Goal: Task Accomplishment & Management: Manage account settings

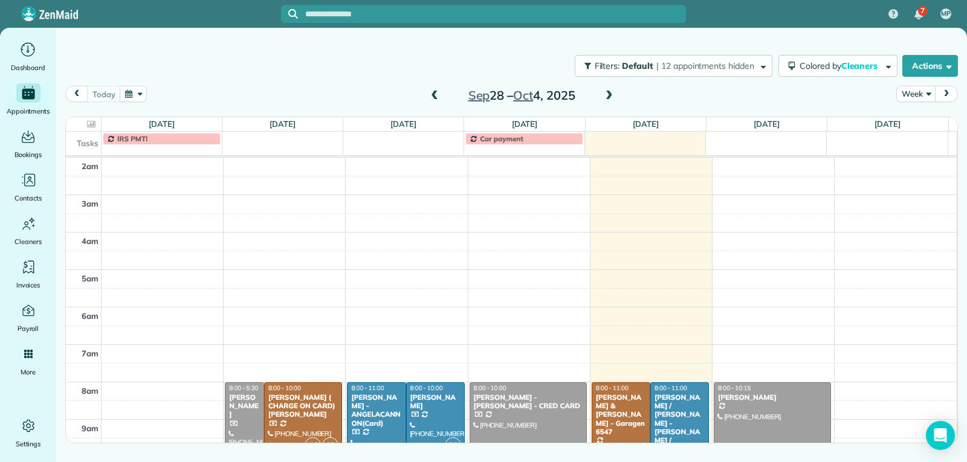
scroll to position [188, 0]
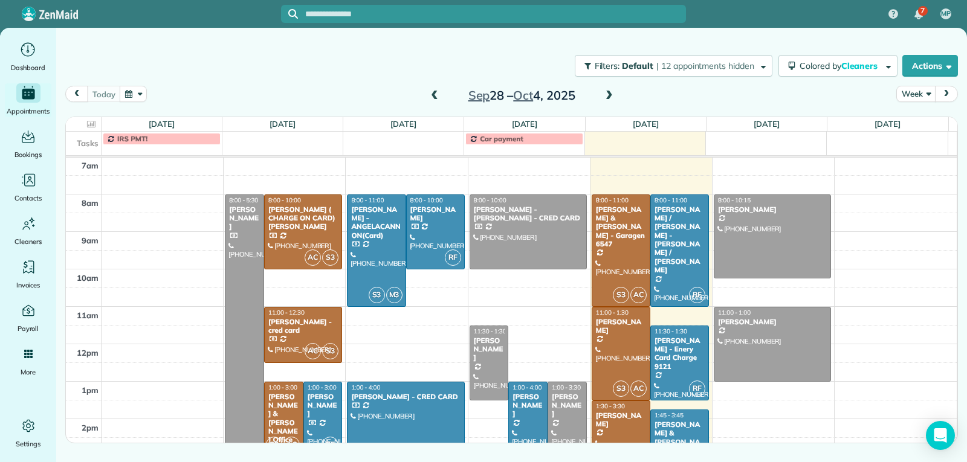
click at [433, 97] on span at bounding box center [434, 96] width 13 height 11
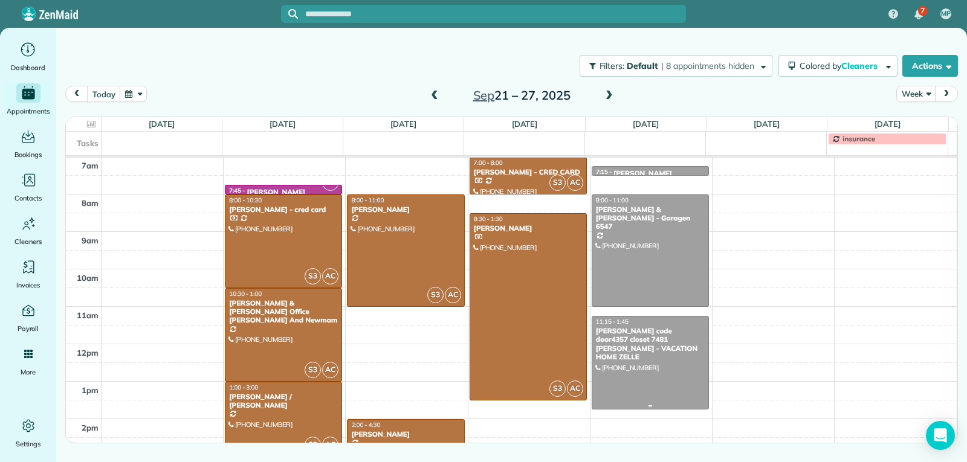
click at [649, 361] on div at bounding box center [650, 363] width 116 height 92
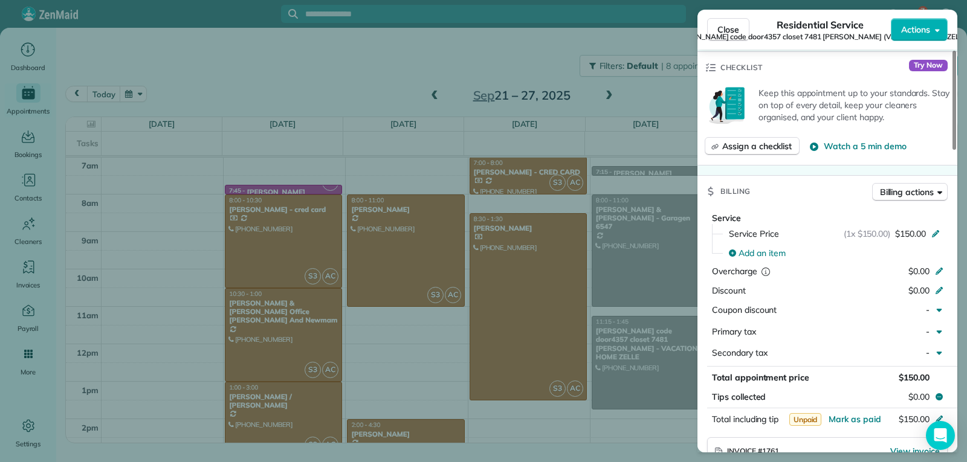
scroll to position [545, 0]
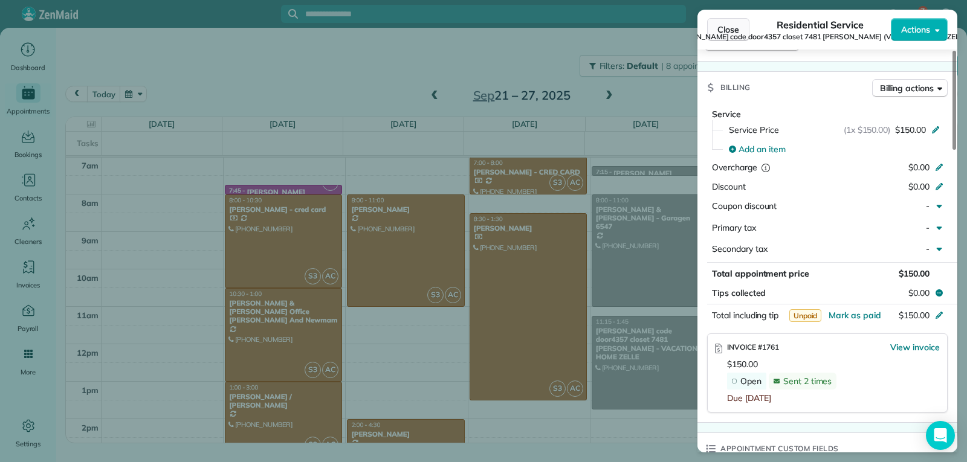
click at [725, 23] on button "Close" at bounding box center [728, 29] width 42 height 23
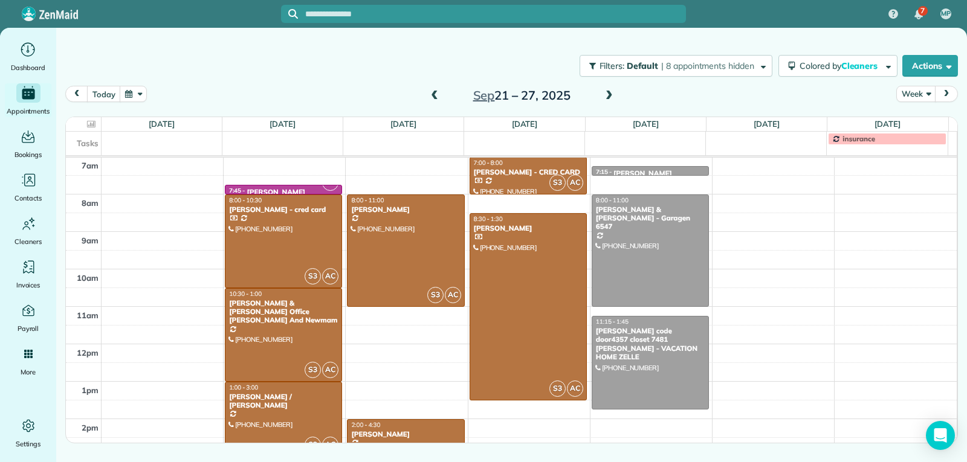
click at [609, 97] on span at bounding box center [609, 96] width 13 height 11
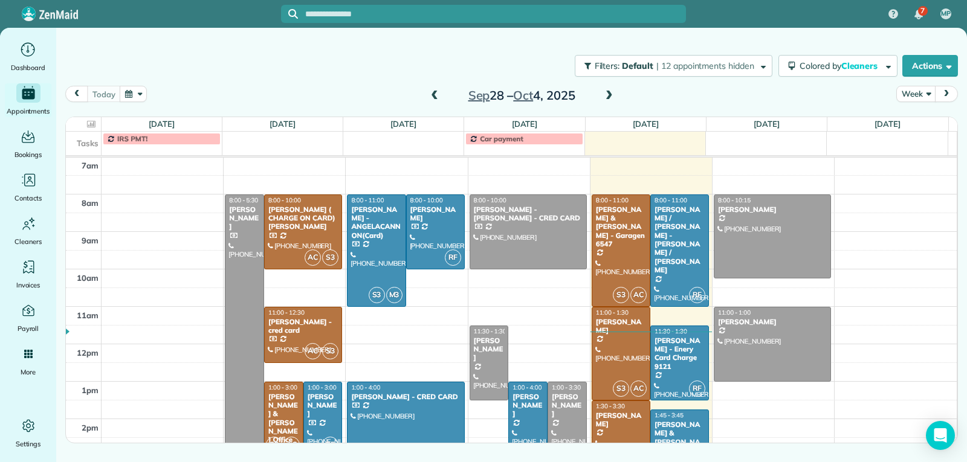
click at [601, 103] on div "Sep 28 – Oct 4, 2025" at bounding box center [521, 95] width 193 height 19
click at [615, 92] on span at bounding box center [609, 96] width 13 height 11
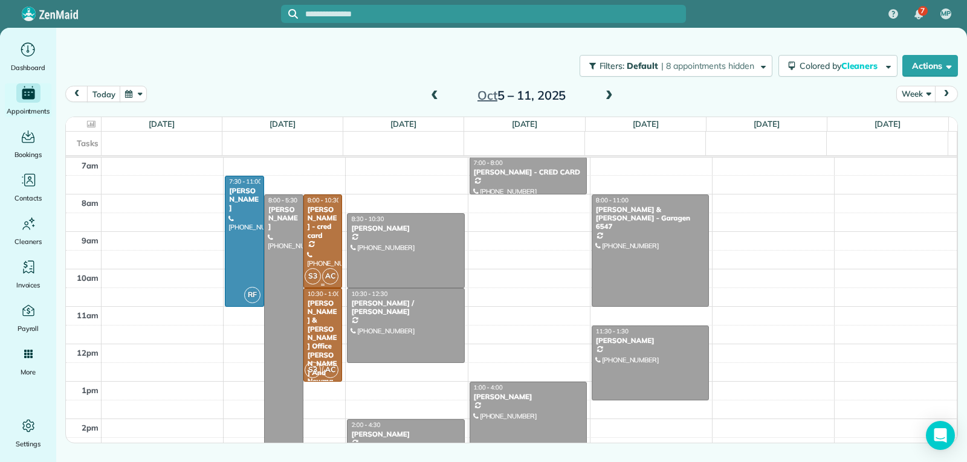
click at [324, 225] on div "Julia Couch - cred card" at bounding box center [323, 222] width 32 height 35
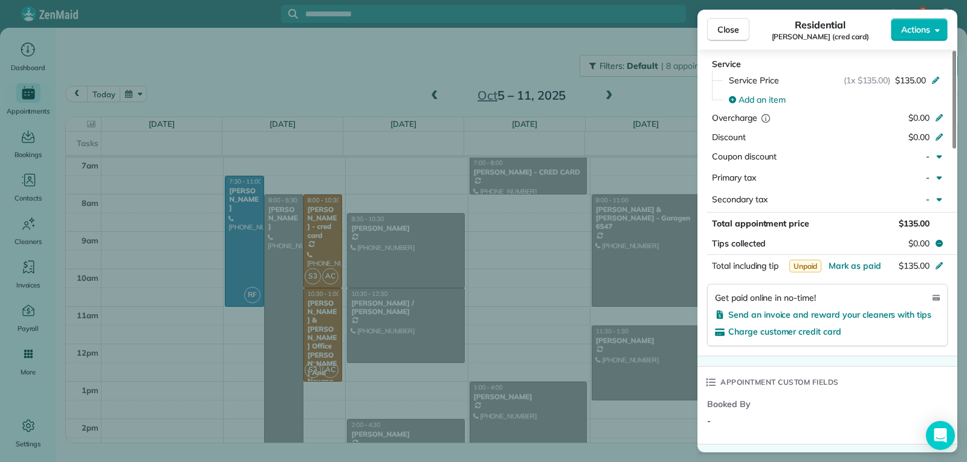
scroll to position [607, 0]
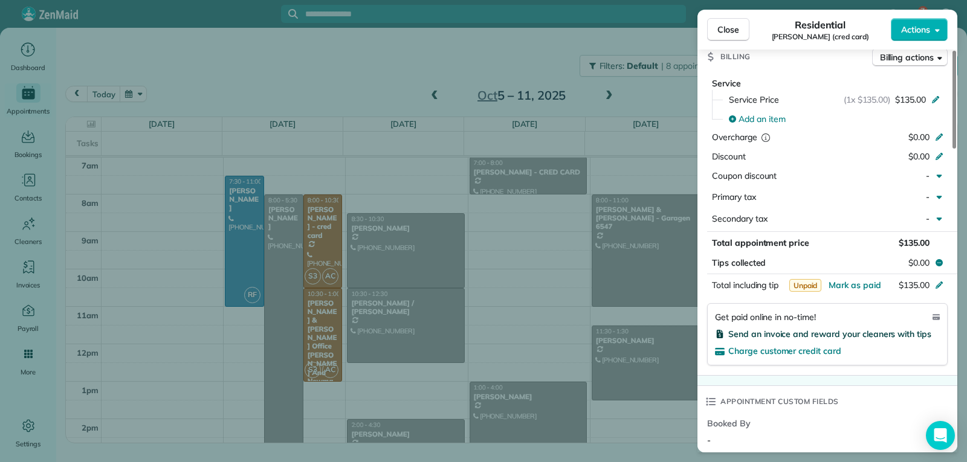
click at [775, 332] on span "Send an invoice and reward your cleaners with tips" at bounding box center [829, 334] width 203 height 11
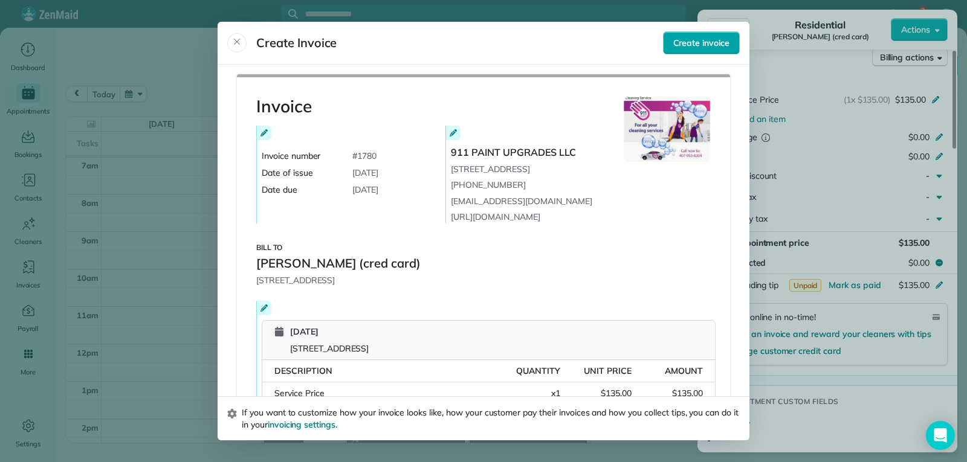
click at [698, 39] on span "Create invoice" at bounding box center [701, 43] width 56 height 12
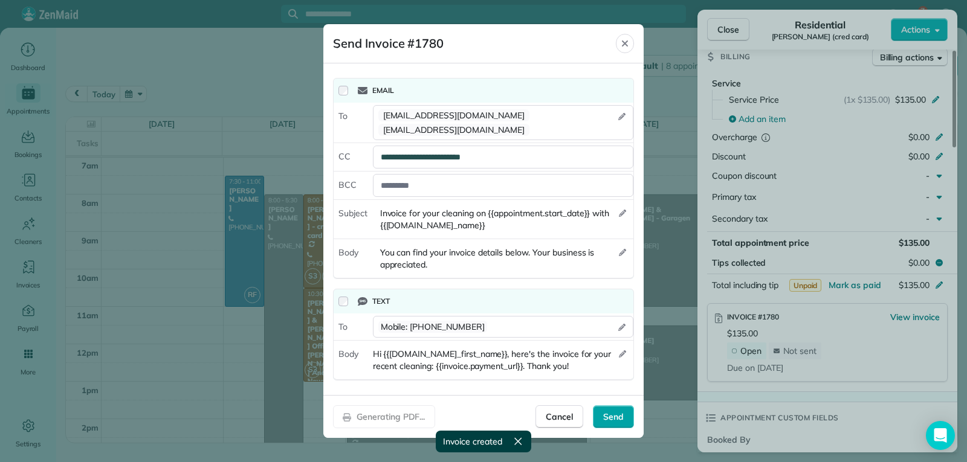
click at [622, 413] on span "Send" at bounding box center [613, 417] width 21 height 12
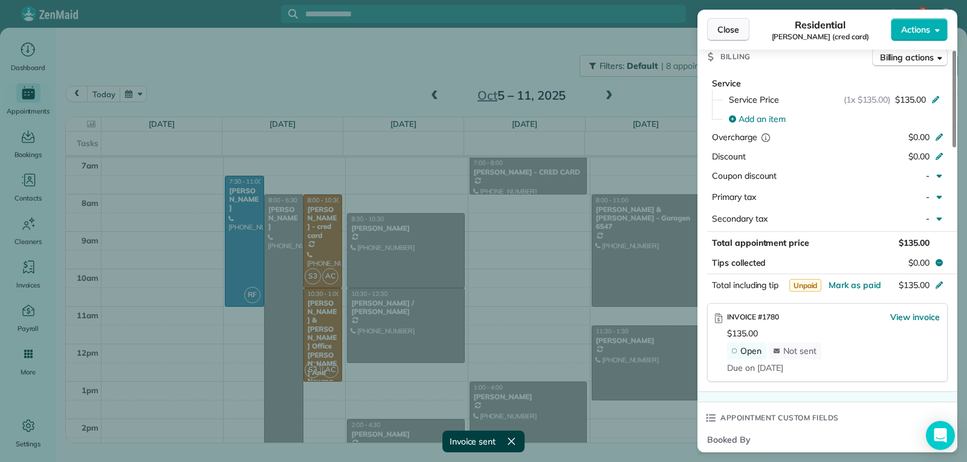
click at [737, 27] on span "Close" at bounding box center [728, 30] width 22 height 12
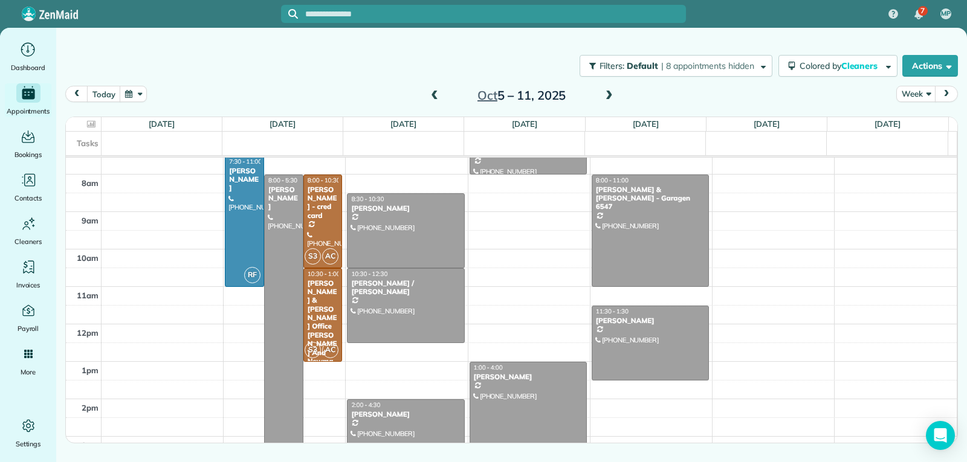
scroll to position [187, 0]
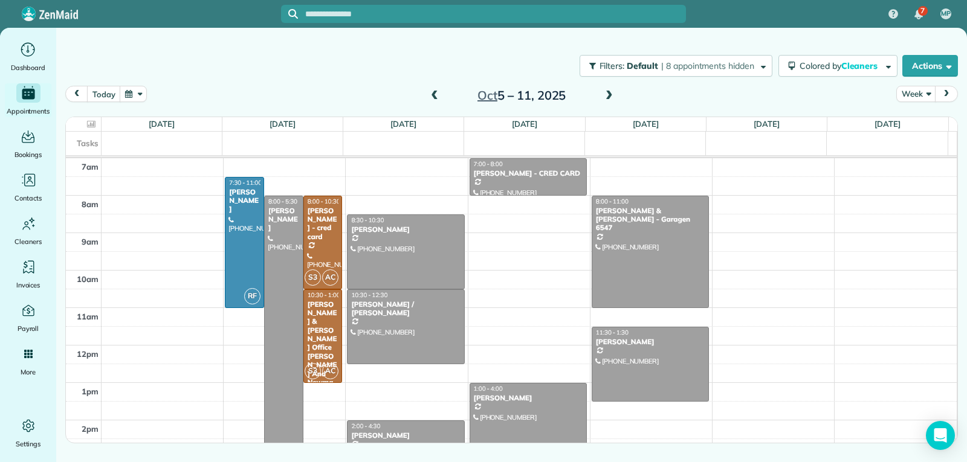
click at [751, 210] on div "2am 3am 4am 5am 6am 7am 8am 9am 10am 11am 12pm 1pm 2pm 3pm 4pm 5pm RF 7:30 - 11…" at bounding box center [511, 270] width 891 height 599
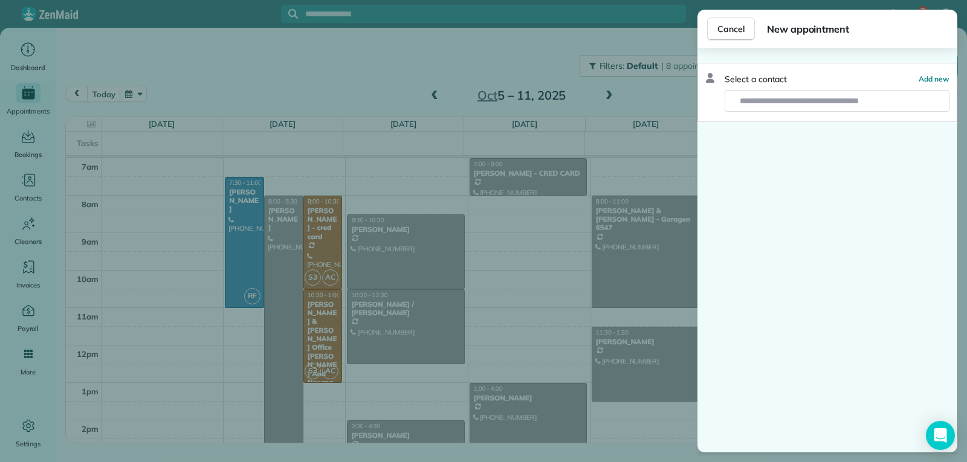
drag, startPoint x: 728, startPoint y: 24, endPoint x: 728, endPoint y: 52, distance: 28.4
click at [728, 25] on span "Cancel" at bounding box center [730, 29] width 27 height 12
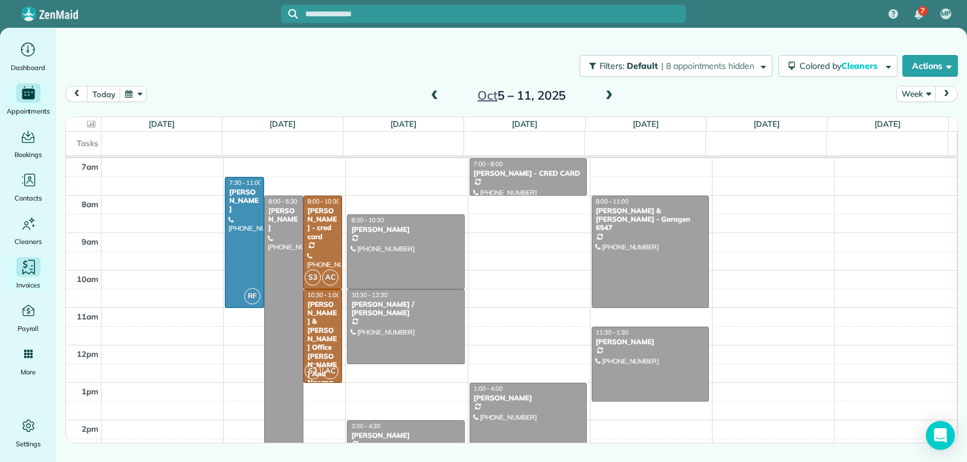
click at [31, 268] on icon "Main" at bounding box center [28, 267] width 18 height 18
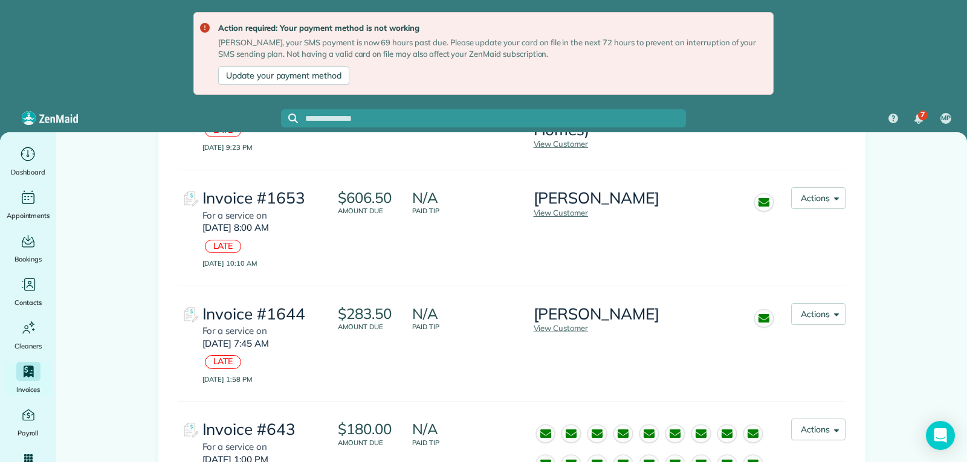
scroll to position [3221, 0]
click at [830, 308] on span "button" at bounding box center [834, 312] width 9 height 9
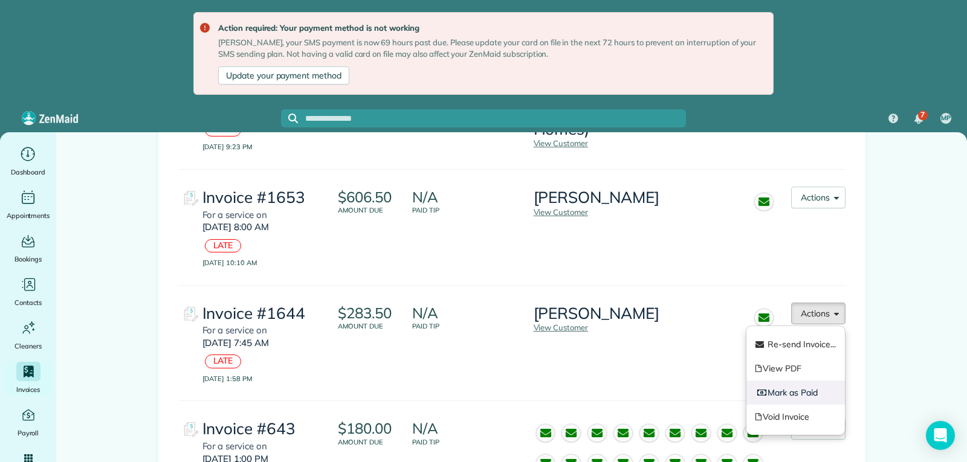
click at [779, 381] on link "Mark as Paid" at bounding box center [795, 393] width 99 height 24
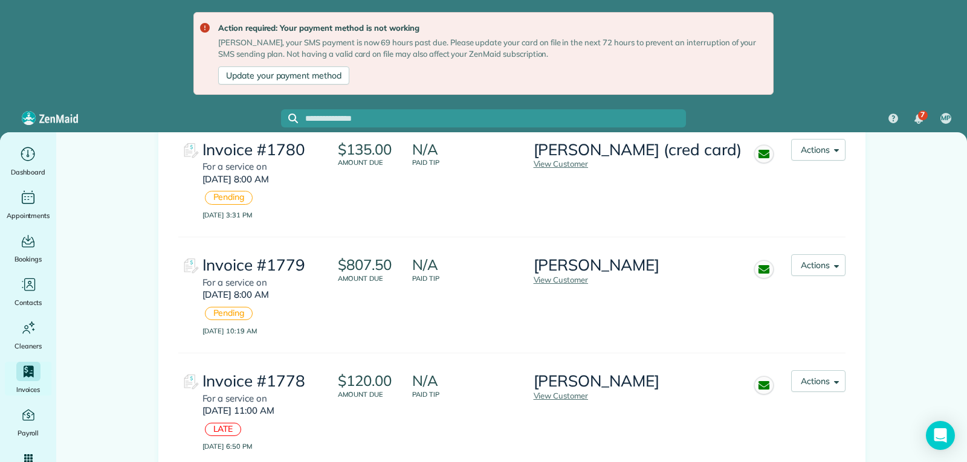
scroll to position [181, 0]
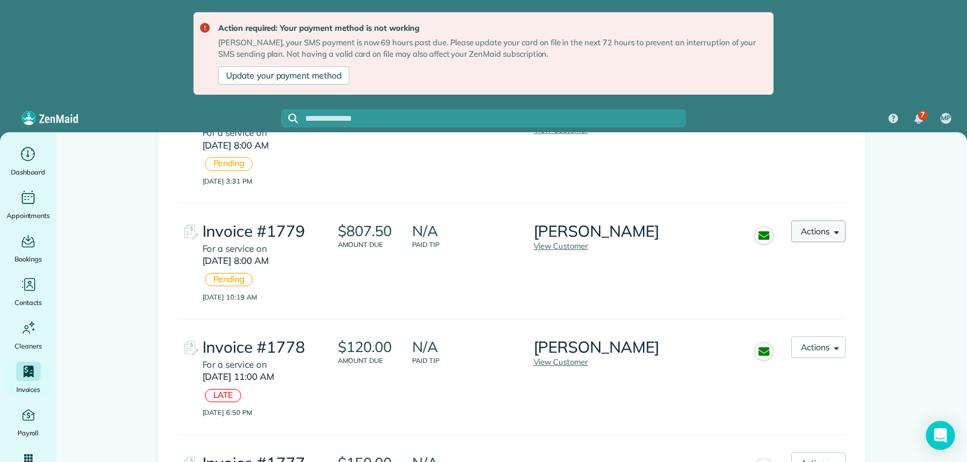
click at [825, 234] on button "Actions" at bounding box center [818, 232] width 54 height 22
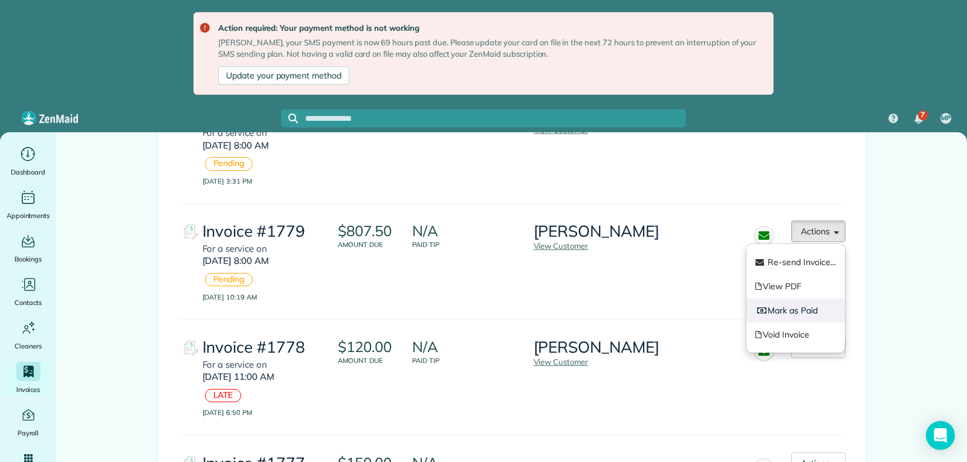
click at [794, 310] on link "Mark as Paid" at bounding box center [795, 311] width 99 height 24
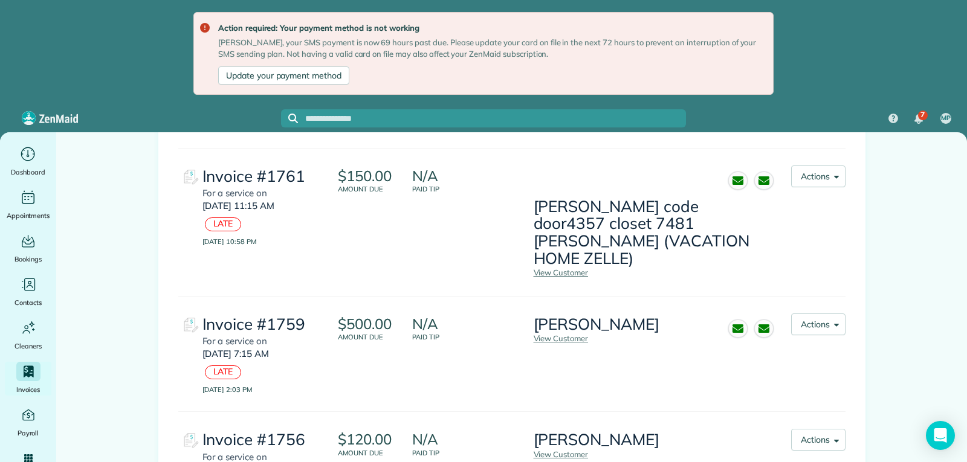
scroll to position [1371, 0]
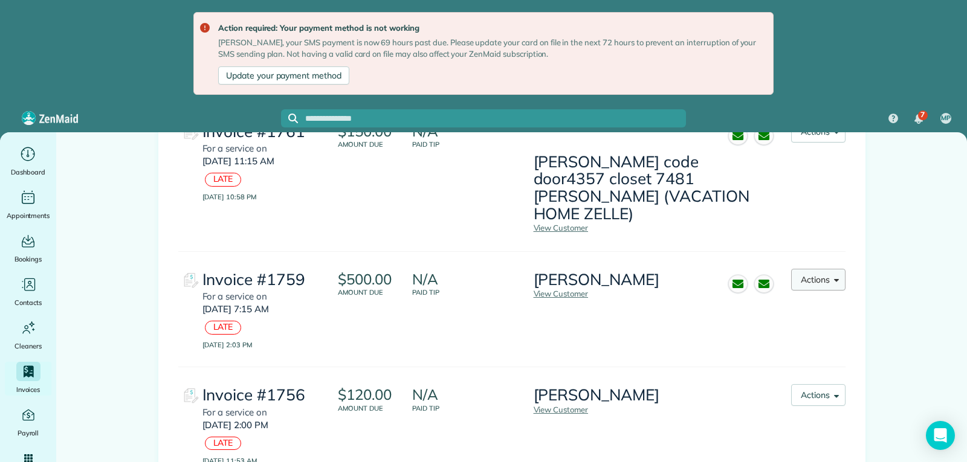
click at [829, 269] on button "Actions" at bounding box center [818, 280] width 54 height 22
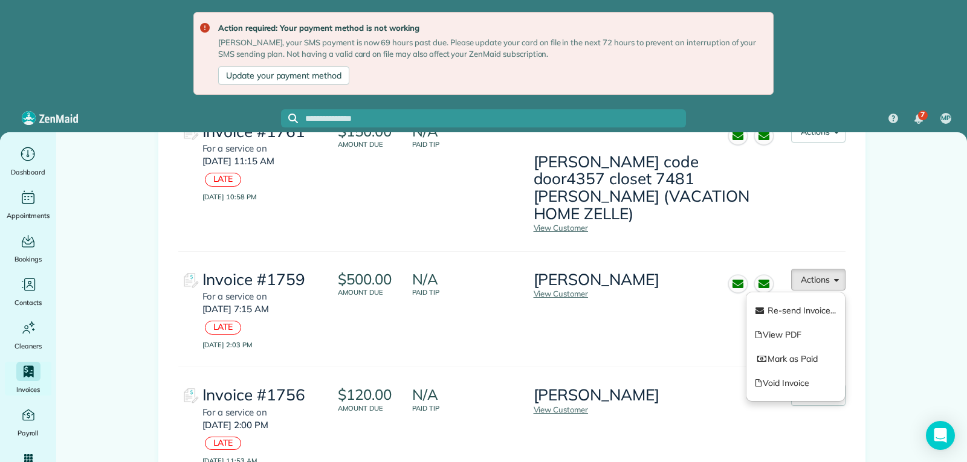
click at [798, 347] on link "Mark as Paid" at bounding box center [795, 359] width 99 height 24
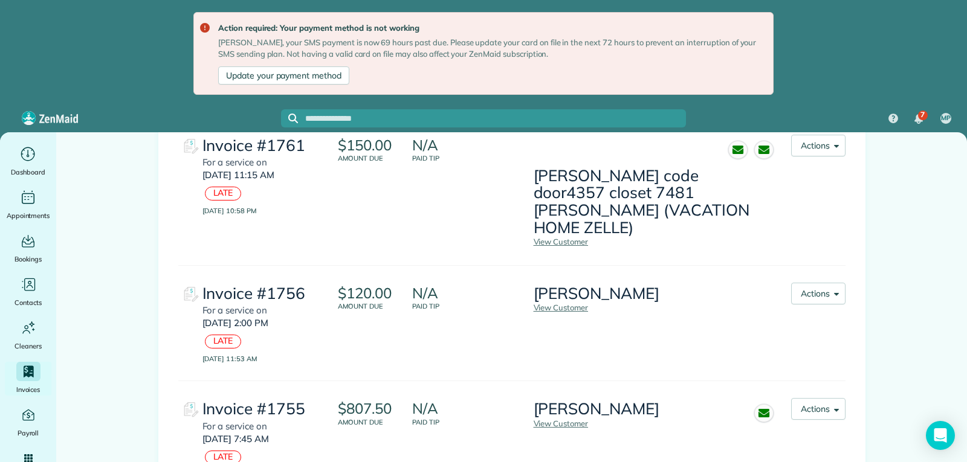
scroll to position [1390, 0]
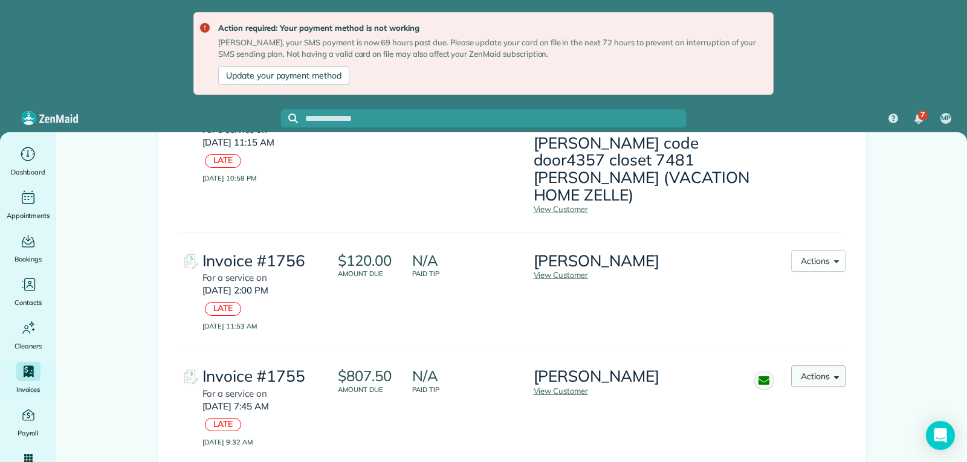
click at [830, 372] on span "button" at bounding box center [834, 376] width 9 height 9
click at [802, 444] on link "Mark as Paid" at bounding box center [795, 456] width 99 height 24
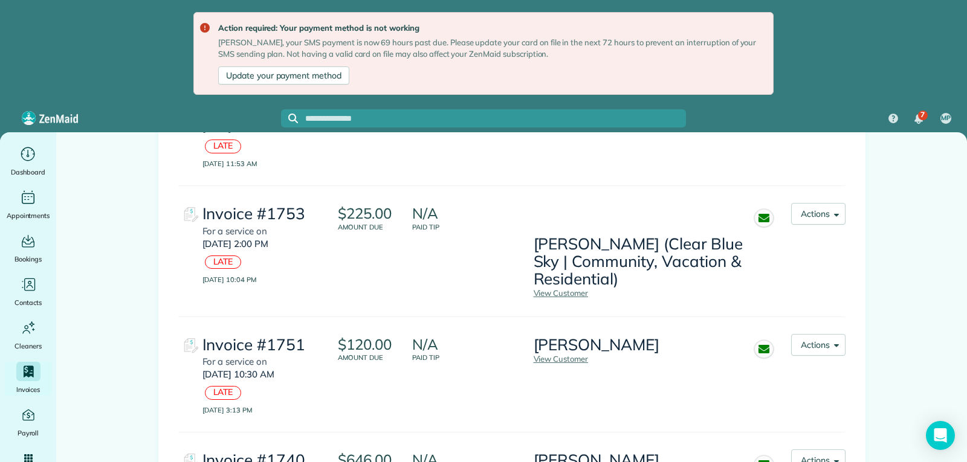
scroll to position [1613, 0]
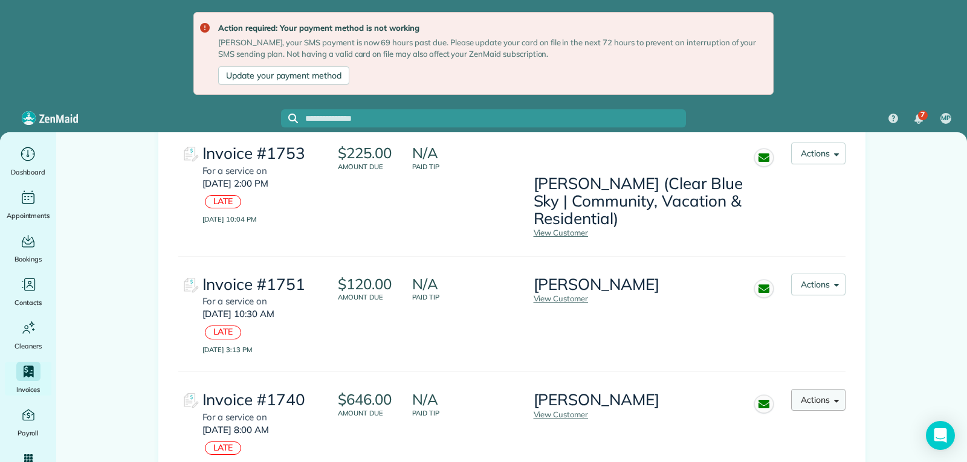
click at [827, 389] on button "Actions" at bounding box center [818, 400] width 54 height 22
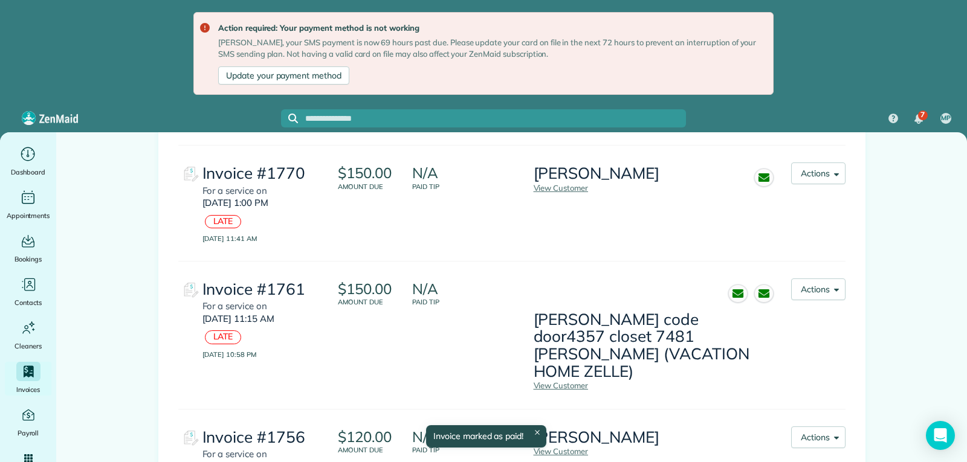
scroll to position [1618, 0]
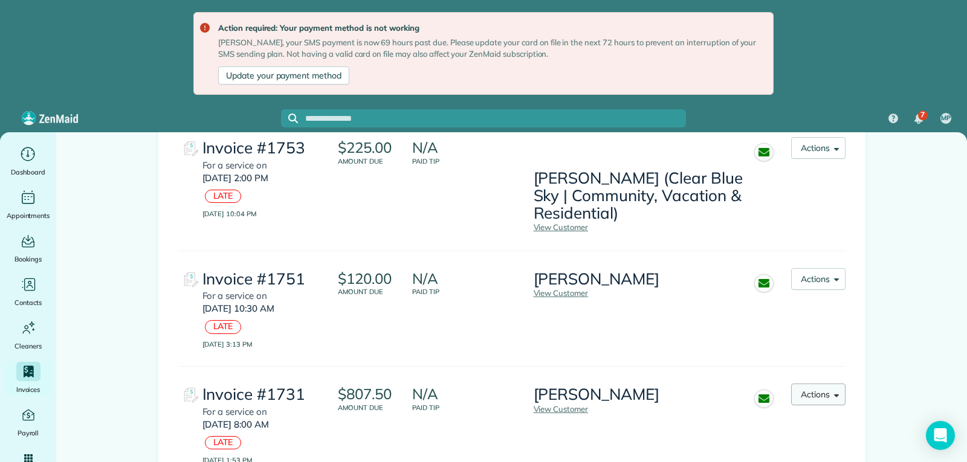
click at [816, 384] on button "Actions" at bounding box center [818, 395] width 54 height 22
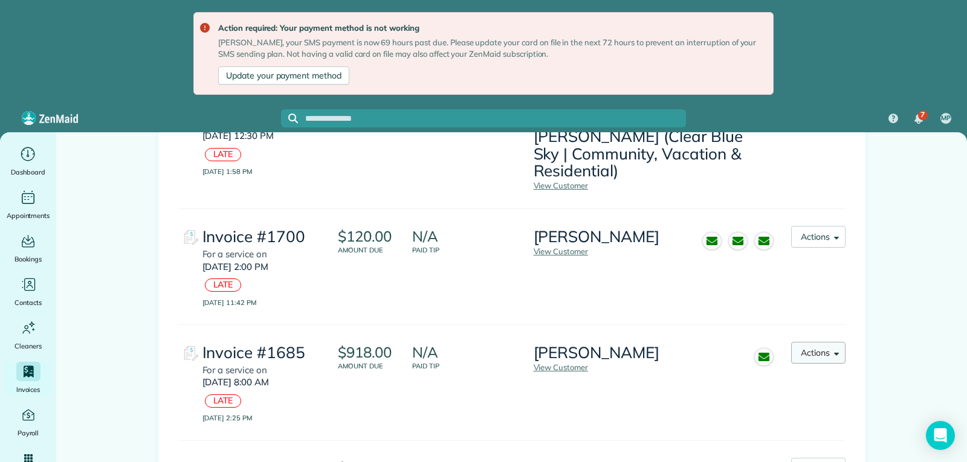
click at [830, 348] on span "button" at bounding box center [834, 352] width 9 height 9
click at [800, 420] on link "Mark as Paid" at bounding box center [795, 432] width 99 height 24
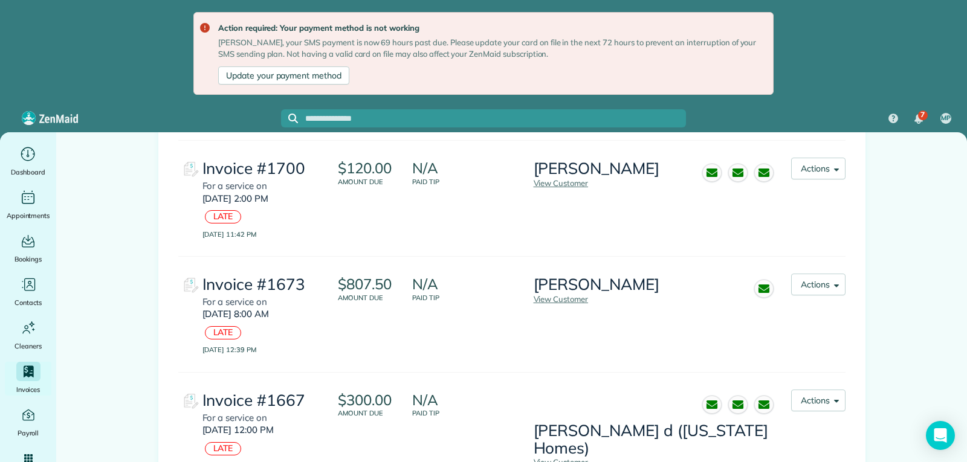
scroll to position [2102, 0]
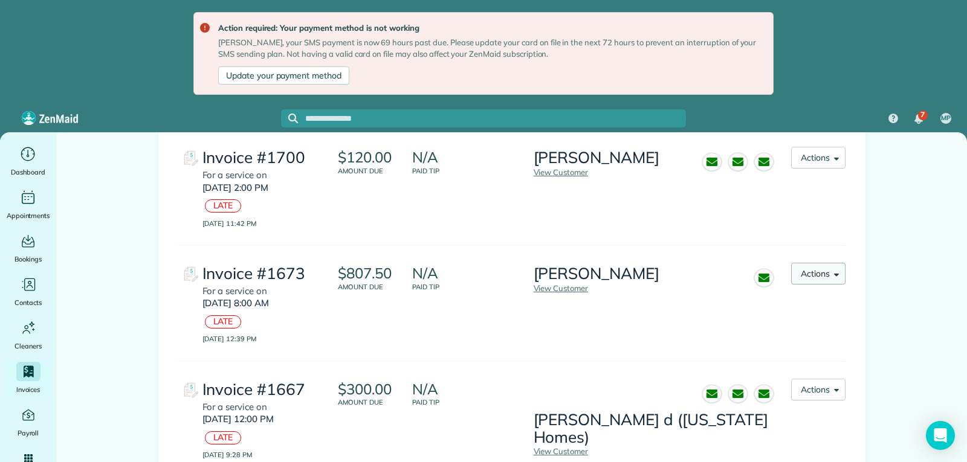
click at [826, 263] on button "Actions" at bounding box center [818, 274] width 54 height 22
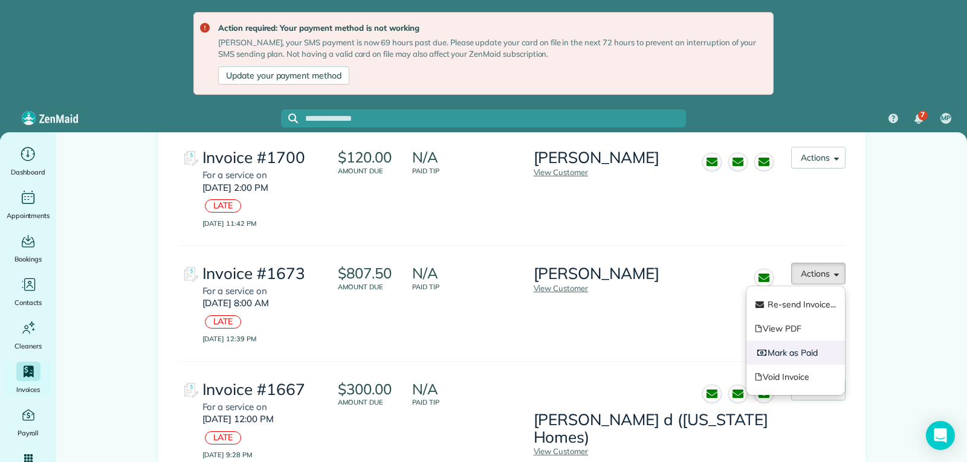
click at [803, 341] on link "Mark as Paid" at bounding box center [795, 353] width 99 height 24
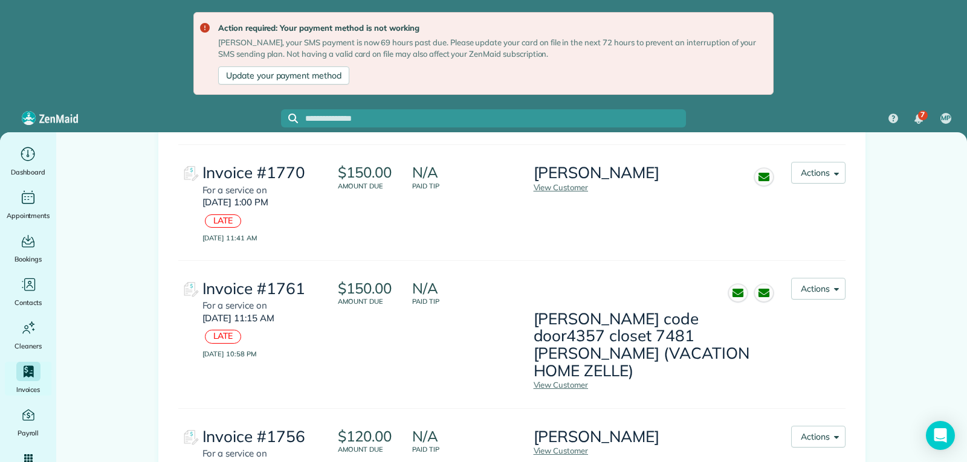
scroll to position [133, 0]
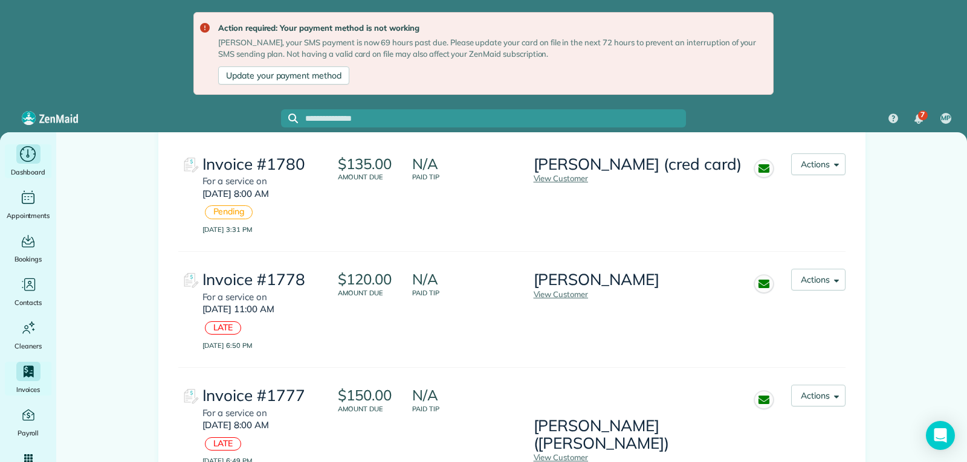
click at [32, 154] on icon "Main" at bounding box center [28, 154] width 19 height 18
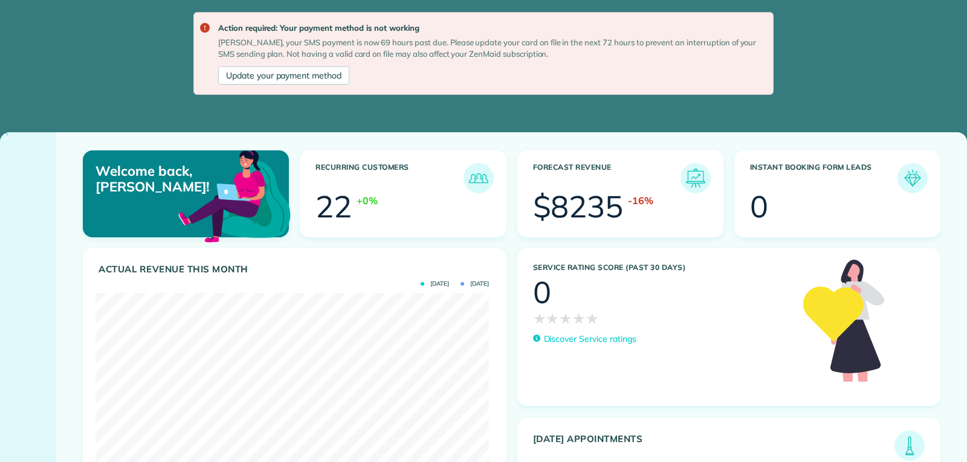
scroll to position [175, 393]
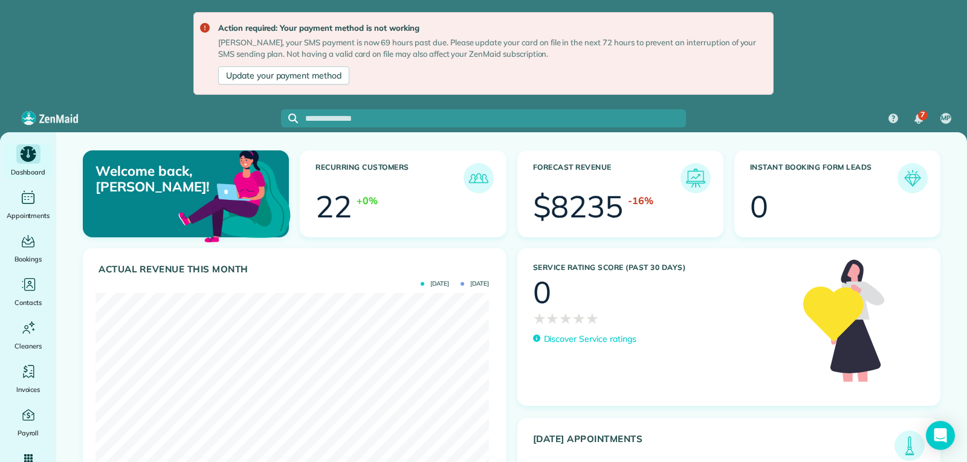
click at [22, 161] on icon "Main" at bounding box center [28, 154] width 19 height 18
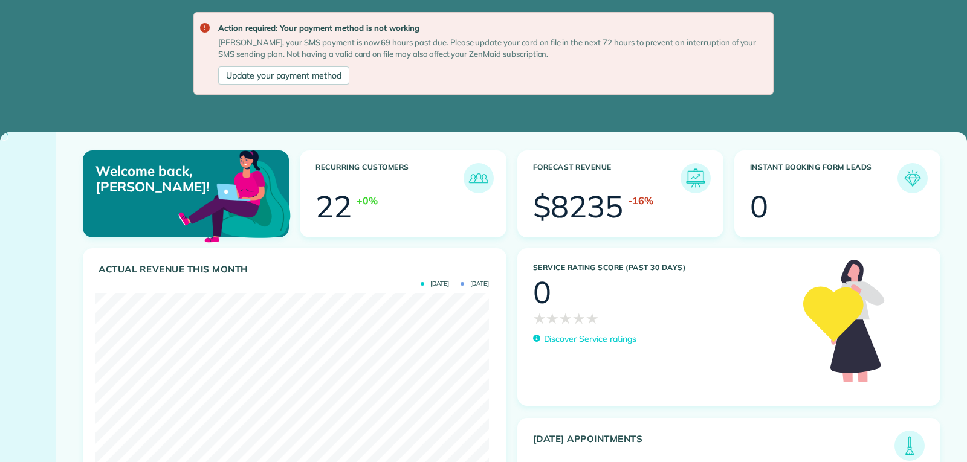
scroll to position [175, 393]
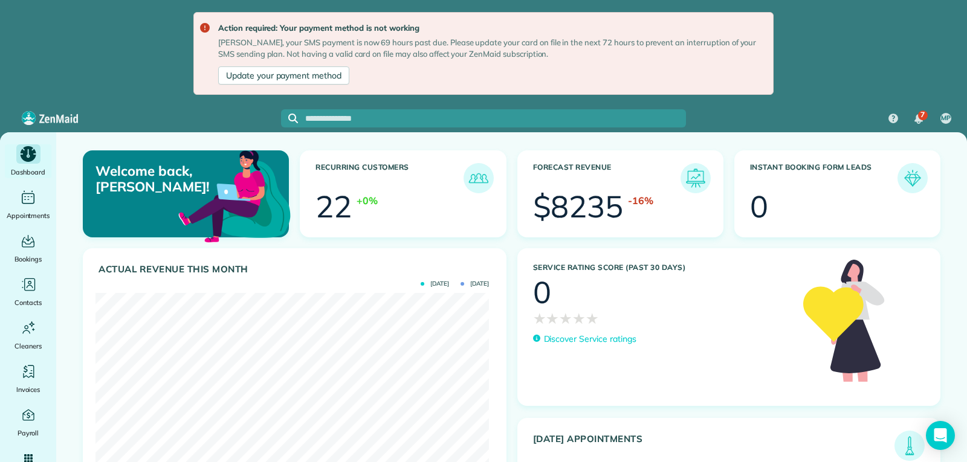
click at [25, 157] on icon "Main" at bounding box center [29, 154] width 16 height 16
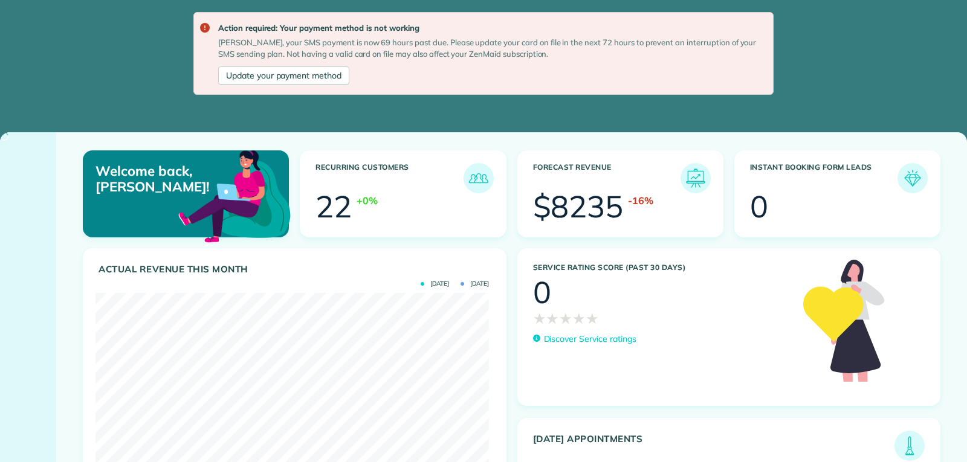
scroll to position [175, 393]
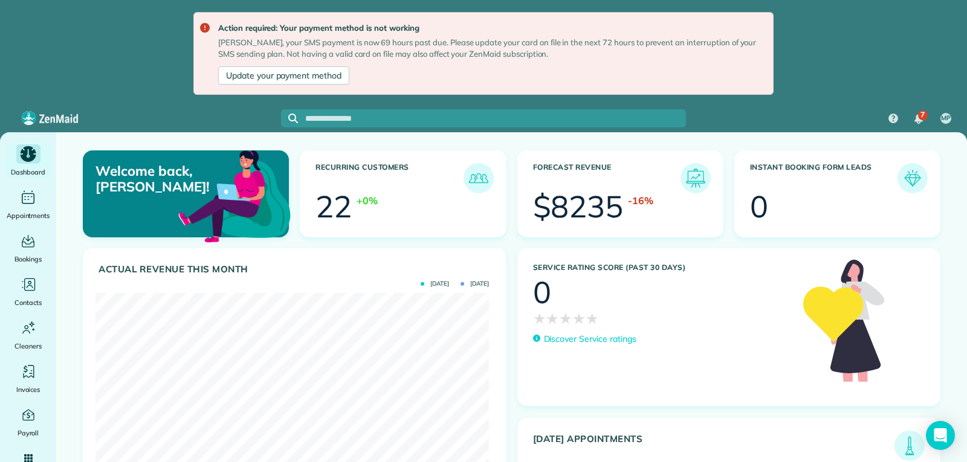
click at [34, 154] on icon "Main" at bounding box center [28, 154] width 19 height 18
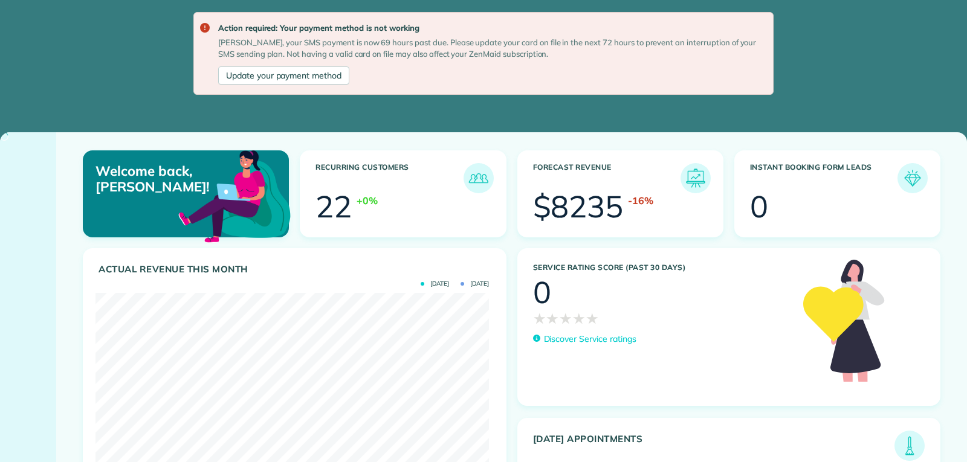
scroll to position [175, 393]
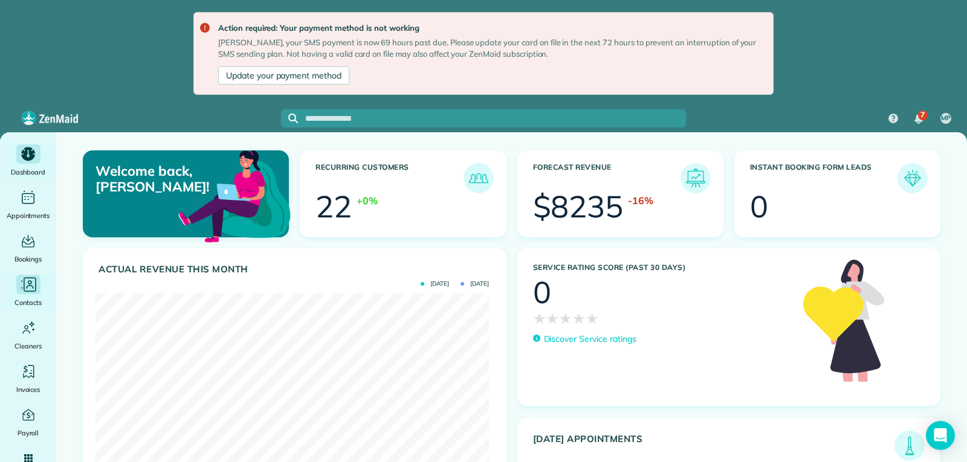
click at [36, 286] on icon "Main" at bounding box center [28, 285] width 18 height 18
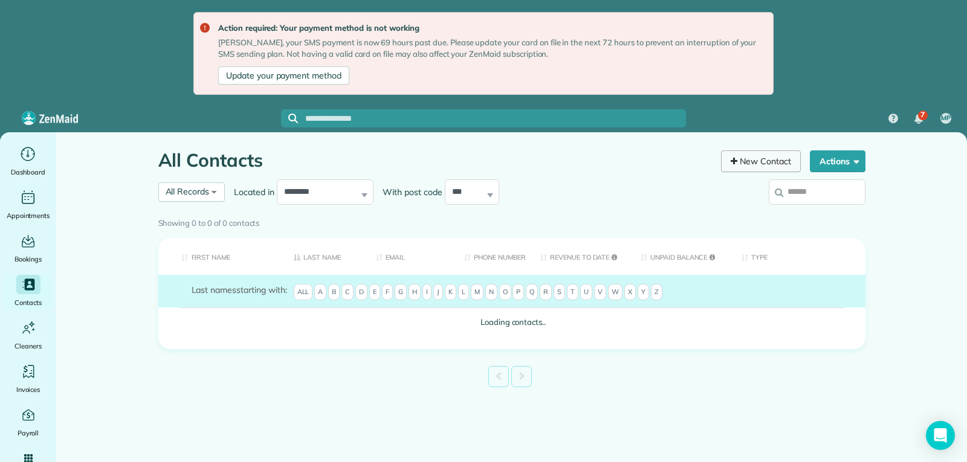
click at [757, 163] on link "New Contact" at bounding box center [761, 161] width 80 height 22
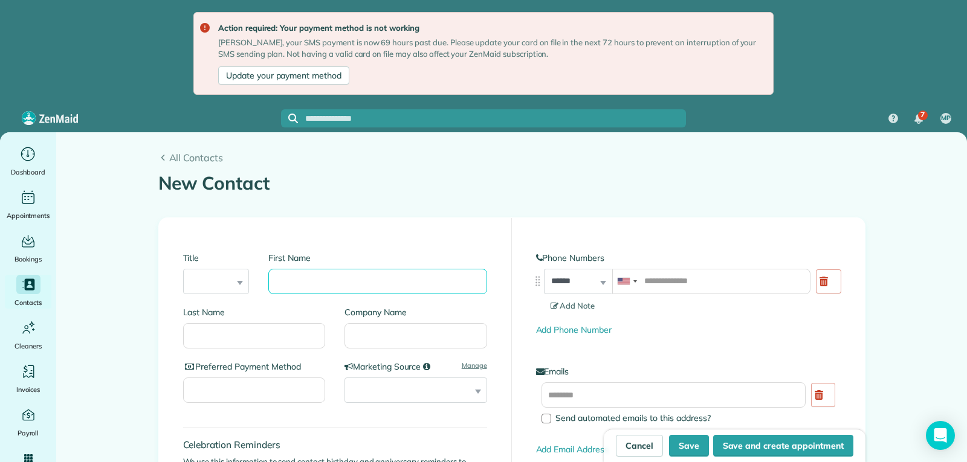
click at [317, 289] on input "First Name" at bounding box center [377, 281] width 218 height 25
type input "**********"
click at [684, 283] on input "tel" at bounding box center [711, 281] width 198 height 25
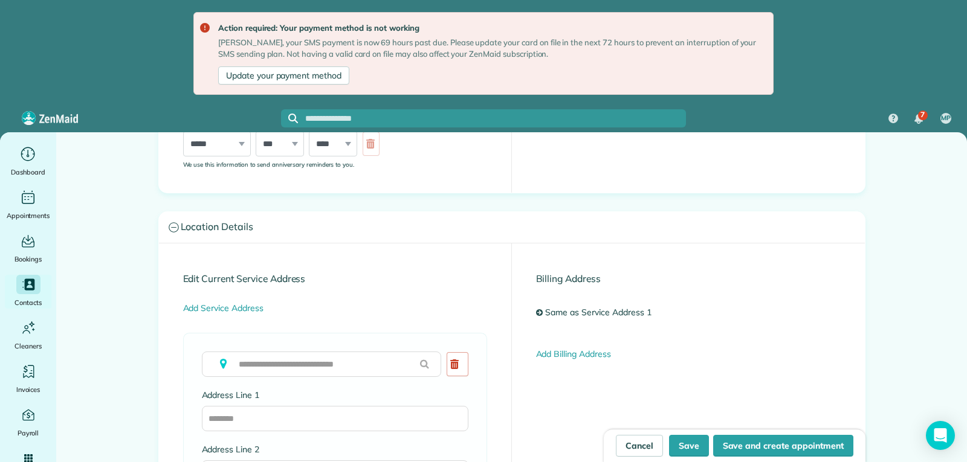
scroll to position [483, 0]
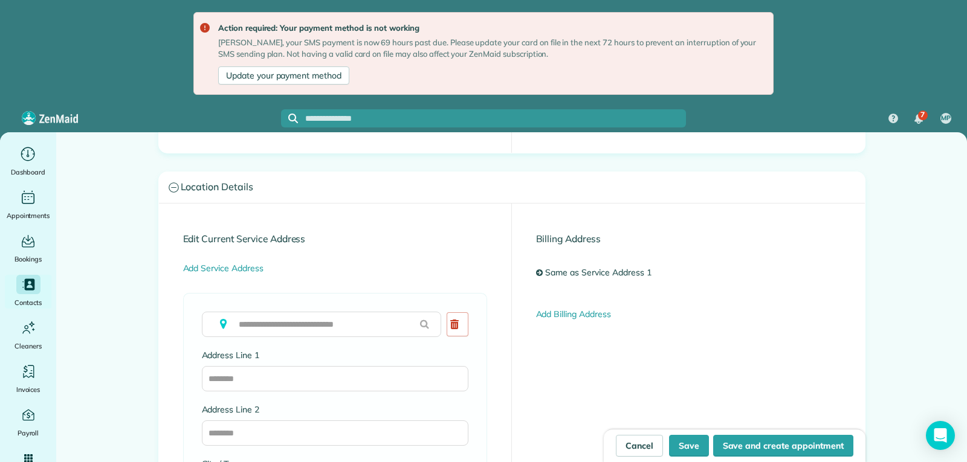
type input "**********"
click at [280, 320] on input "text" at bounding box center [321, 324] width 239 height 25
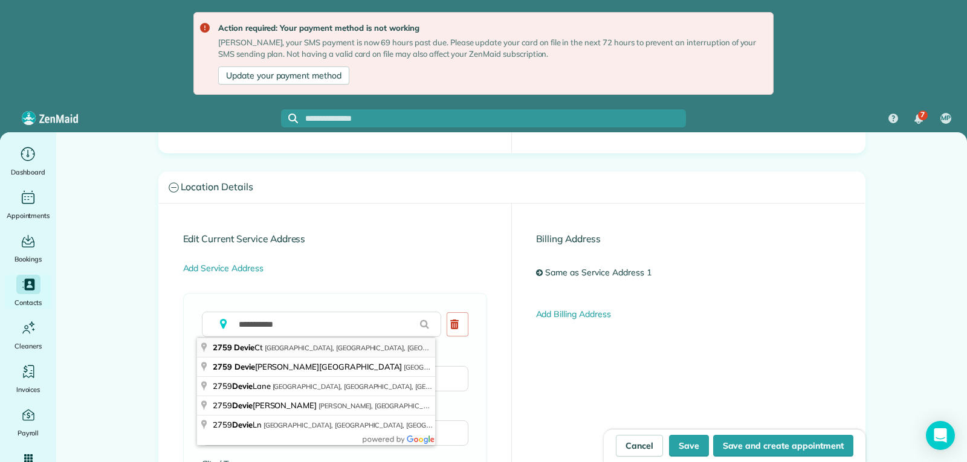
type input "**********"
type input "*******"
type input "**"
type input "*****"
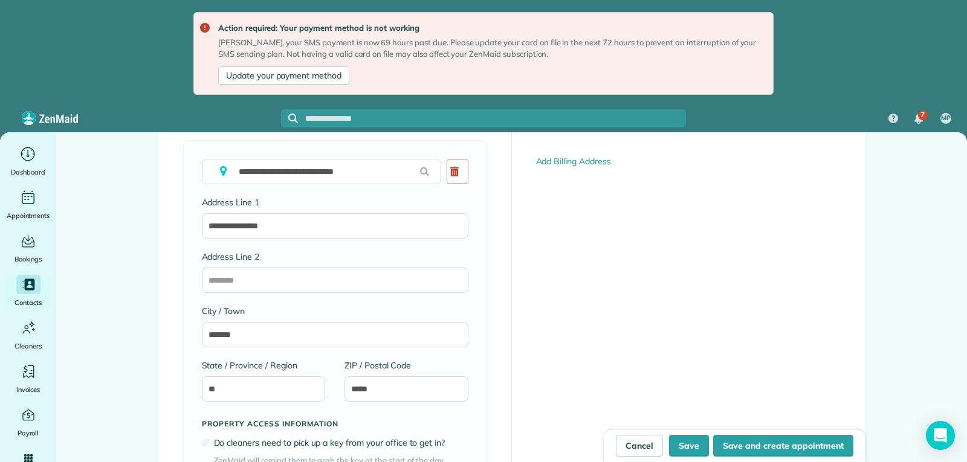
scroll to position [665, 0]
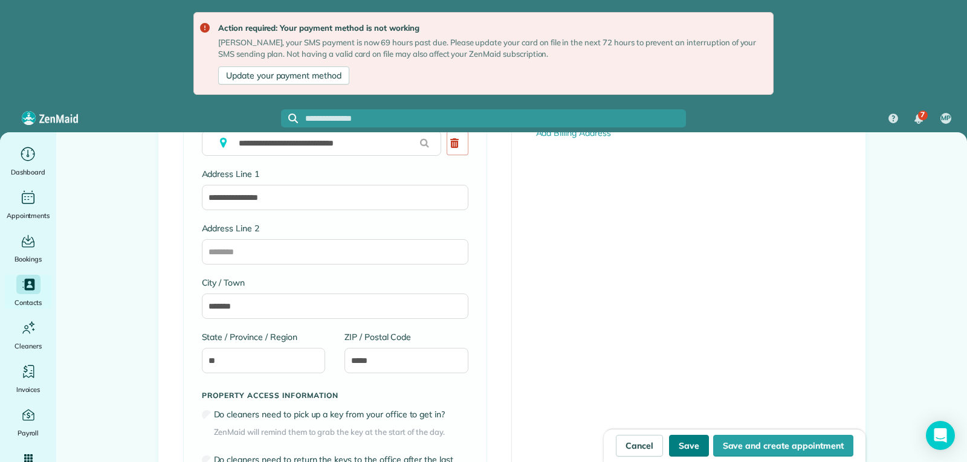
click at [677, 447] on button "Save" at bounding box center [689, 446] width 40 height 22
type input "**********"
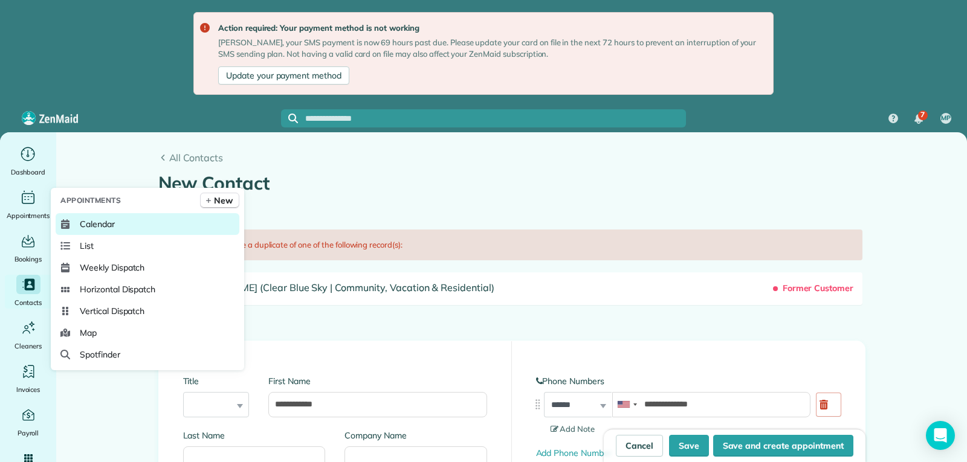
click at [104, 228] on span "Calendar" at bounding box center [97, 224] width 35 height 12
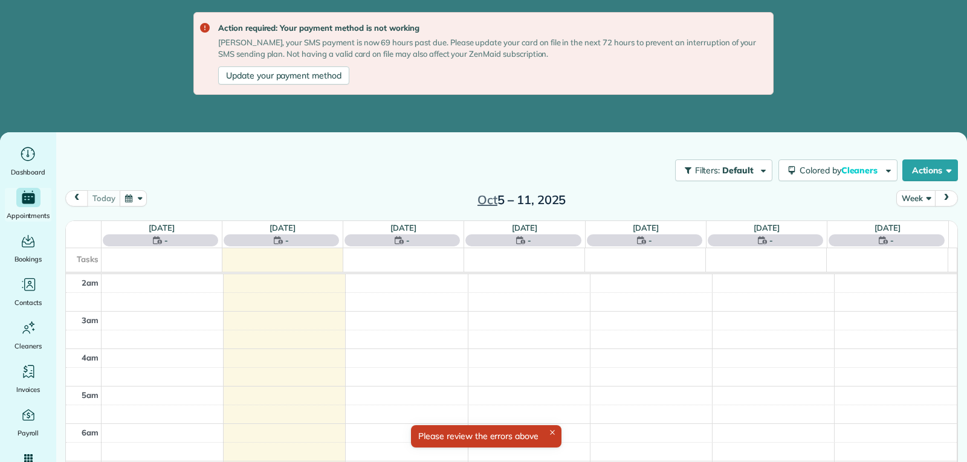
scroll to position [188, 0]
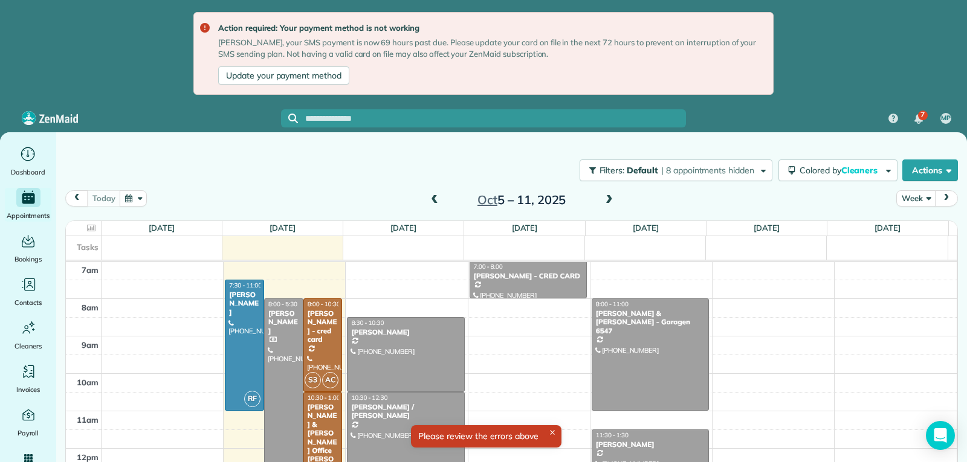
click at [436, 201] on span at bounding box center [434, 200] width 13 height 11
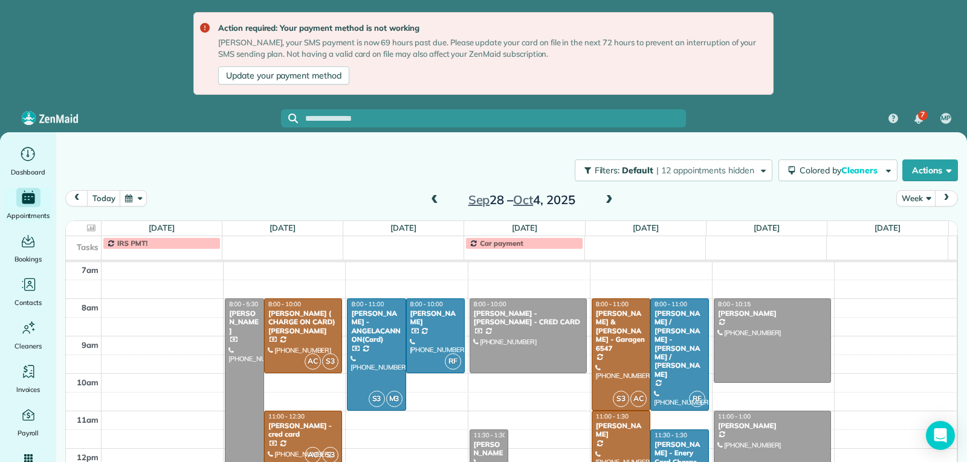
click at [607, 200] on span at bounding box center [609, 200] width 13 height 11
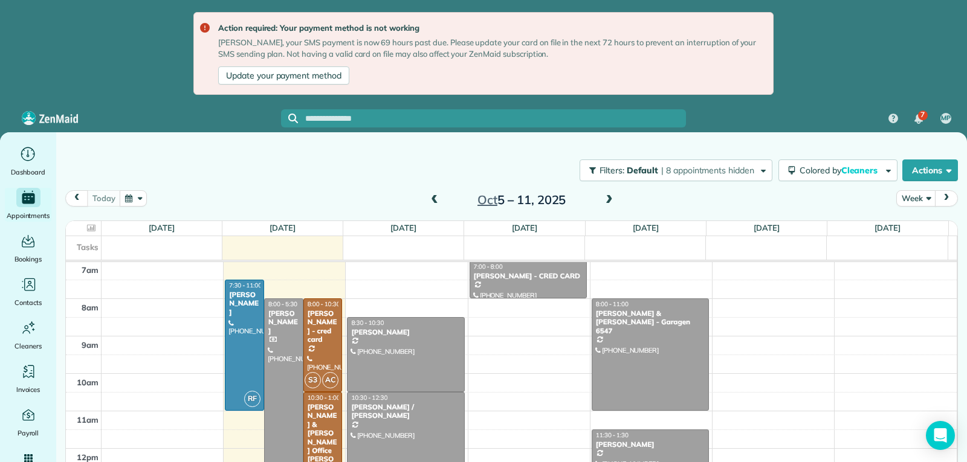
click at [745, 311] on div "2am 3am 4am 5am 6am 7am 8am 9am 10am 11am 12pm 1pm 2pm 3pm 4pm 5pm RF 7:30 - 11…" at bounding box center [511, 373] width 891 height 599
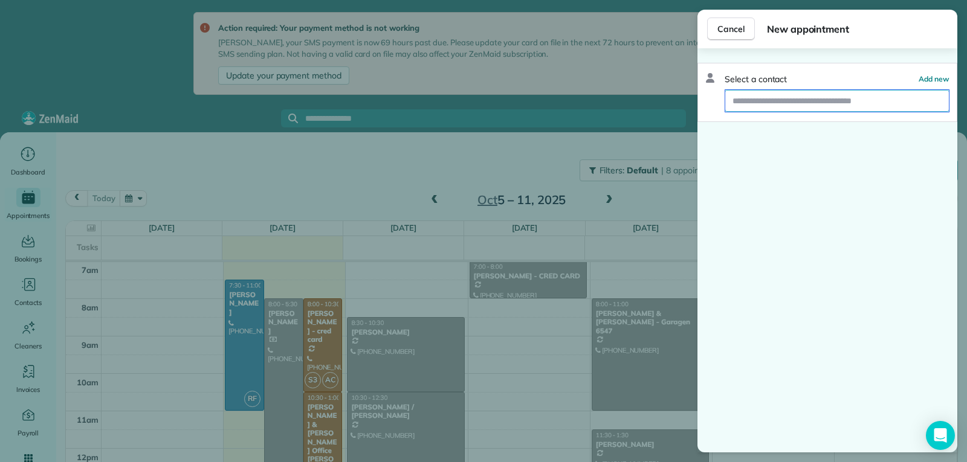
click at [764, 103] on input "text" at bounding box center [837, 101] width 224 height 22
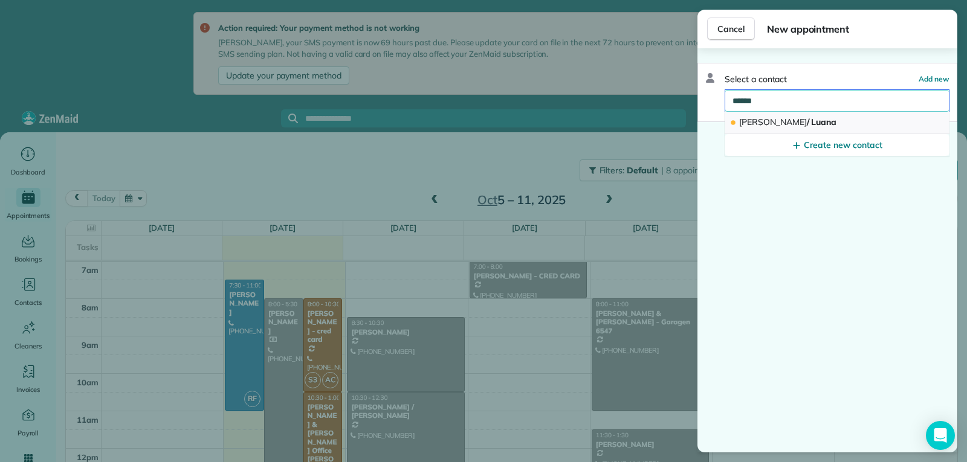
type input "******"
click at [762, 125] on span "Halina" at bounding box center [773, 122] width 68 height 11
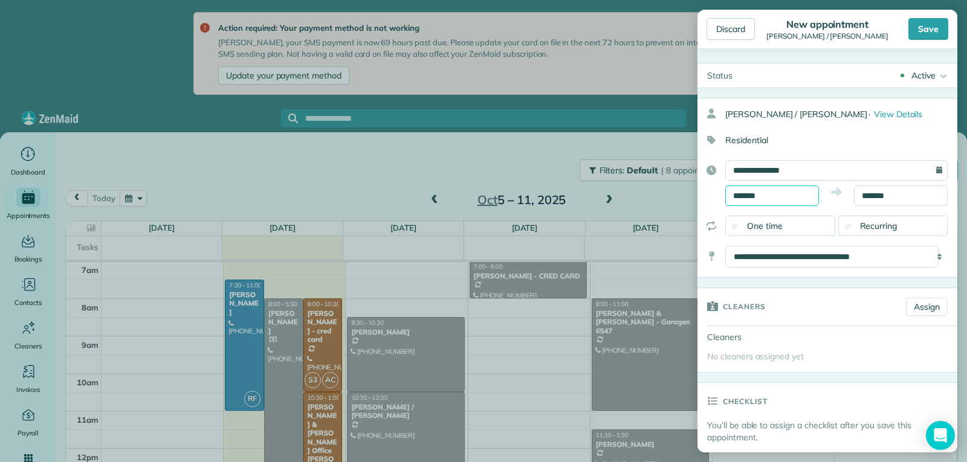
click at [789, 199] on input "*******" at bounding box center [772, 196] width 94 height 21
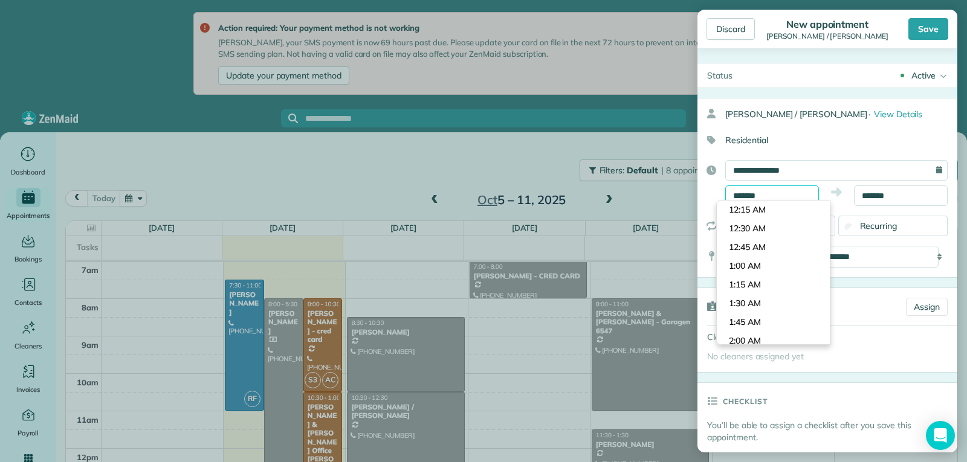
scroll to position [581, 0]
type input "*******"
click at [784, 248] on body "Action required: Your payment method is not working Marcos, your SMS payment is…" at bounding box center [483, 231] width 967 height 462
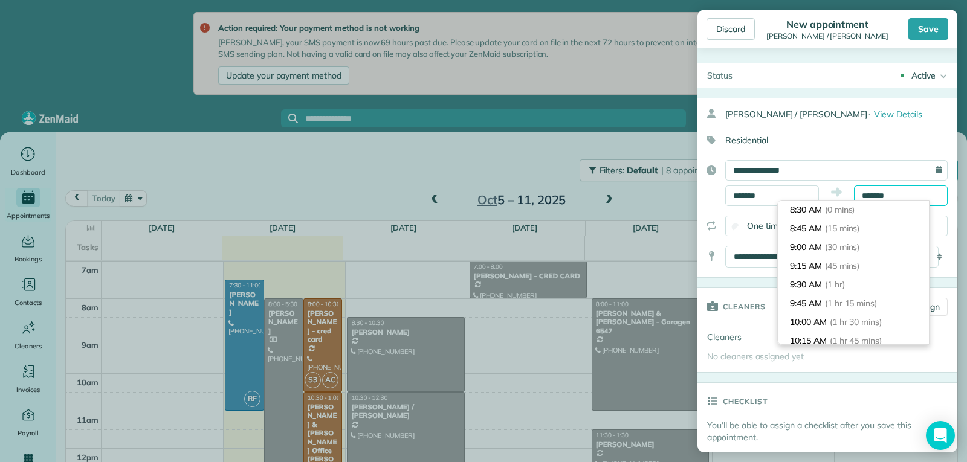
click at [891, 196] on input "*******" at bounding box center [901, 196] width 94 height 21
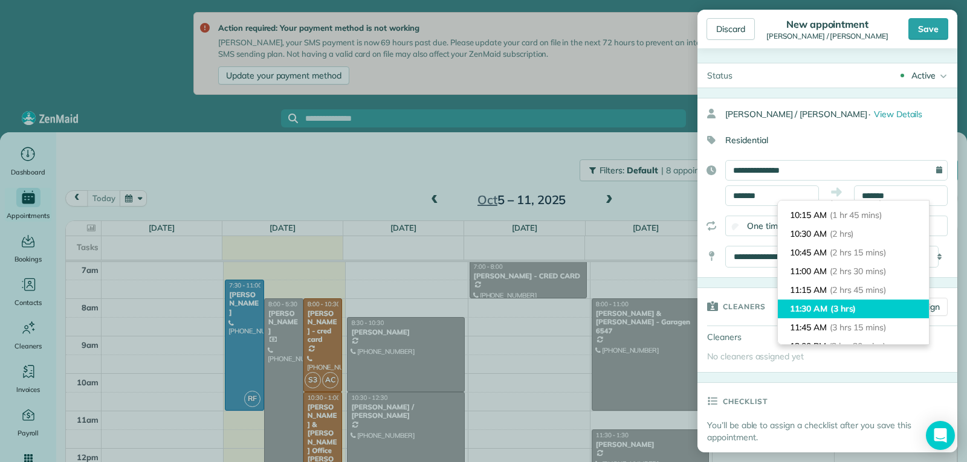
type input "********"
click at [854, 305] on span "(3 hrs)" at bounding box center [843, 308] width 26 height 11
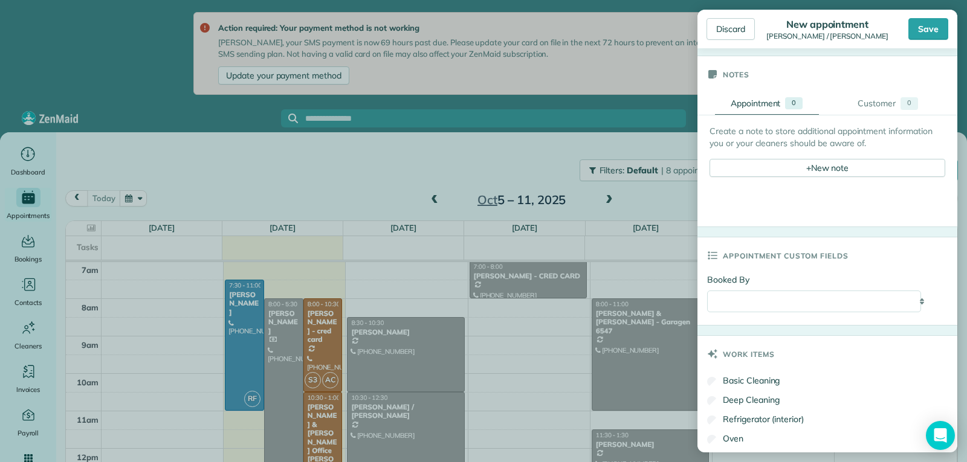
scroll to position [544, 0]
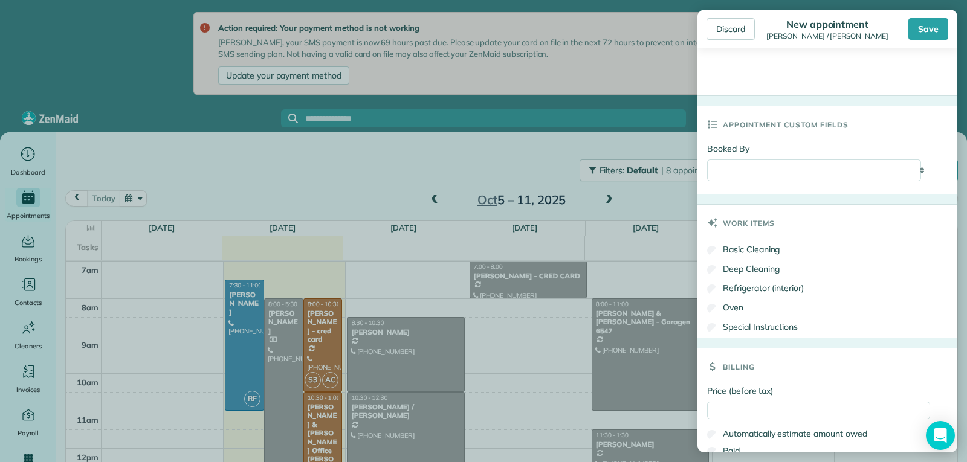
click at [949, 25] on div "Discard New appointment Halina / Luana Save" at bounding box center [827, 29] width 260 height 39
click at [936, 31] on div "Save" at bounding box center [928, 29] width 40 height 22
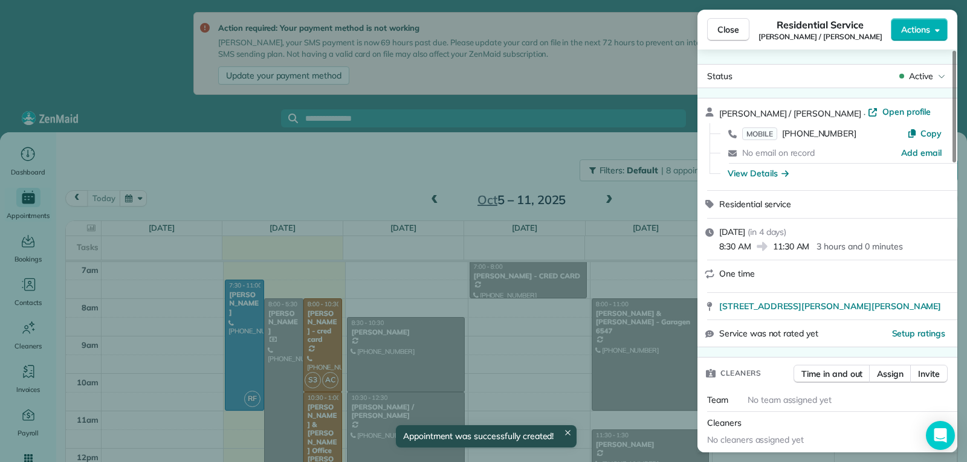
drag, startPoint x: 719, startPoint y: 29, endPoint x: 780, endPoint y: 73, distance: 75.3
click at [720, 30] on span "Close" at bounding box center [728, 30] width 22 height 12
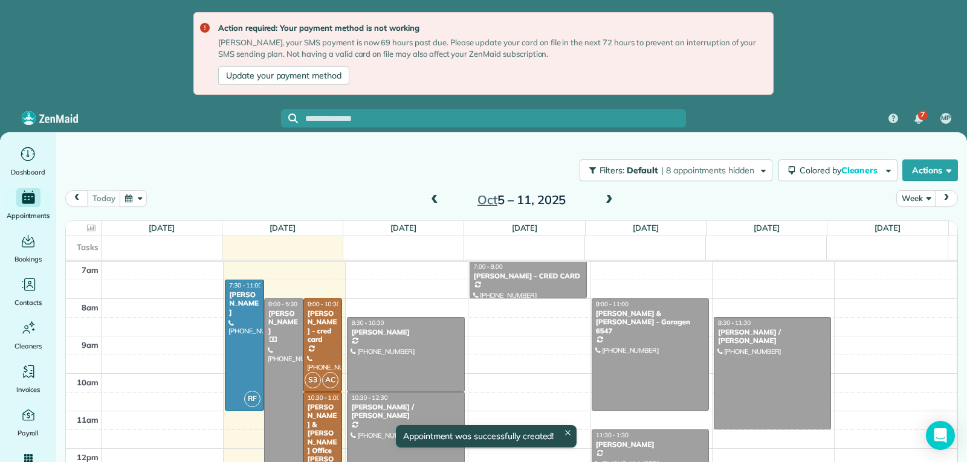
click at [436, 207] on span at bounding box center [434, 201] width 13 height 18
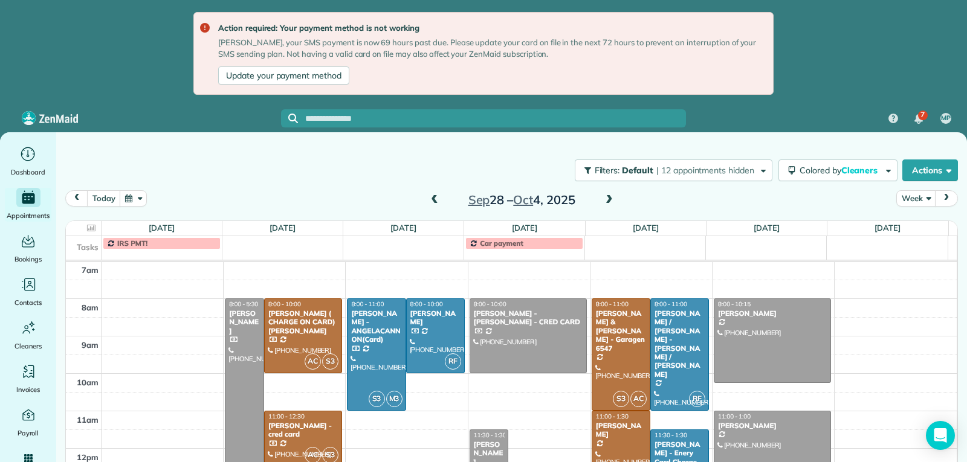
scroll to position [308, 0]
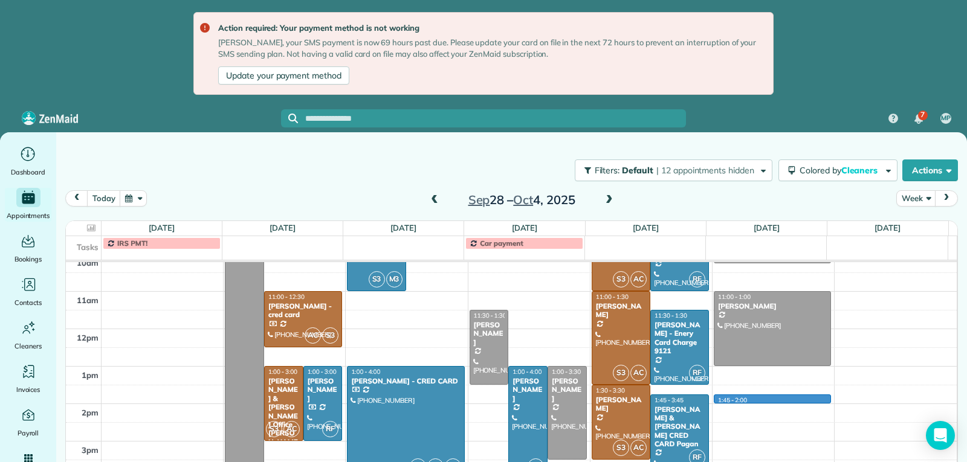
click at [722, 397] on div "2am 3am 4am 5am 6am 7am 8am 9am 10am 11am 12pm 1pm 2pm 3pm 4pm 5pm 8:00 - 5:30 …" at bounding box center [511, 254] width 891 height 599
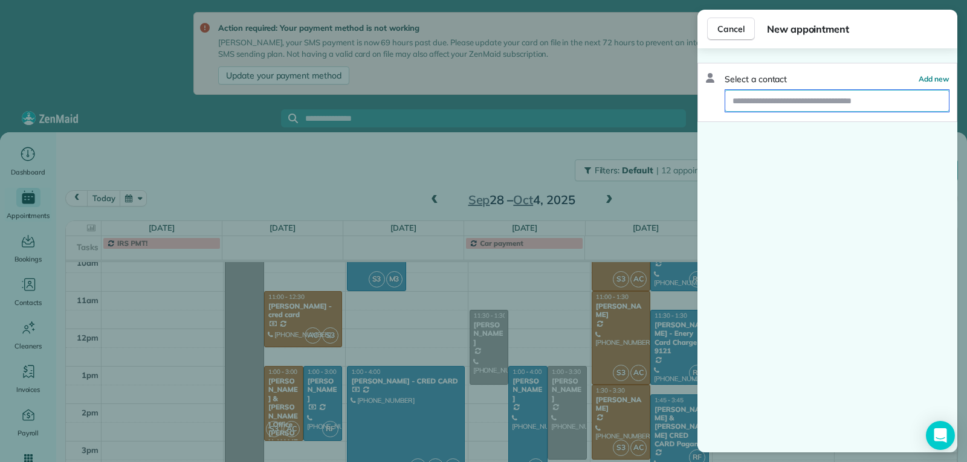
click at [786, 107] on input "text" at bounding box center [837, 101] width 224 height 22
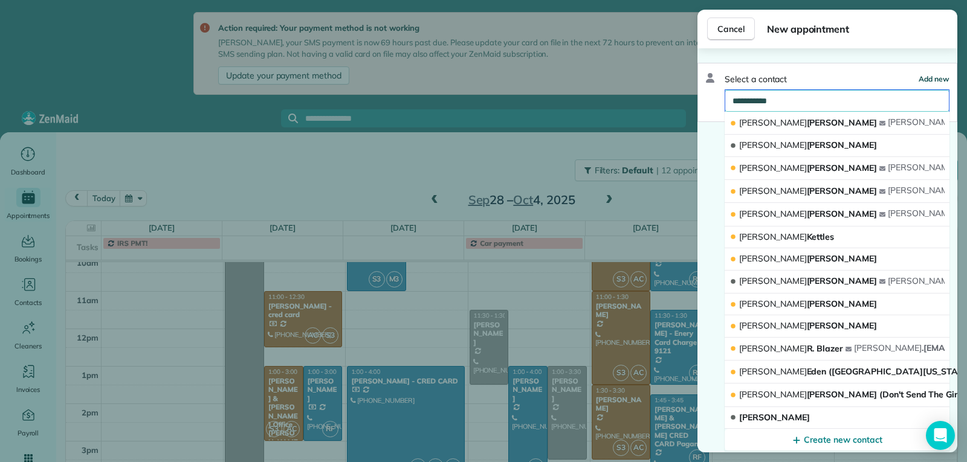
type input "**********"
click at [925, 79] on span "Add new" at bounding box center [934, 78] width 31 height 9
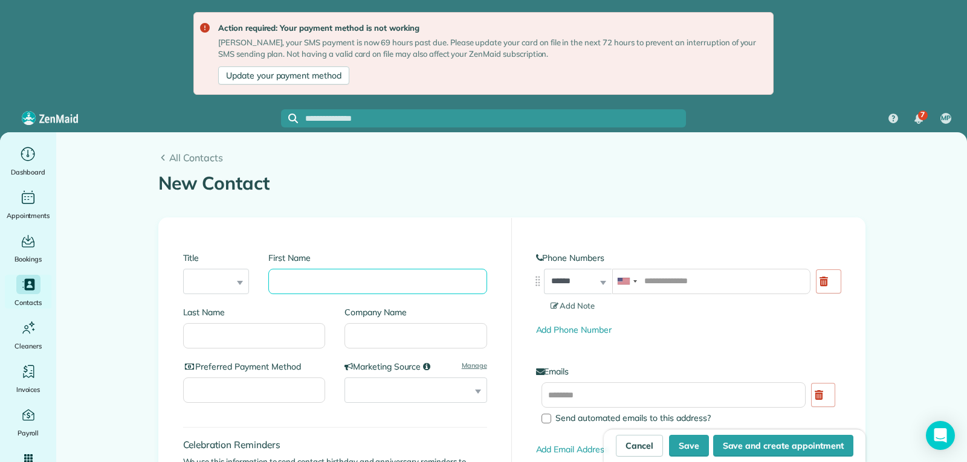
click at [309, 278] on input "First Name" at bounding box center [377, 281] width 218 height 25
type input "**********"
click at [665, 283] on input "tel" at bounding box center [711, 281] width 198 height 25
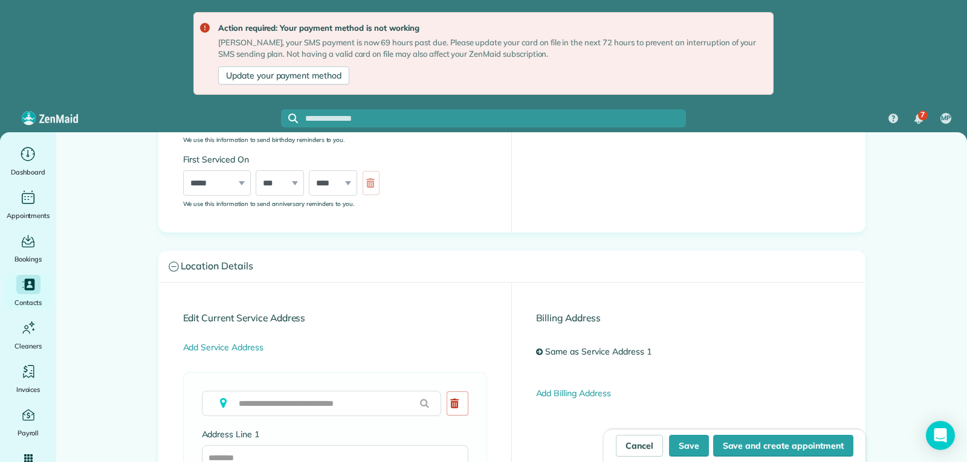
type input "**********"
click at [288, 401] on input "text" at bounding box center [321, 403] width 239 height 25
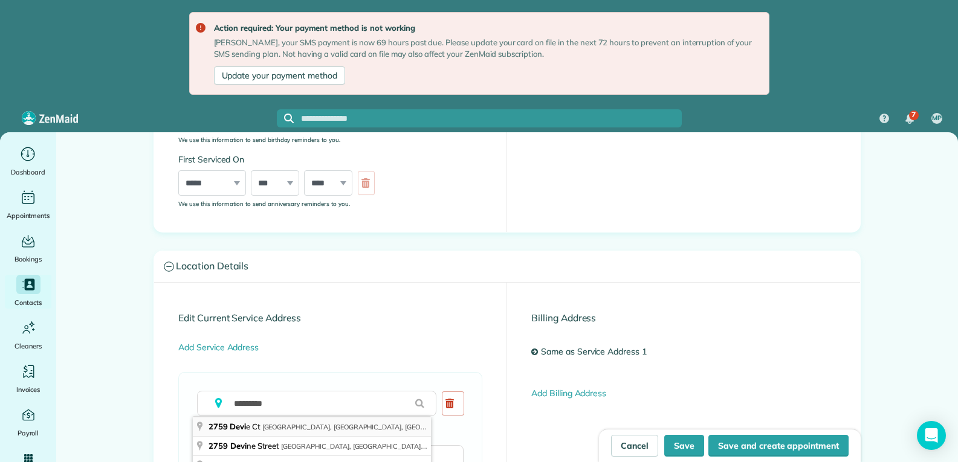
type input "**********"
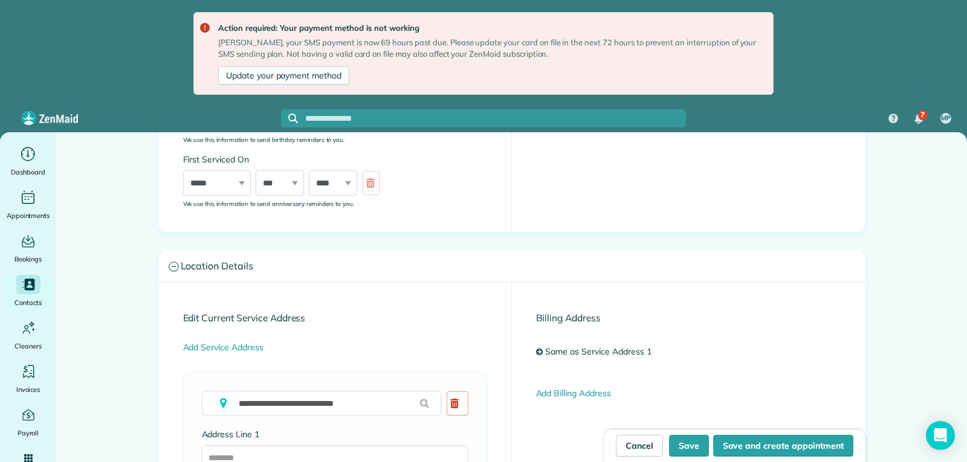
type input "**********"
type input "*******"
type input "**"
type input "*****"
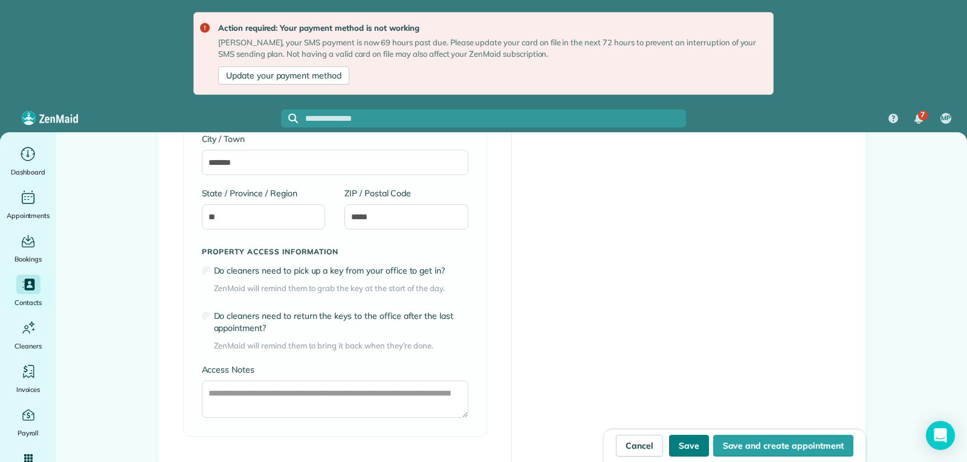
click at [692, 451] on button "Save" at bounding box center [689, 446] width 40 height 22
type input "**********"
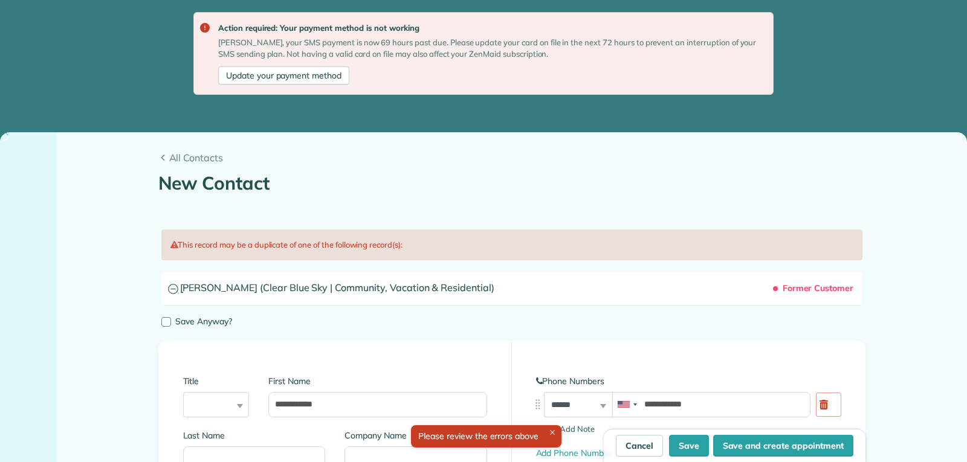
type input "**********"
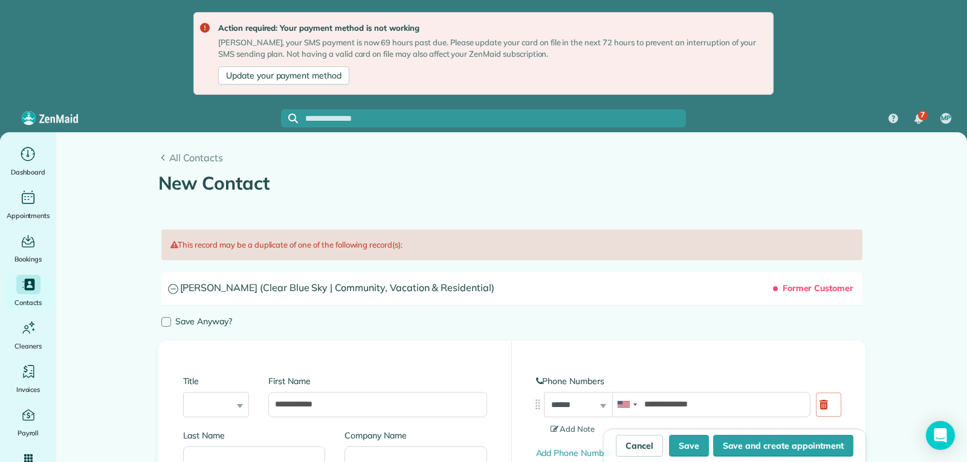
click at [321, 116] on input "text" at bounding box center [495, 118] width 381 height 9
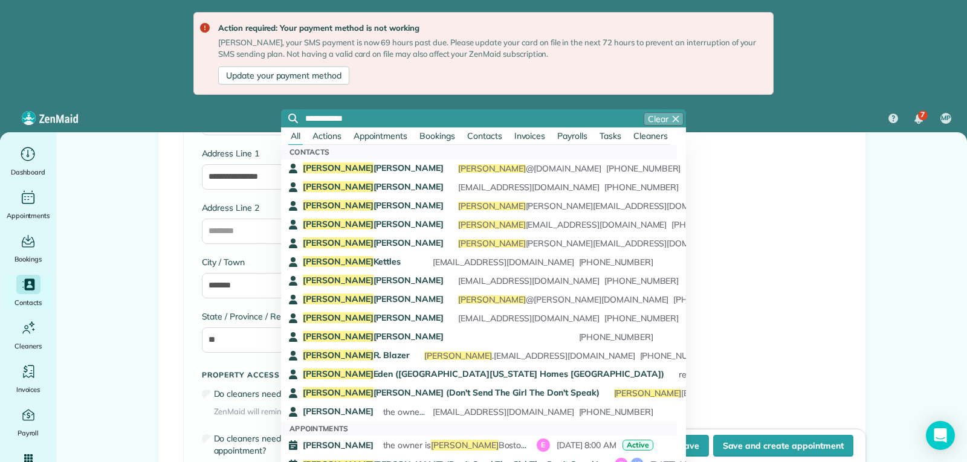
scroll to position [405, 0]
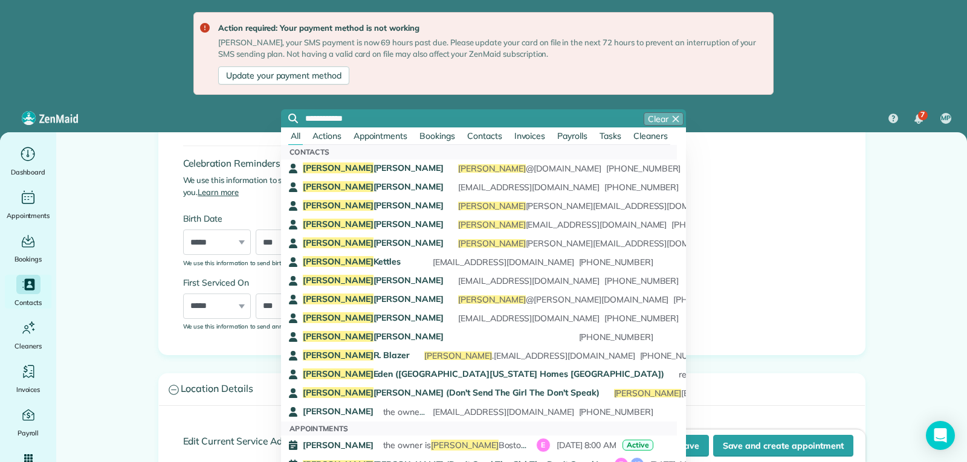
type input "**********"
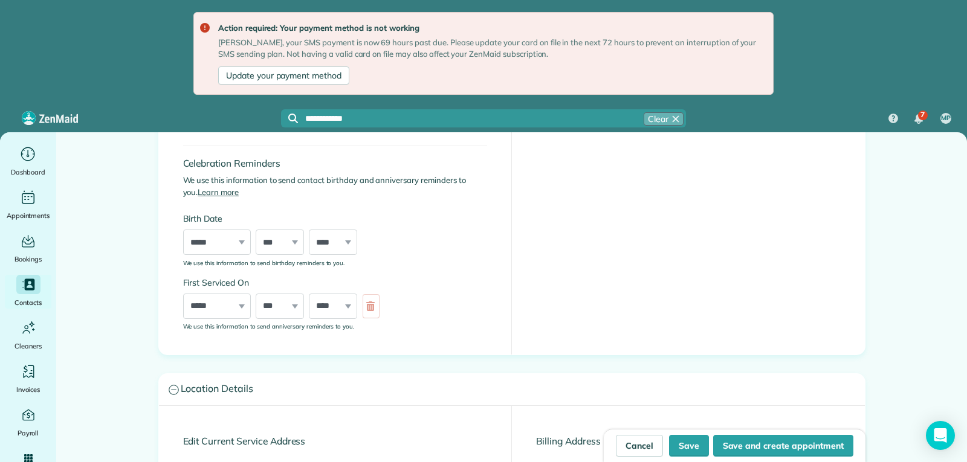
click at [654, 117] on span "Clear" at bounding box center [658, 119] width 21 height 12
click at [22, 152] on icon "Main" at bounding box center [28, 154] width 19 height 18
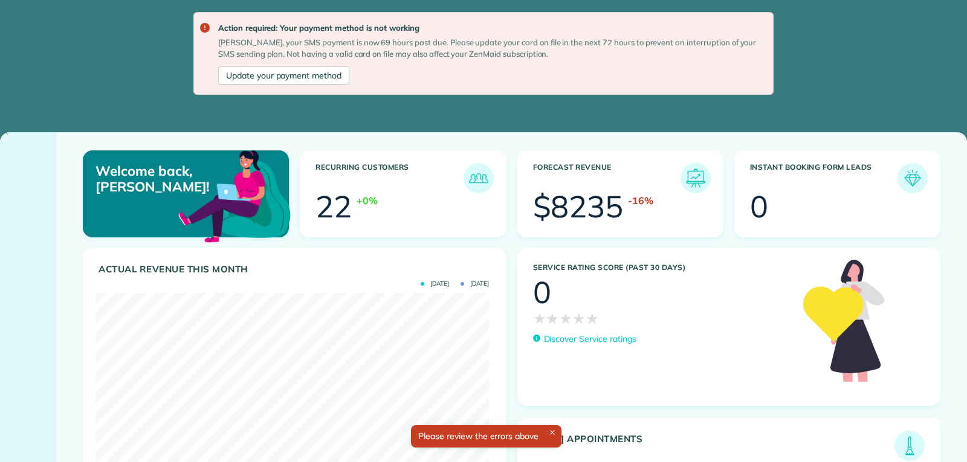
scroll to position [175, 393]
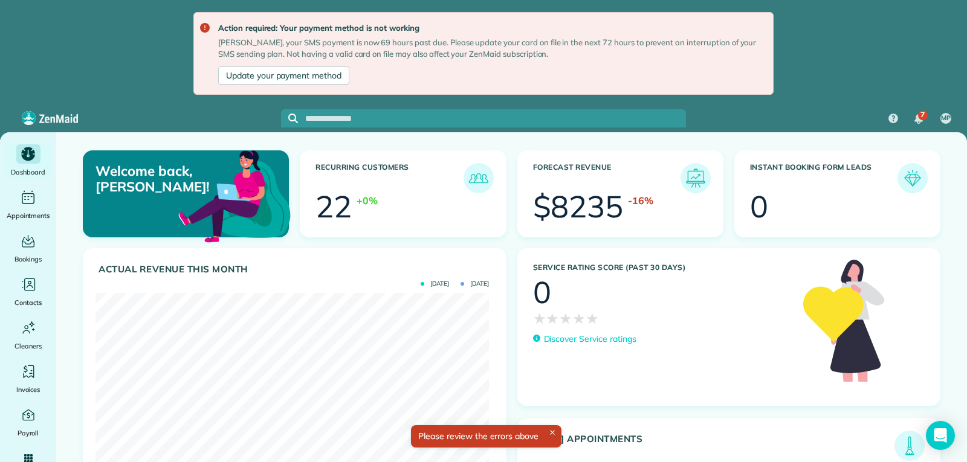
click at [334, 120] on input "text" at bounding box center [495, 118] width 381 height 9
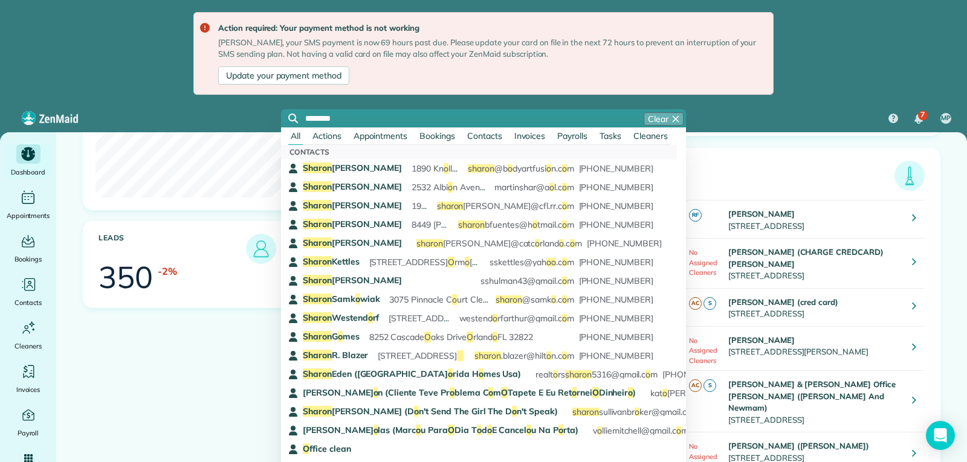
scroll to position [0, 0]
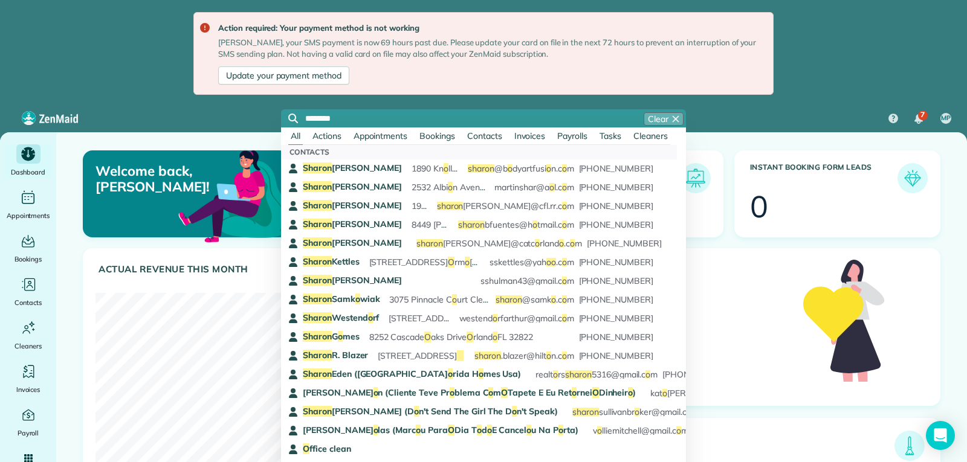
type input "********"
click at [486, 140] on span "Contacts" at bounding box center [484, 136] width 35 height 11
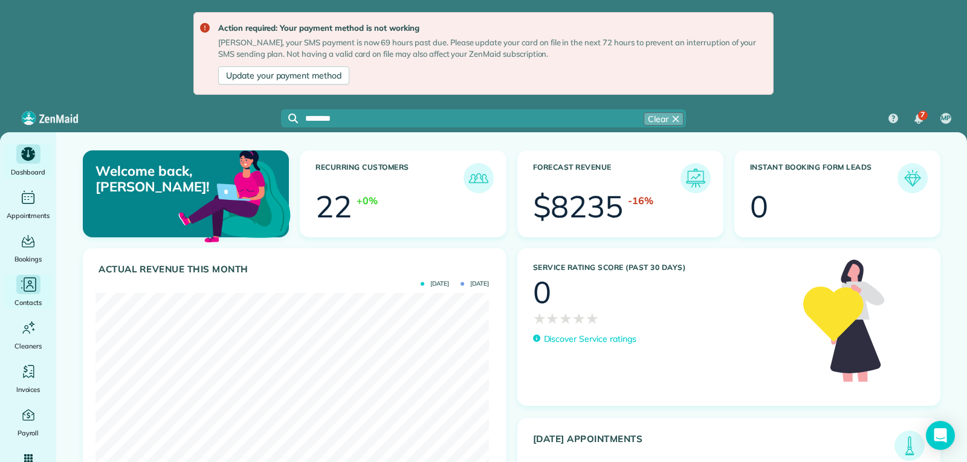
click at [31, 292] on icon "Main" at bounding box center [28, 285] width 18 height 18
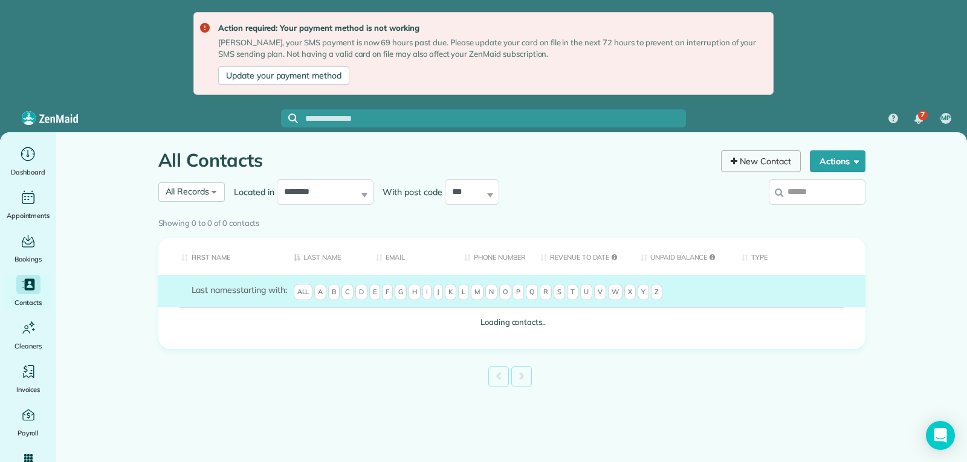
click at [754, 167] on link "New Contact" at bounding box center [761, 161] width 80 height 22
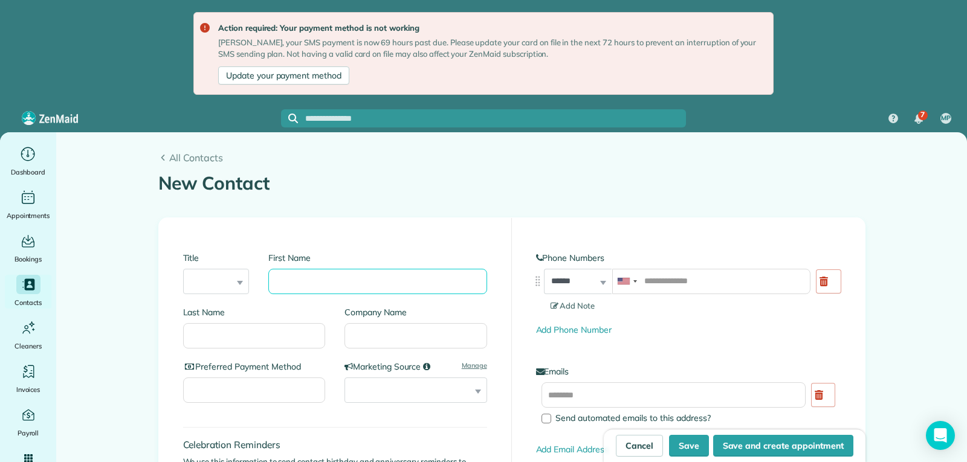
click at [311, 289] on input "First Name" at bounding box center [377, 281] width 218 height 25
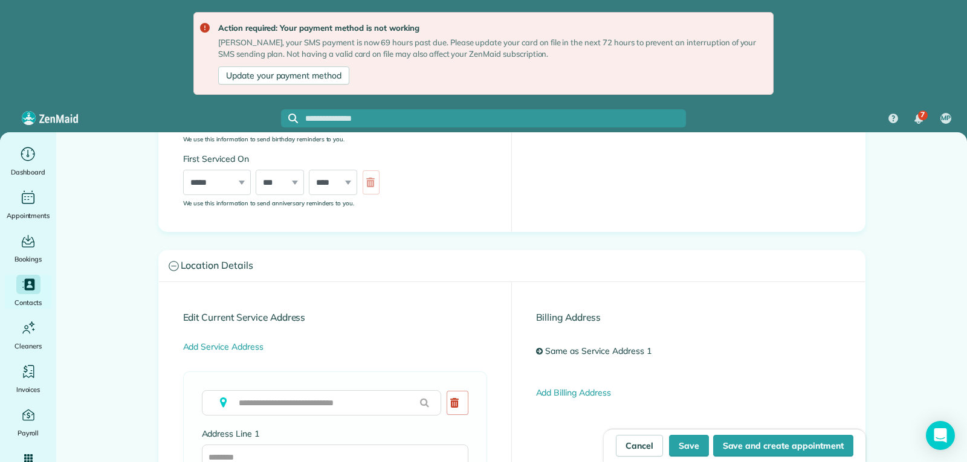
scroll to position [1, 0]
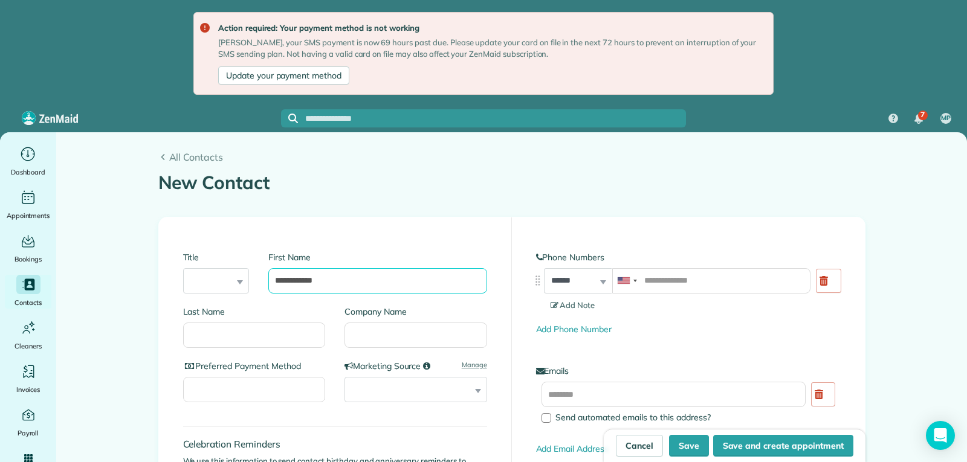
type input "**********"
click at [658, 280] on input "tel" at bounding box center [711, 280] width 198 height 25
click at [697, 451] on button "Save" at bounding box center [689, 446] width 40 height 22
type input "**********"
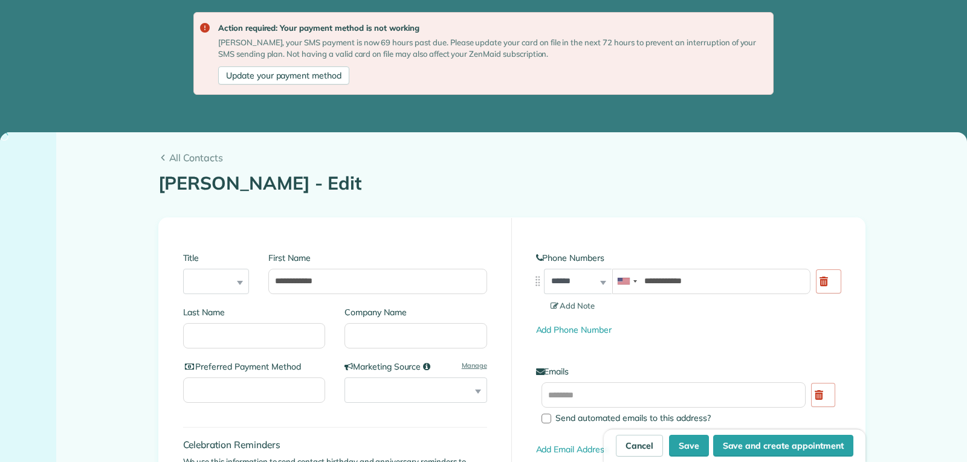
type input "**********"
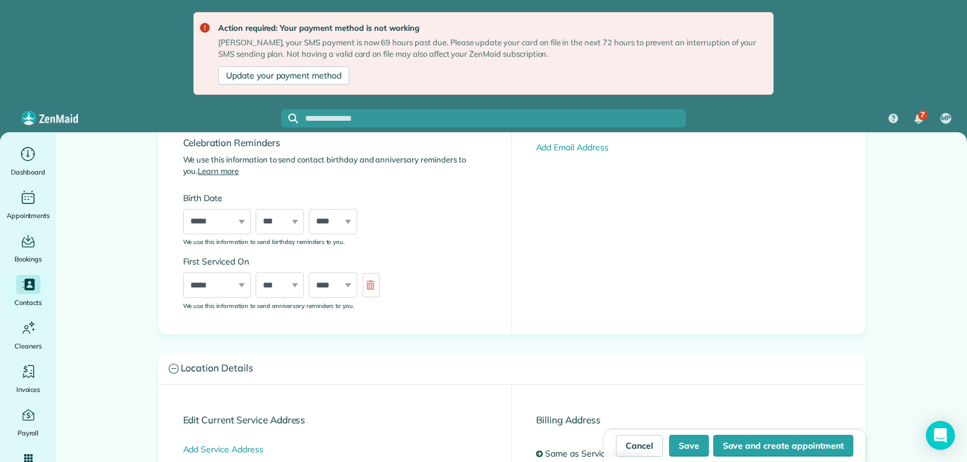
scroll to position [483, 0]
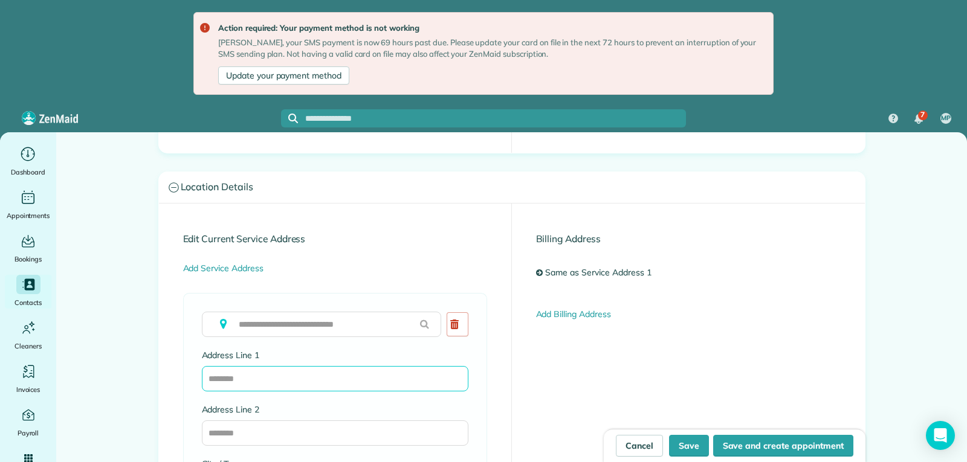
click at [239, 384] on input "Address Line 1" at bounding box center [335, 378] width 267 height 25
type input "**********"
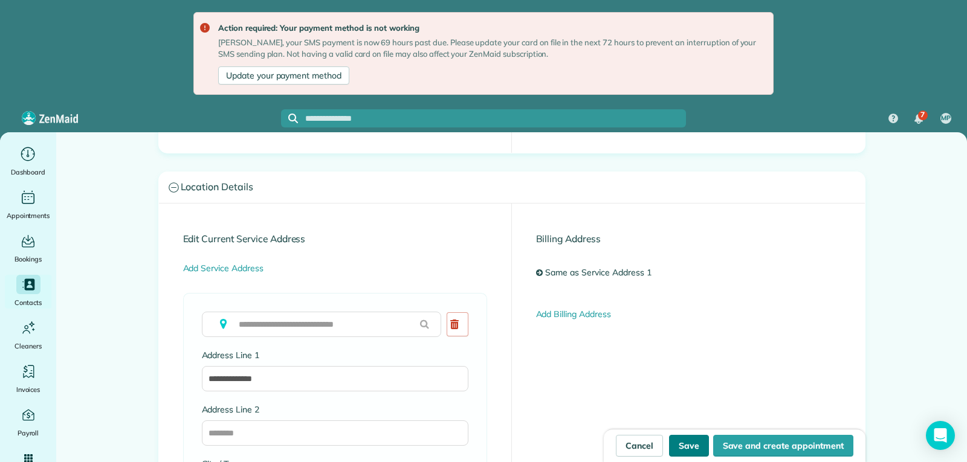
click at [675, 445] on button "Save" at bounding box center [689, 446] width 40 height 22
type input "**********"
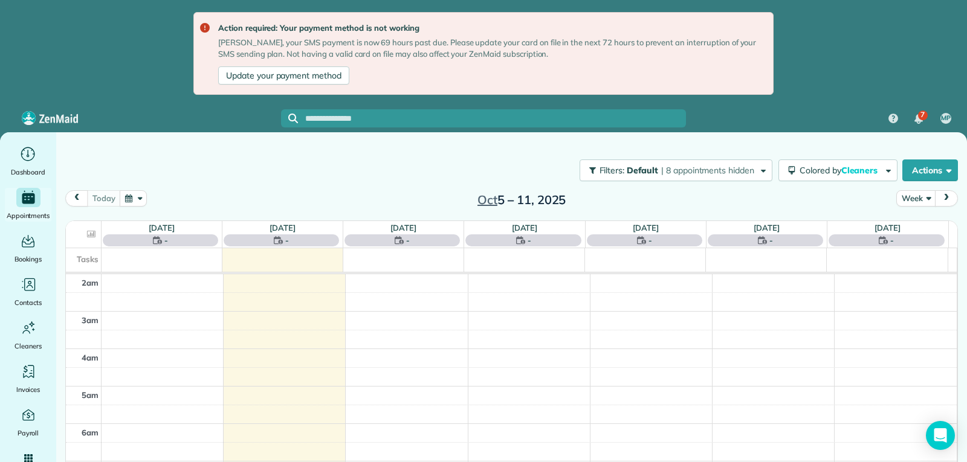
scroll to position [188, 0]
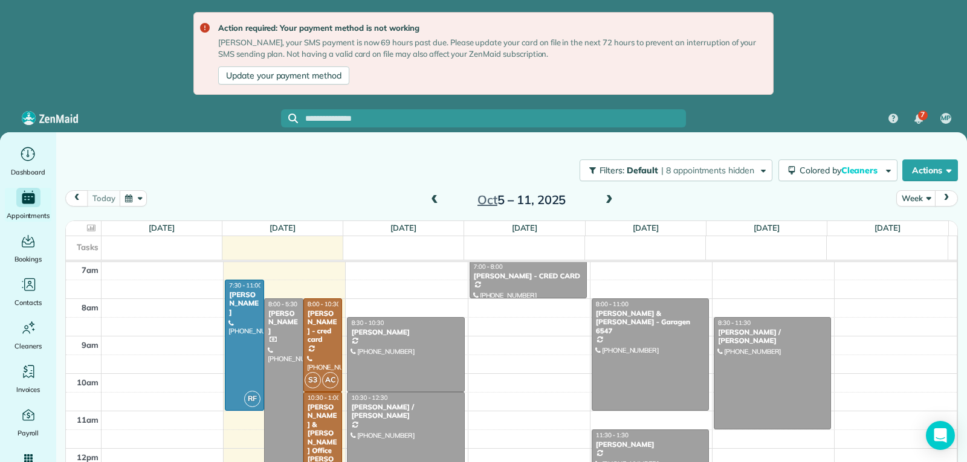
click at [434, 199] on span at bounding box center [434, 200] width 13 height 11
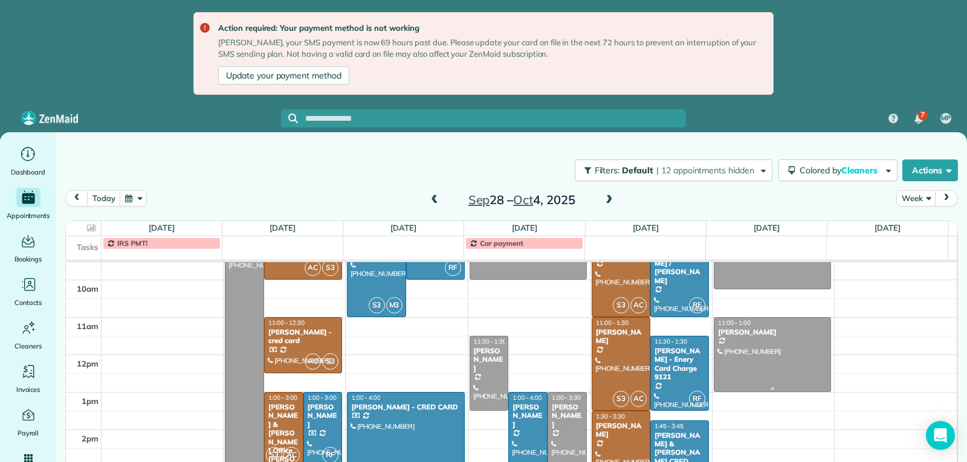
scroll to position [247, 0]
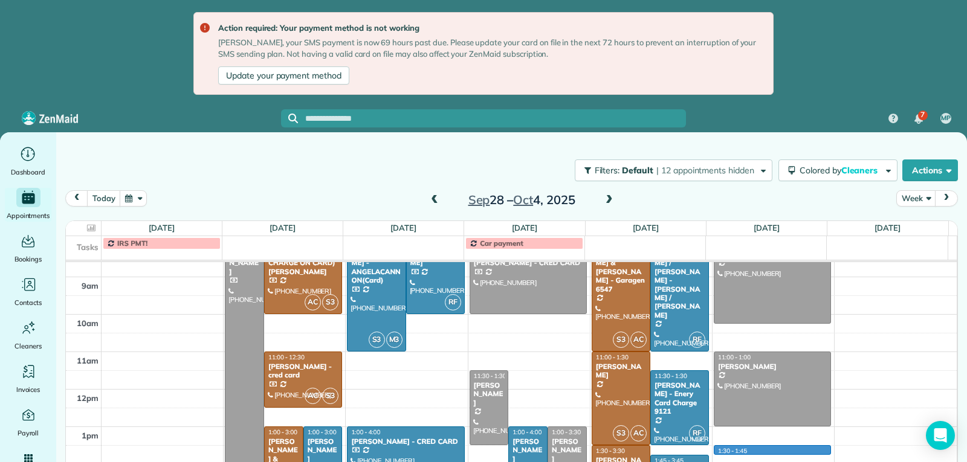
click at [725, 451] on div "2am 3am 4am 5am 6am 7am 8am 9am 10am 11am 12pm 1pm 2pm 3pm 4pm 5pm 8:00 - 5:30 …" at bounding box center [511, 314] width 891 height 599
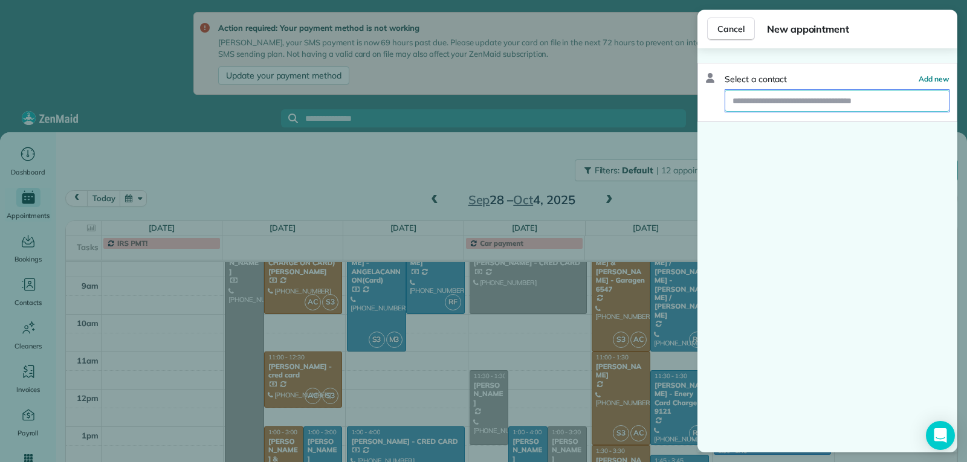
click at [755, 106] on input "text" at bounding box center [837, 101] width 224 height 22
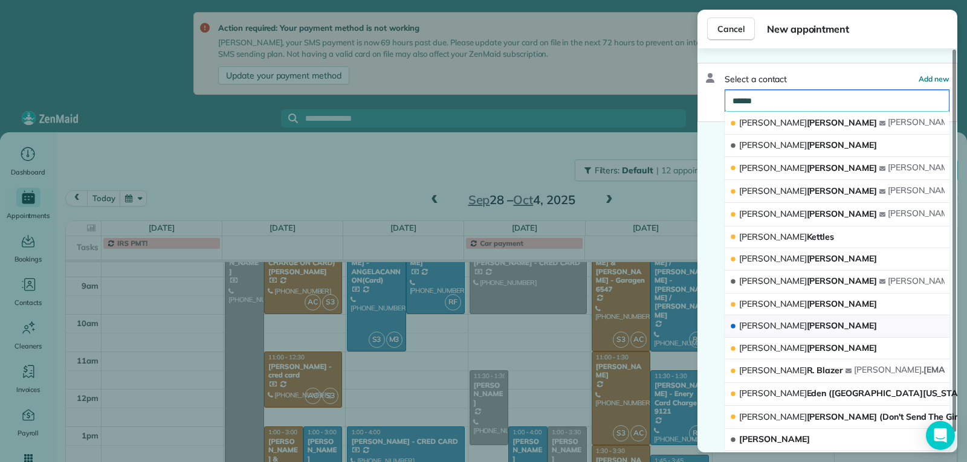
type input "******"
click at [768, 325] on span "SHARON" at bounding box center [773, 325] width 68 height 11
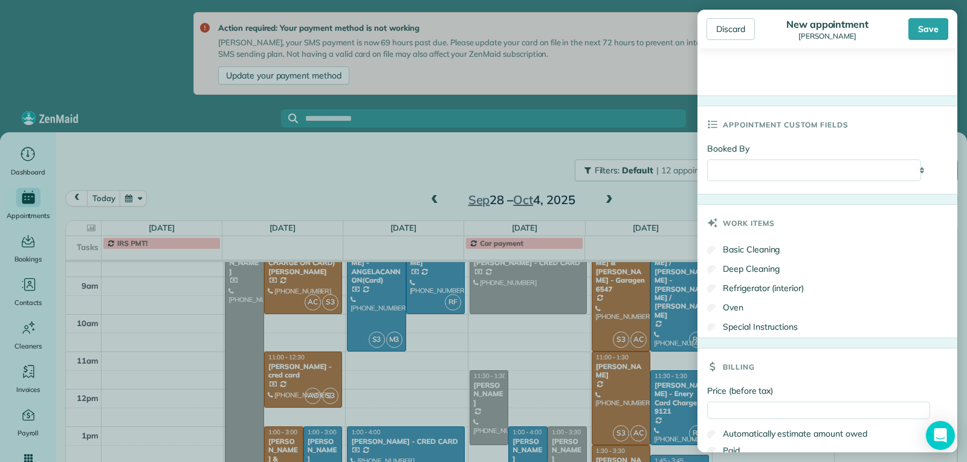
scroll to position [604, 0]
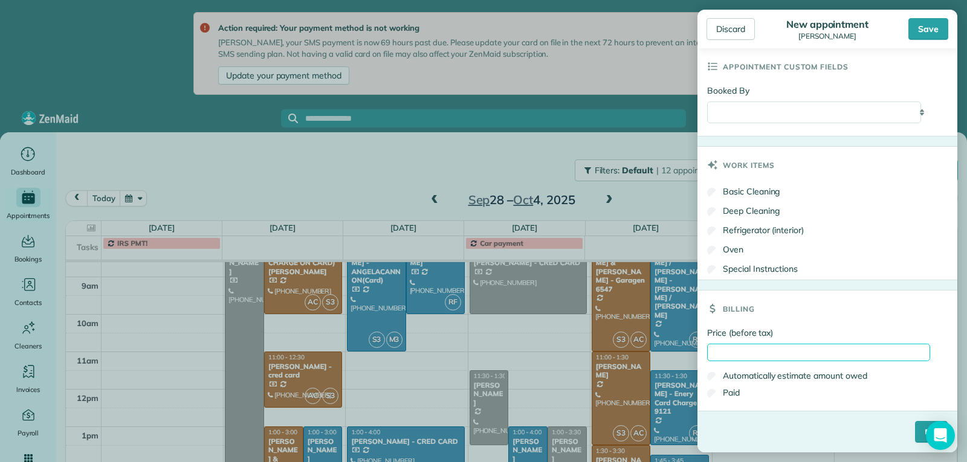
click at [737, 360] on input "Price (before tax)" at bounding box center [818, 353] width 223 height 18
type input "***"
click at [920, 431] on input "****" at bounding box center [931, 432] width 33 height 22
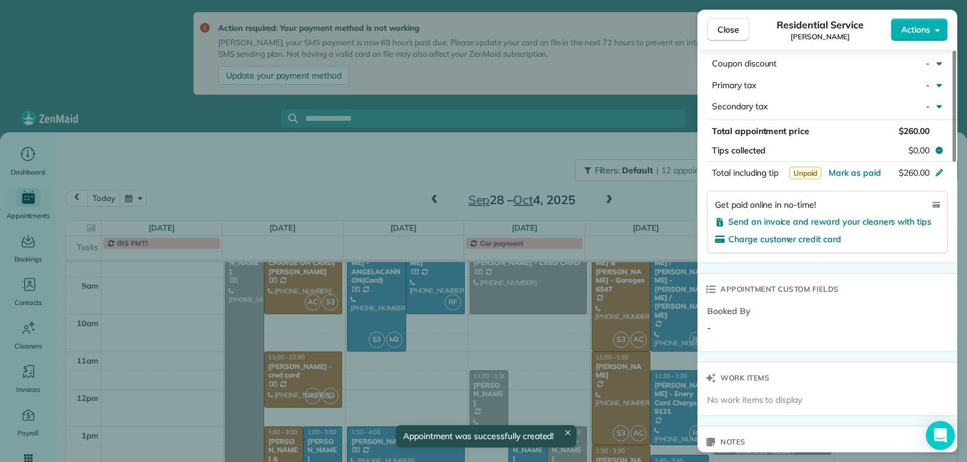
scroll to position [665, 0]
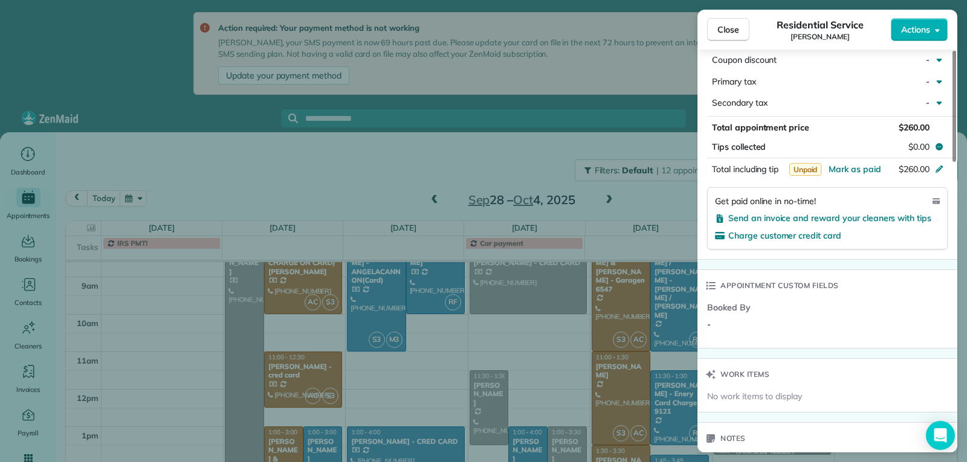
drag, startPoint x: 717, startPoint y: 30, endPoint x: 718, endPoint y: 45, distance: 15.7
click at [717, 30] on span "Close" at bounding box center [728, 30] width 22 height 12
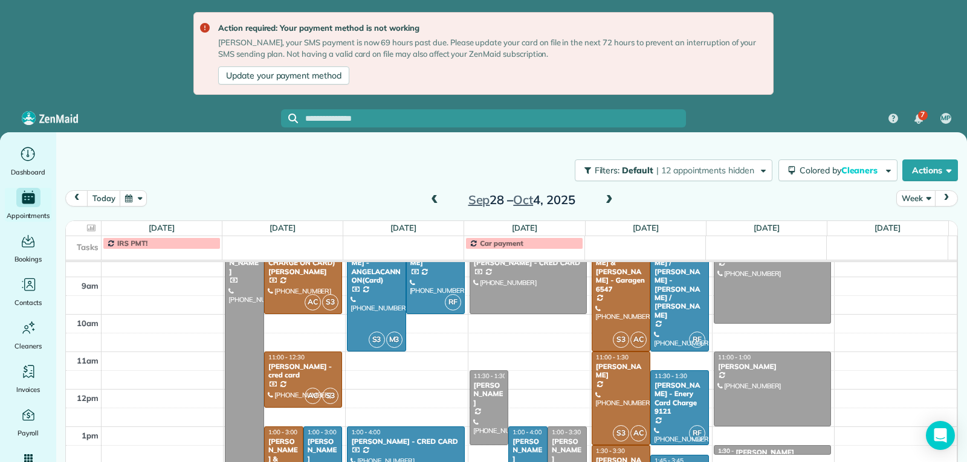
click at [800, 448] on div "1:30 - 1:45 SHARON OSUNA" at bounding box center [772, 452] width 110 height 10
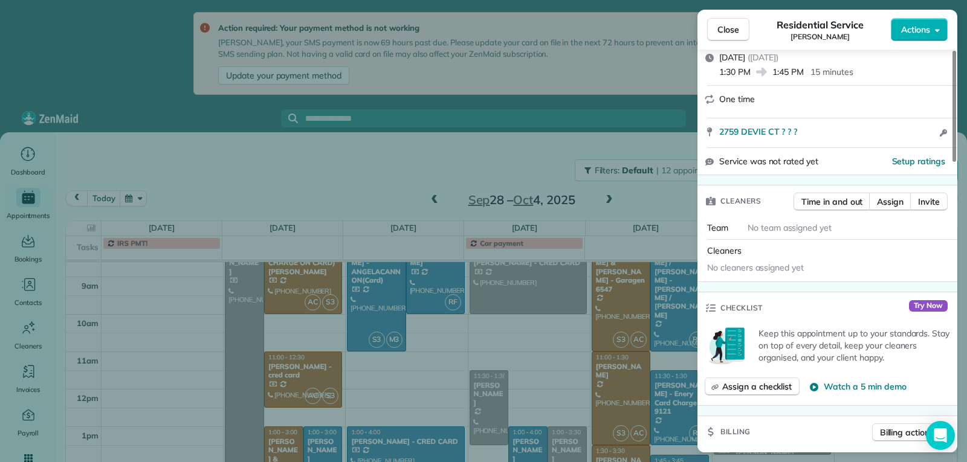
scroll to position [181, 0]
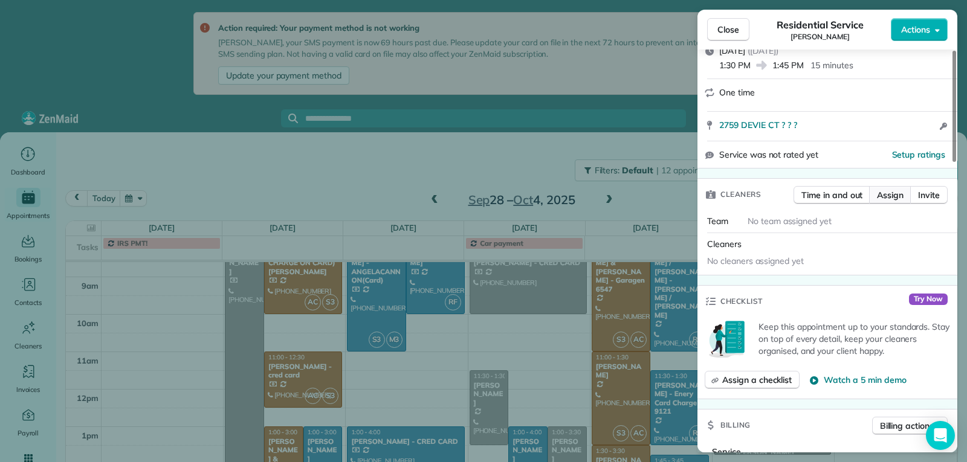
click at [884, 195] on span "Assign" at bounding box center [890, 195] width 27 height 12
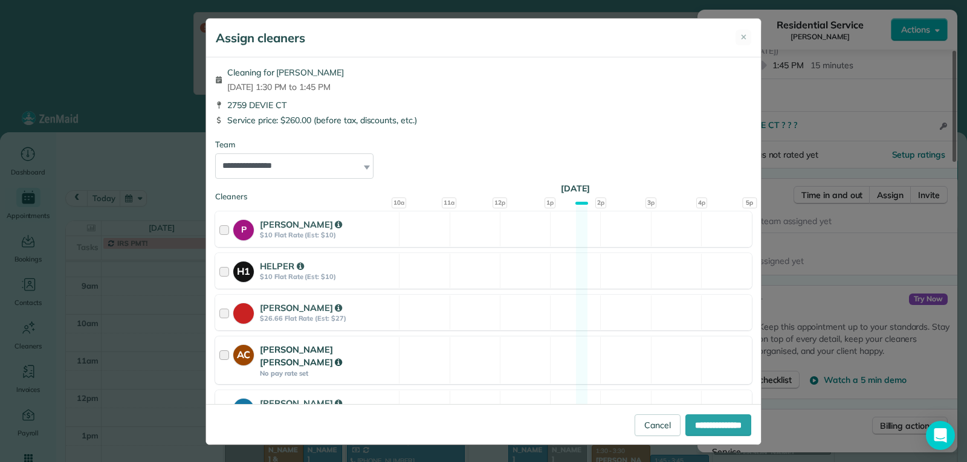
click at [301, 351] on strong "Ana Cristina" at bounding box center [301, 356] width 82 height 25
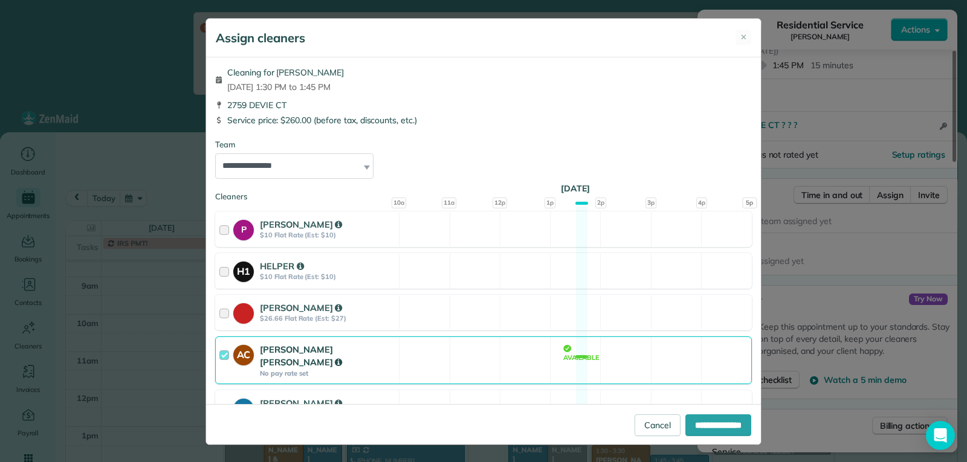
scroll to position [206, 0]
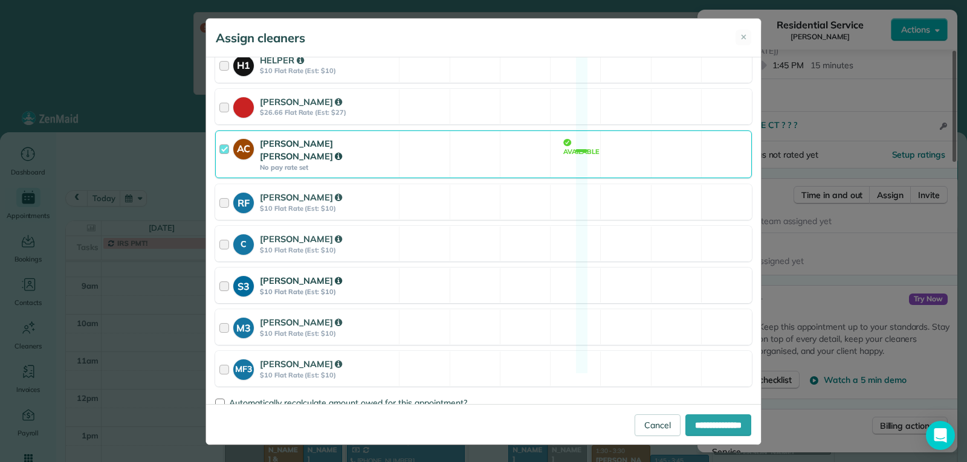
click at [265, 275] on strong "SANGELA" at bounding box center [301, 280] width 82 height 11
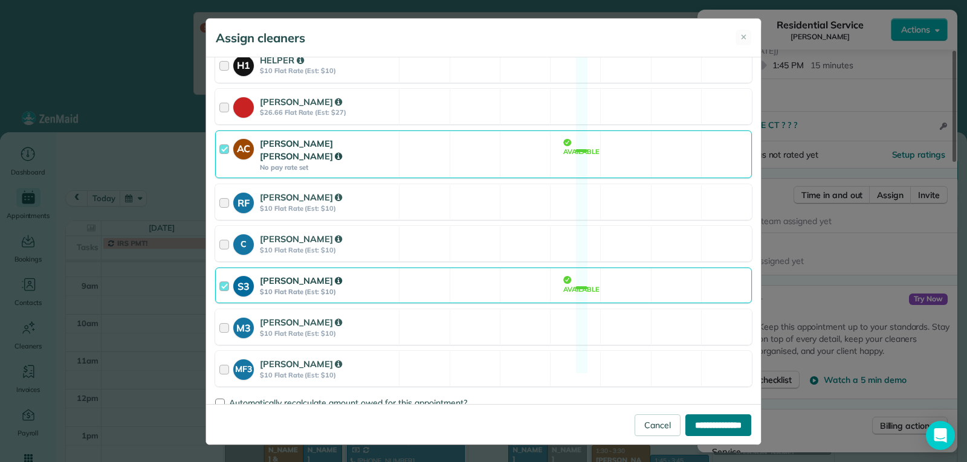
click at [698, 422] on input "**********" at bounding box center [718, 426] width 66 height 22
type input "**********"
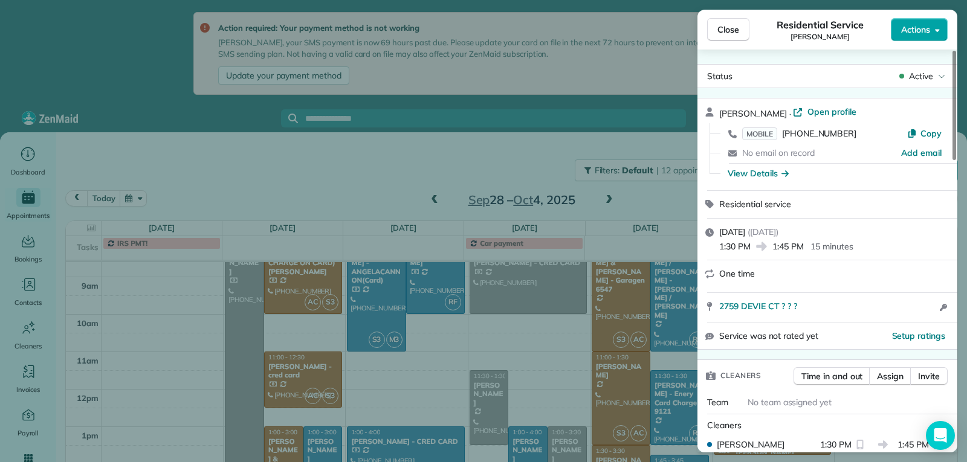
click at [901, 33] on span "Actions" at bounding box center [915, 30] width 29 height 12
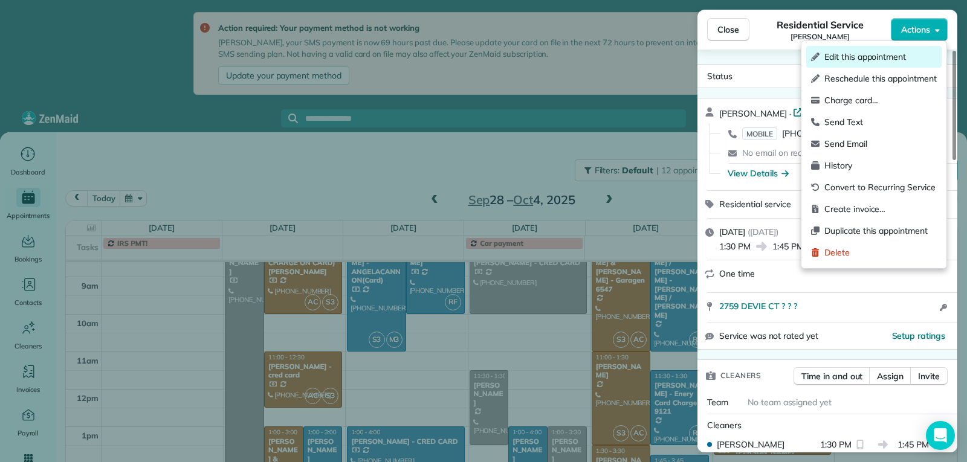
click at [878, 59] on span "Edit this appointment" at bounding box center [880, 57] width 112 height 12
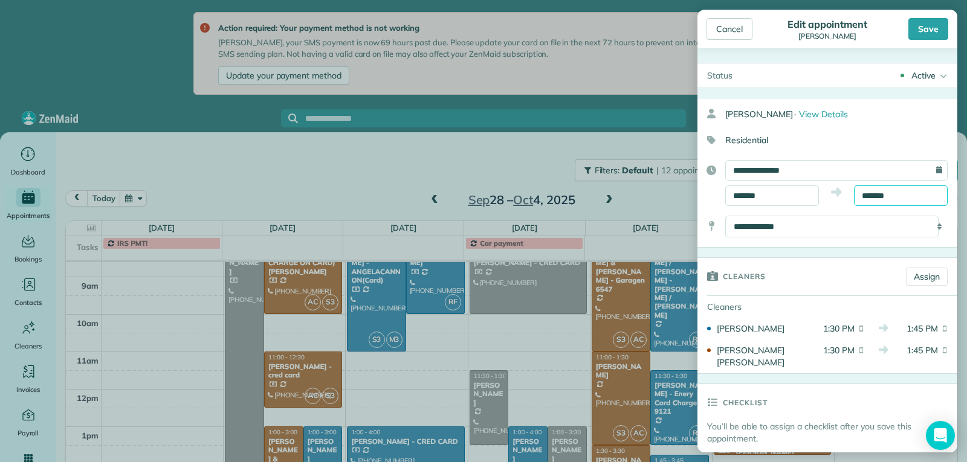
click at [890, 193] on input "*******" at bounding box center [901, 196] width 94 height 21
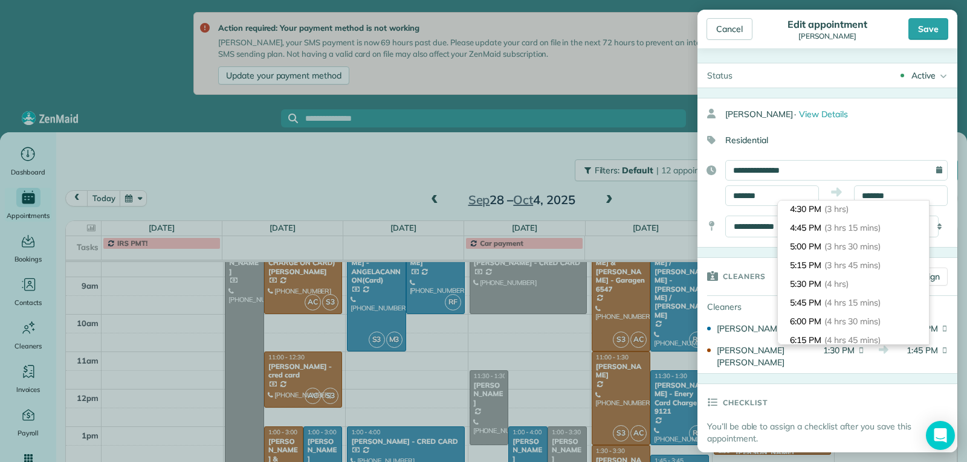
scroll to position [251, 0]
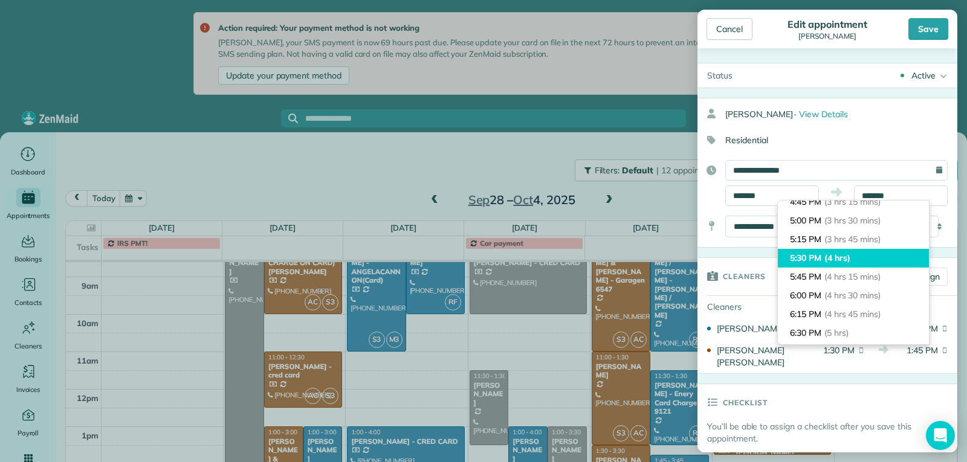
type input "*******"
click at [846, 266] on li "5:30 PM (4 hrs)" at bounding box center [853, 258] width 151 height 19
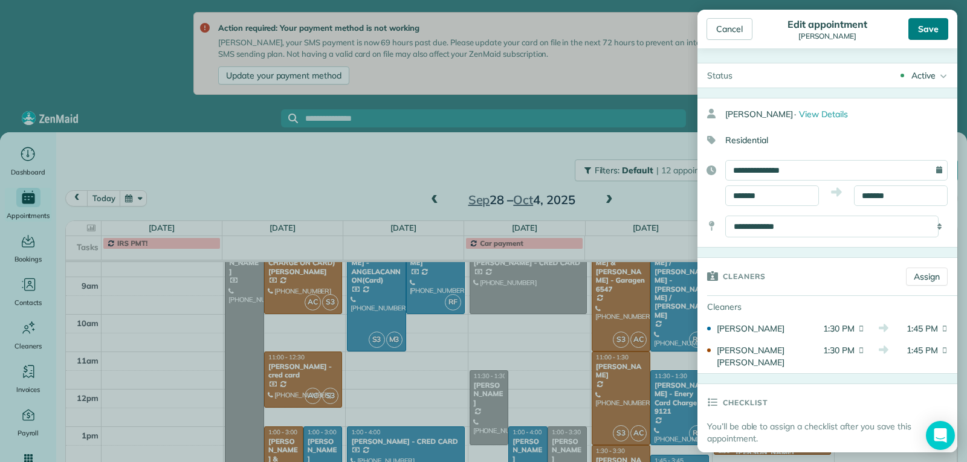
click at [933, 35] on div "Save" at bounding box center [928, 29] width 40 height 22
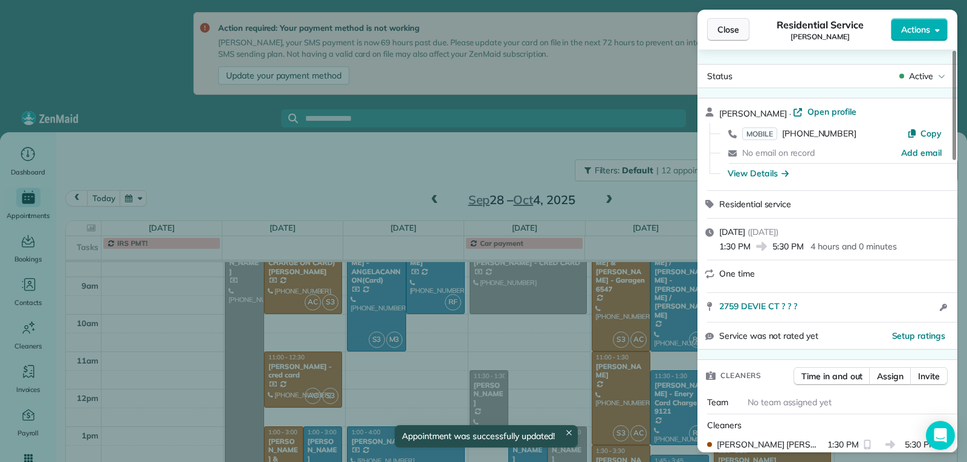
click at [726, 30] on span "Close" at bounding box center [728, 30] width 22 height 12
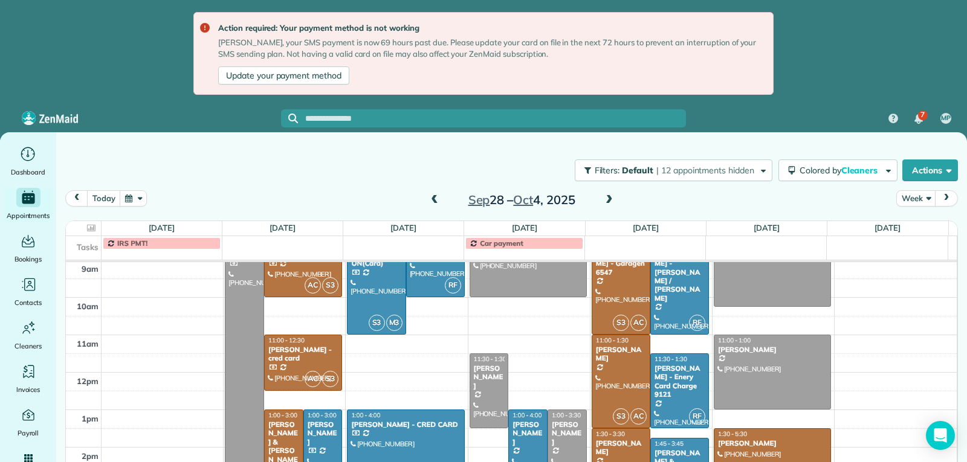
scroll to position [296, 0]
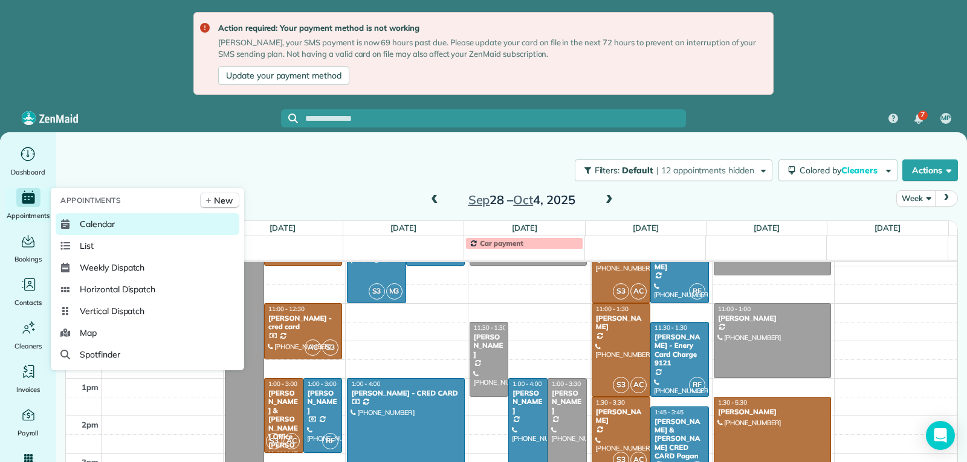
click at [90, 222] on span "Calendar" at bounding box center [97, 224] width 35 height 12
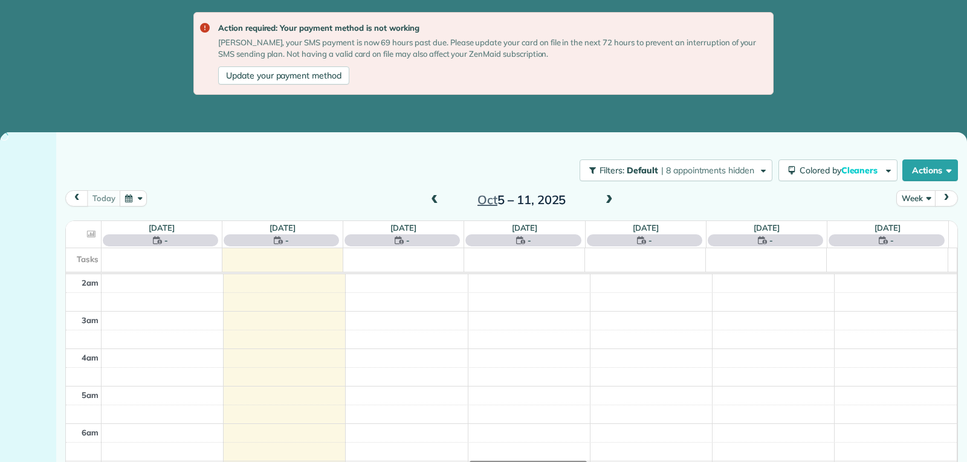
scroll to position [188, 0]
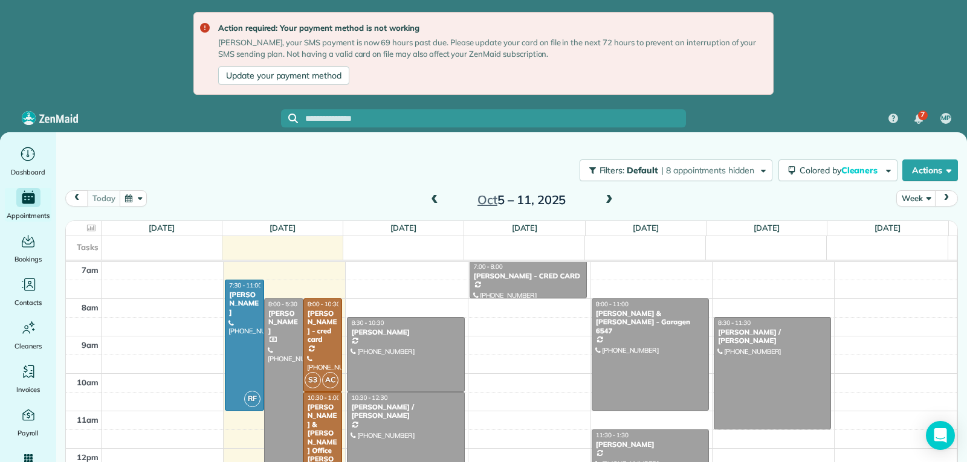
click at [433, 198] on span at bounding box center [434, 200] width 13 height 11
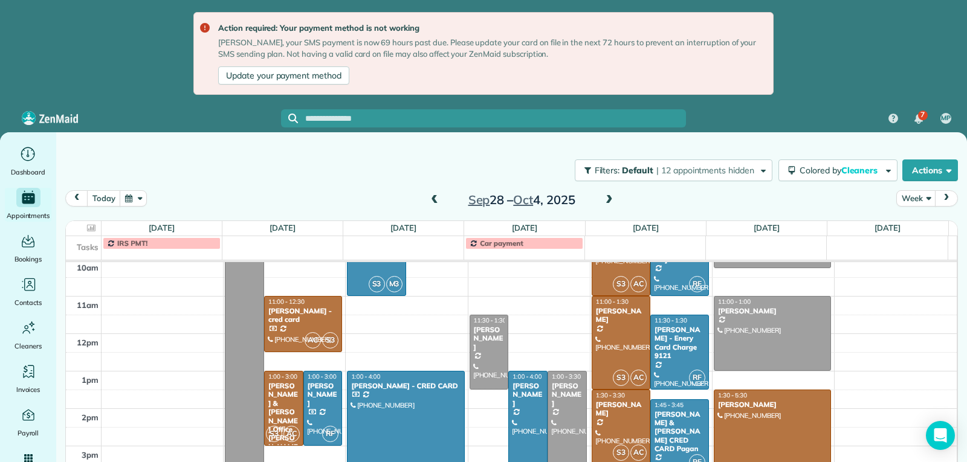
scroll to position [308, 0]
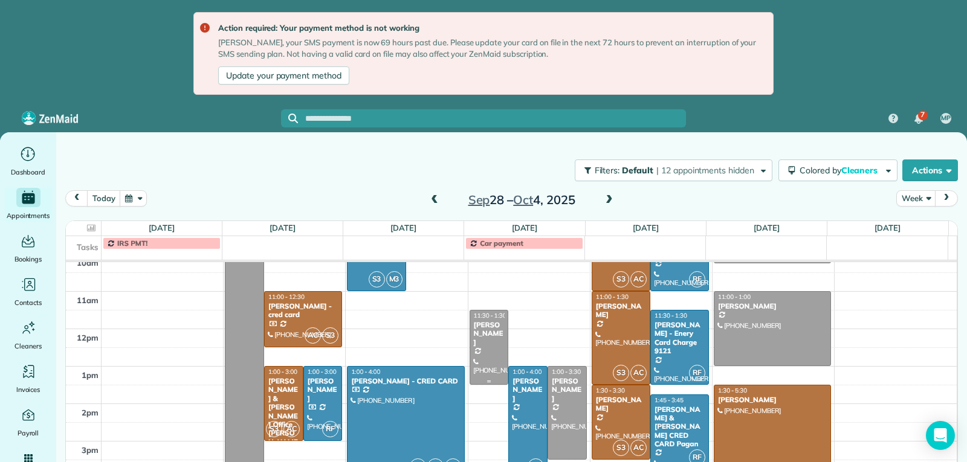
click at [481, 356] on div at bounding box center [489, 348] width 38 height 74
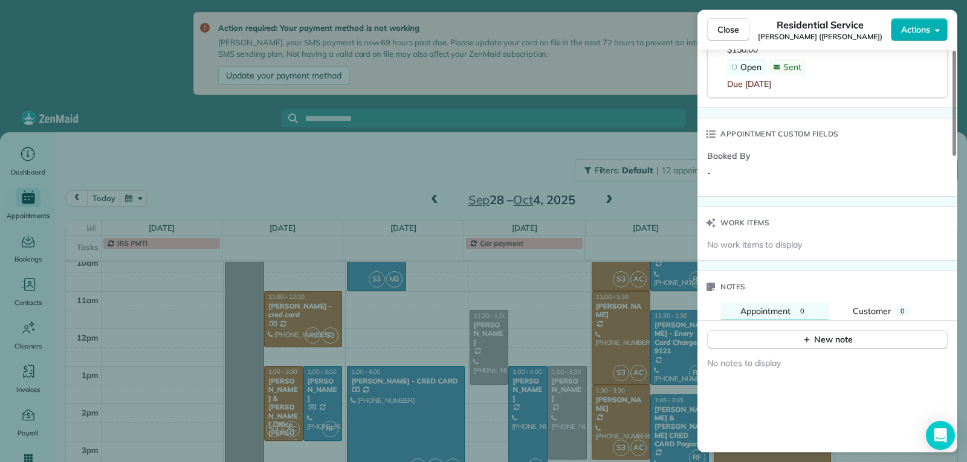
scroll to position [785, 0]
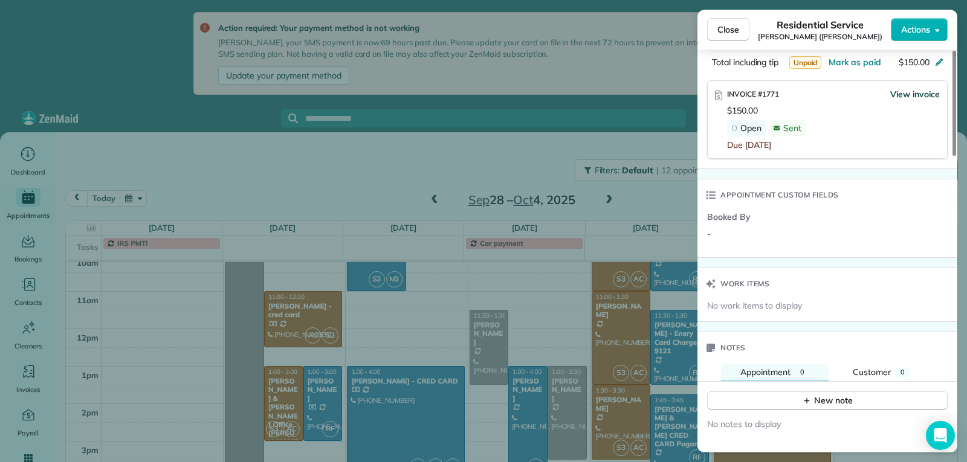
click at [910, 97] on span "View invoice" at bounding box center [915, 94] width 50 height 12
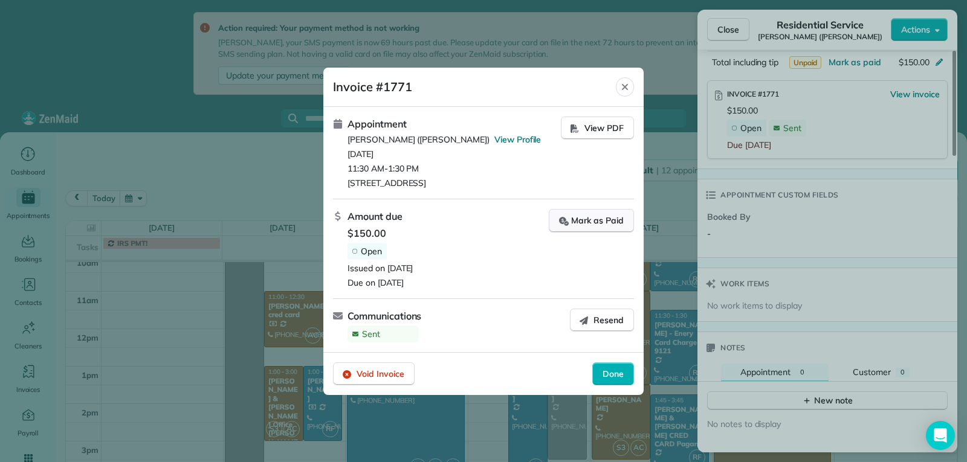
click at [600, 212] on button "Mark as Paid" at bounding box center [591, 221] width 85 height 24
click at [613, 376] on span "Done" at bounding box center [613, 374] width 21 height 12
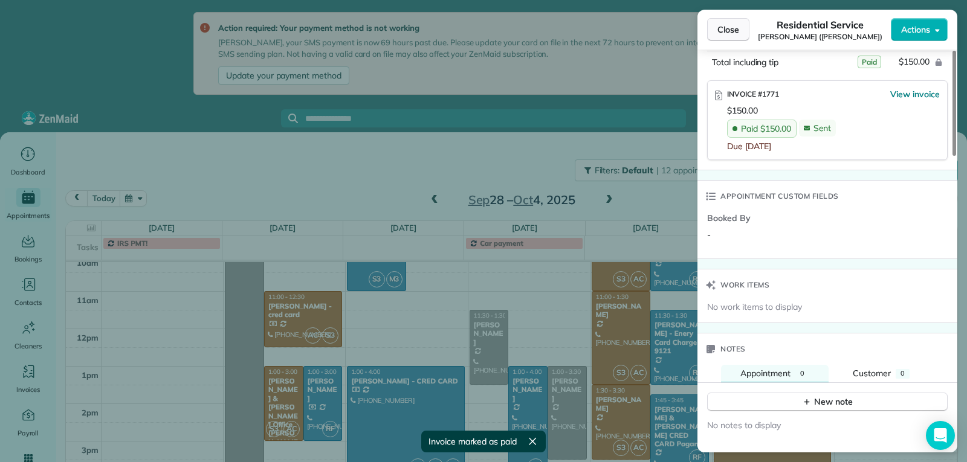
click at [726, 33] on span "Close" at bounding box center [728, 30] width 22 height 12
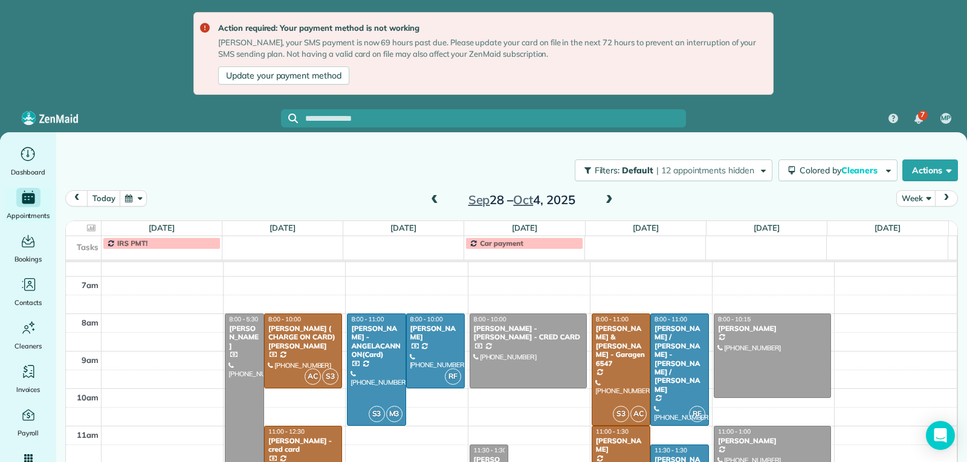
scroll to position [126, 0]
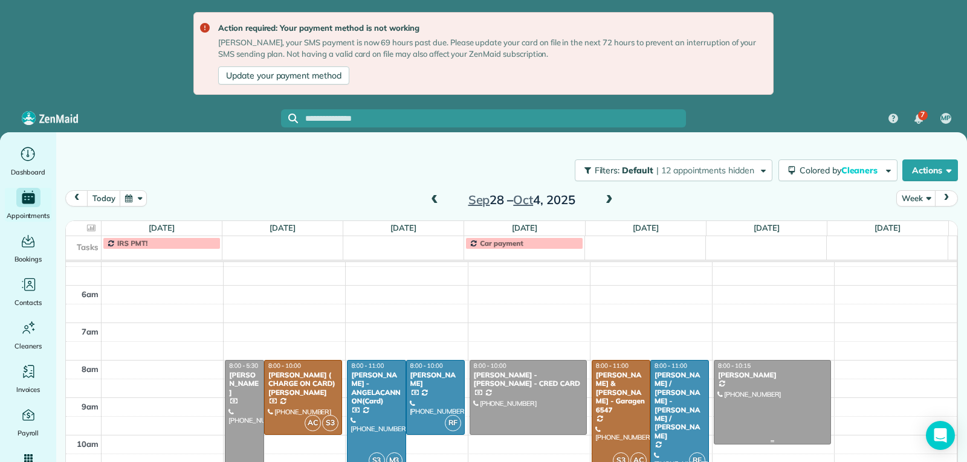
click at [764, 401] on div at bounding box center [772, 402] width 116 height 83
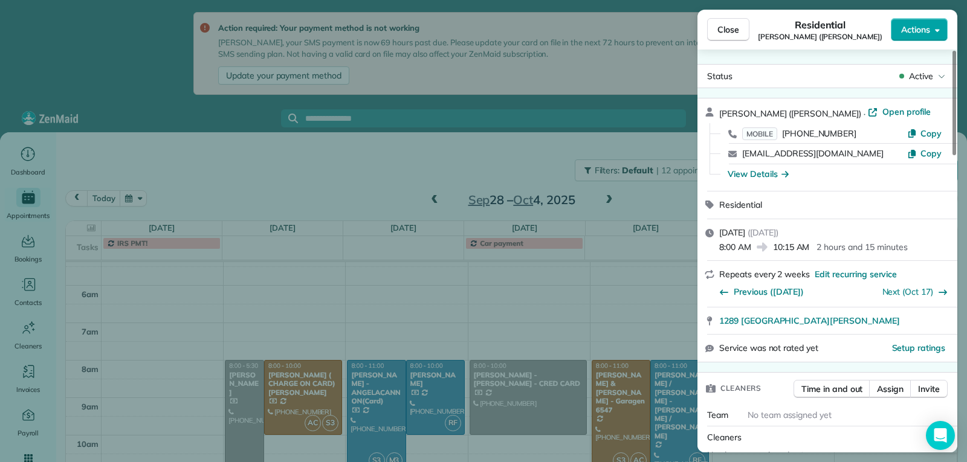
click at [929, 29] on span "Actions" at bounding box center [915, 30] width 29 height 12
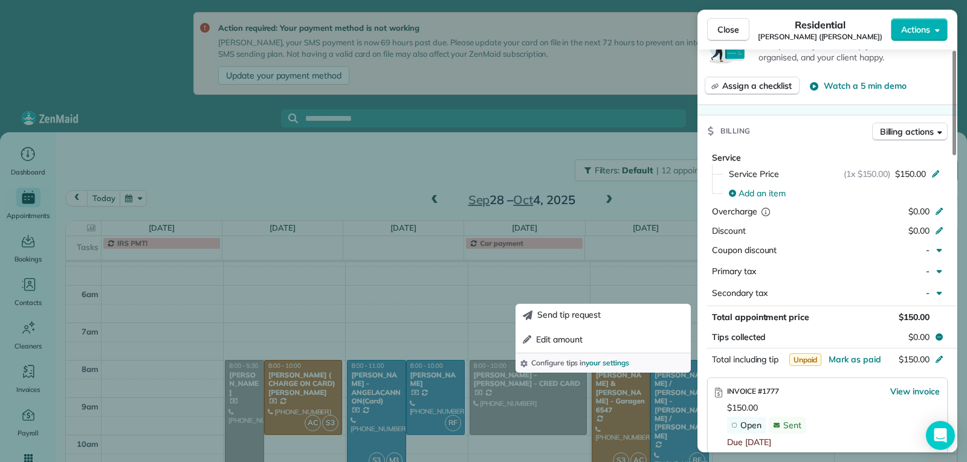
scroll to position [549, 0]
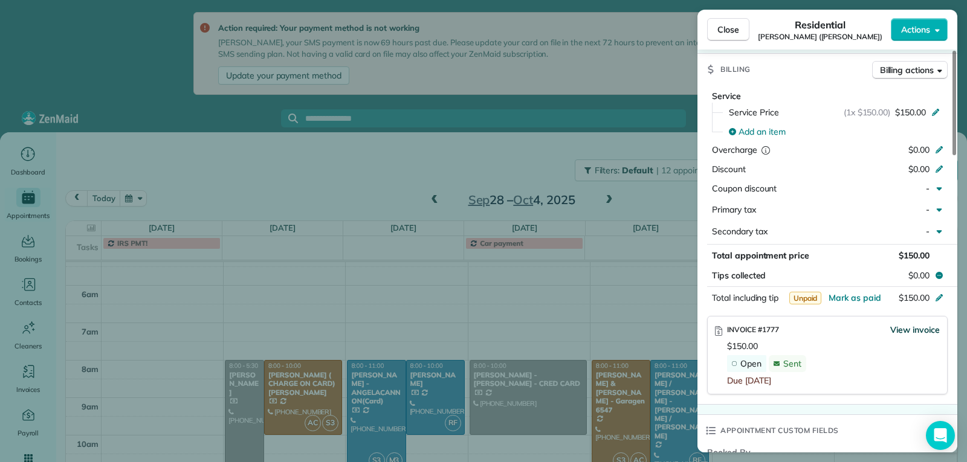
click at [903, 330] on span "View invoice" at bounding box center [915, 330] width 50 height 12
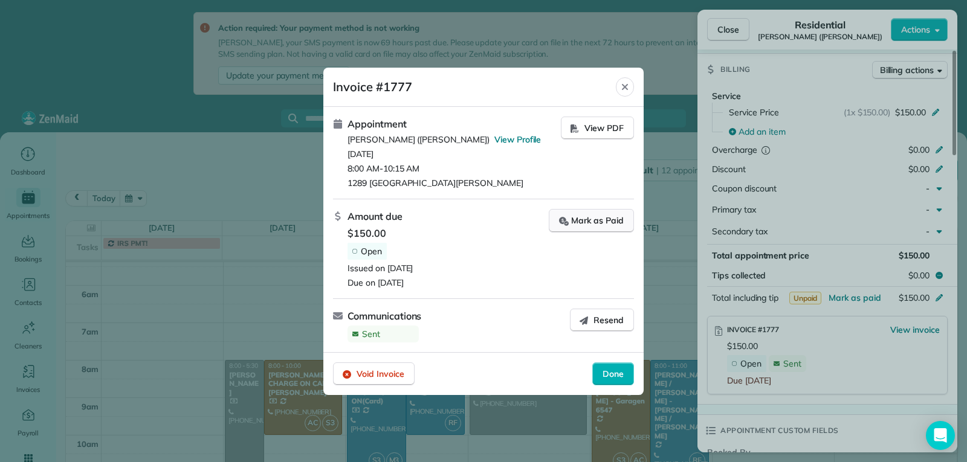
click at [593, 219] on div "Mark as Paid" at bounding box center [591, 221] width 65 height 13
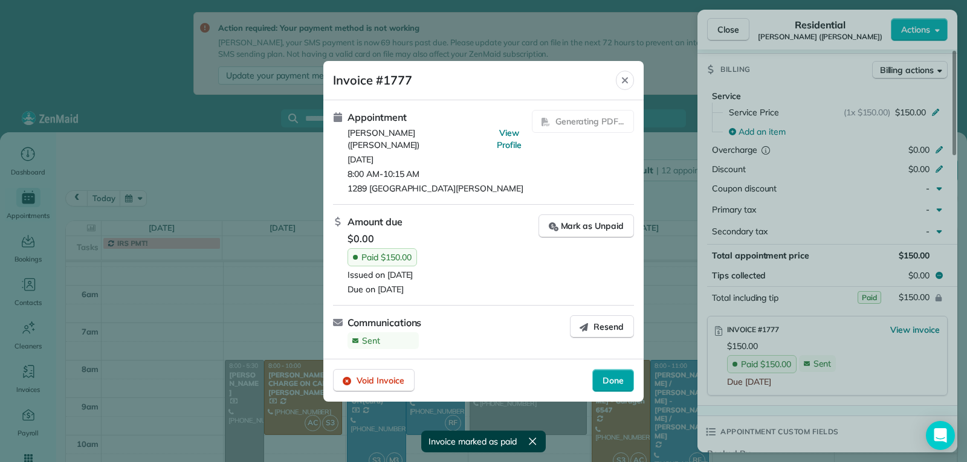
click at [625, 380] on div "Done" at bounding box center [613, 380] width 42 height 23
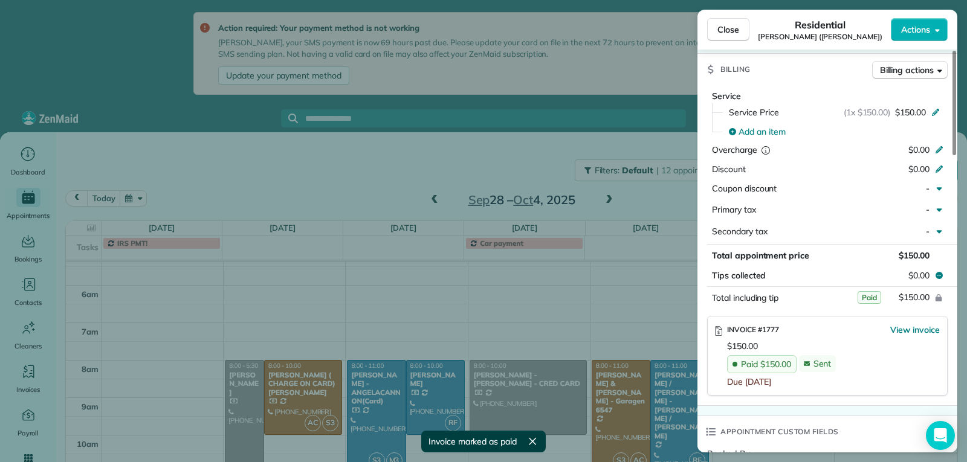
drag, startPoint x: 723, startPoint y: 24, endPoint x: 725, endPoint y: 63, distance: 39.9
click at [725, 30] on span "Close" at bounding box center [728, 30] width 22 height 12
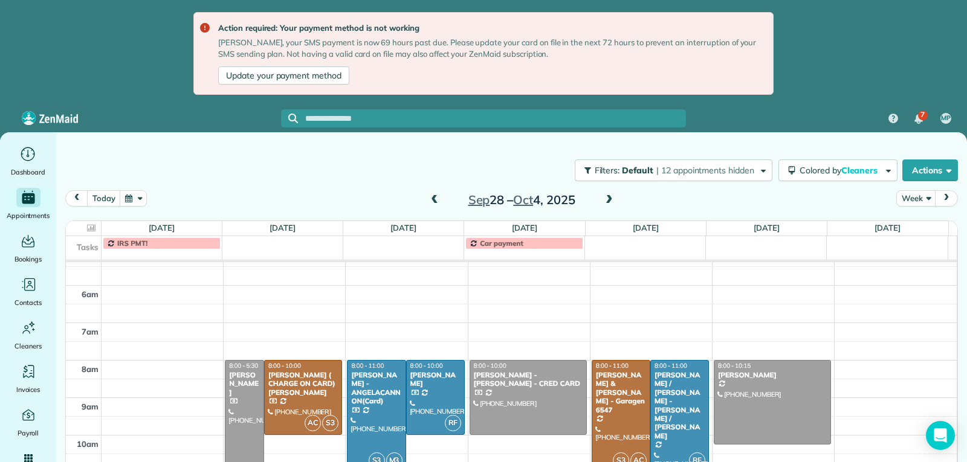
click at [432, 196] on span at bounding box center [434, 200] width 13 height 11
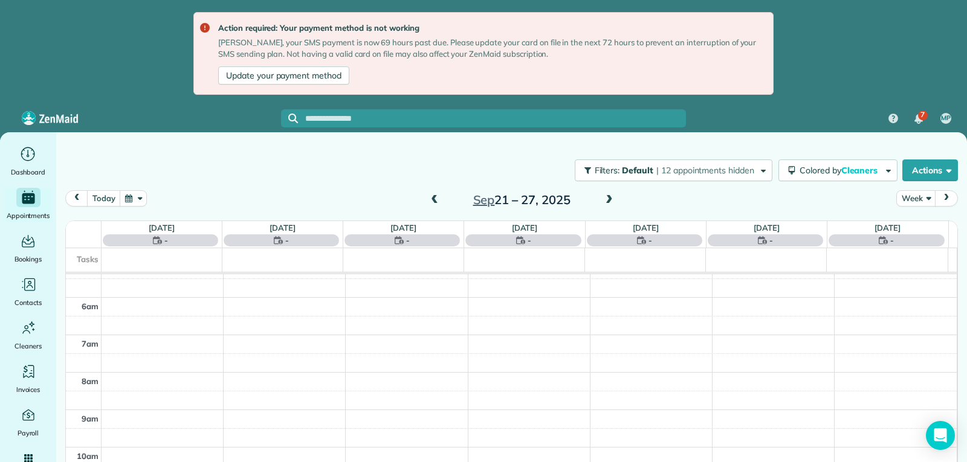
scroll to position [188, 0]
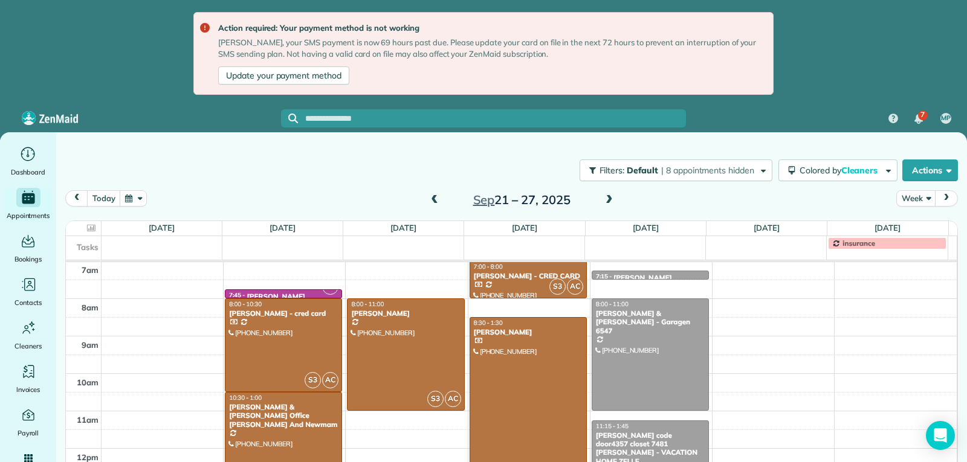
click at [645, 438] on div "[PERSON_NAME] code door4357 closet 7481 [PERSON_NAME] - VACATION HOME ZELLE" at bounding box center [650, 448] width 110 height 35
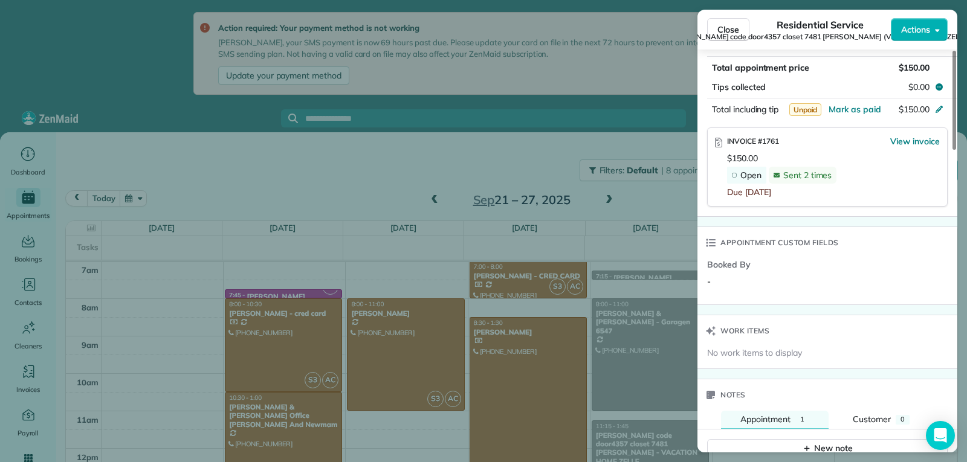
scroll to position [787, 0]
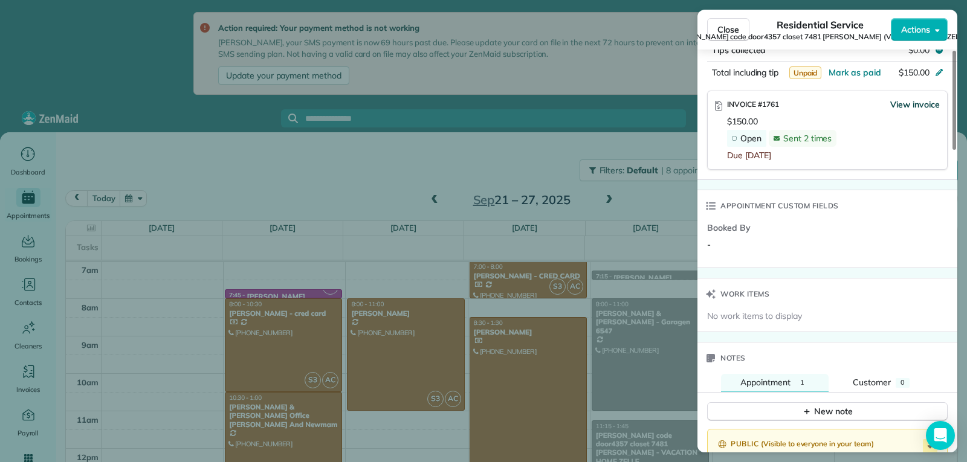
click at [904, 99] on span "View invoice" at bounding box center [915, 105] width 50 height 12
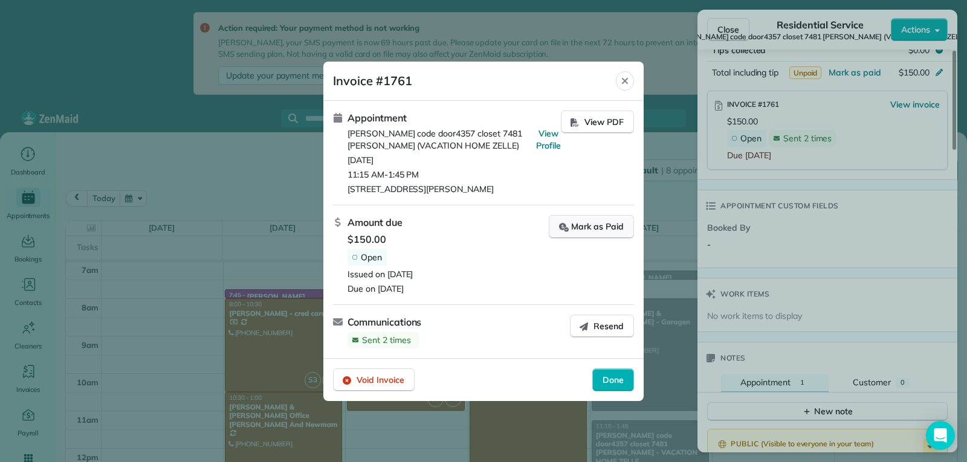
click at [592, 227] on div "Mark as Paid" at bounding box center [591, 227] width 65 height 13
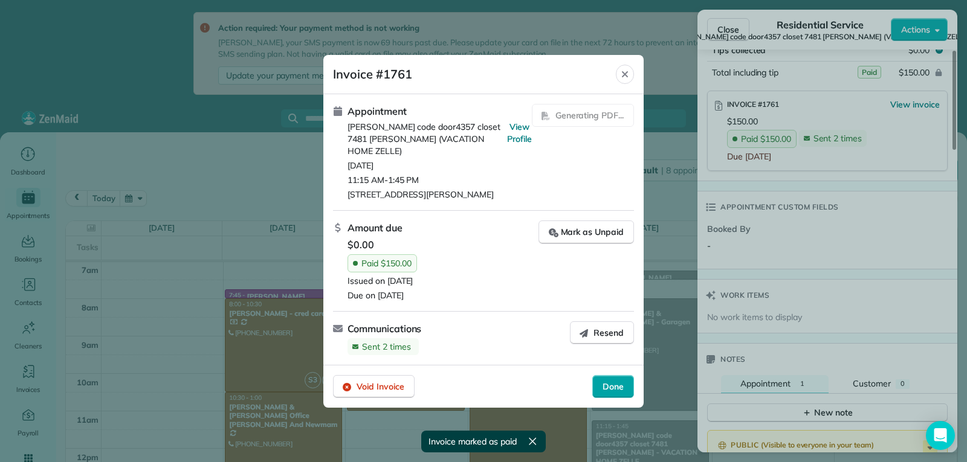
click at [621, 381] on span "Done" at bounding box center [613, 387] width 21 height 12
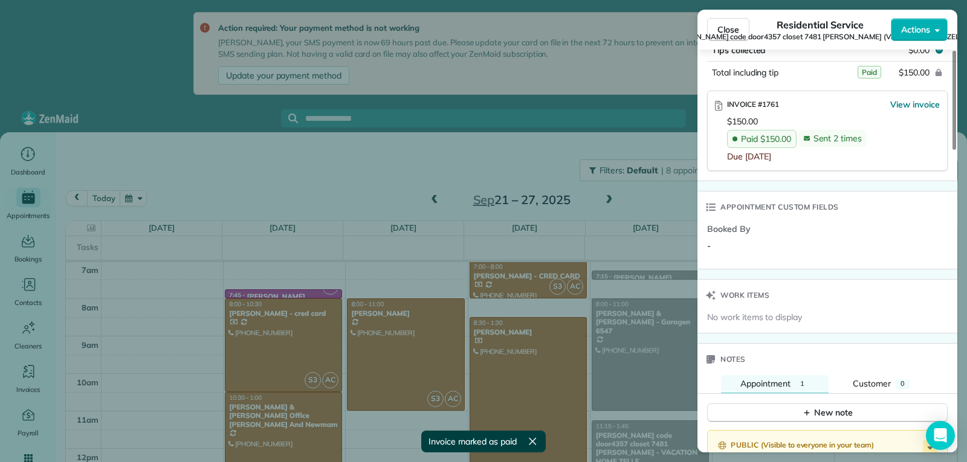
click at [734, 25] on span "Close" at bounding box center [728, 30] width 22 height 12
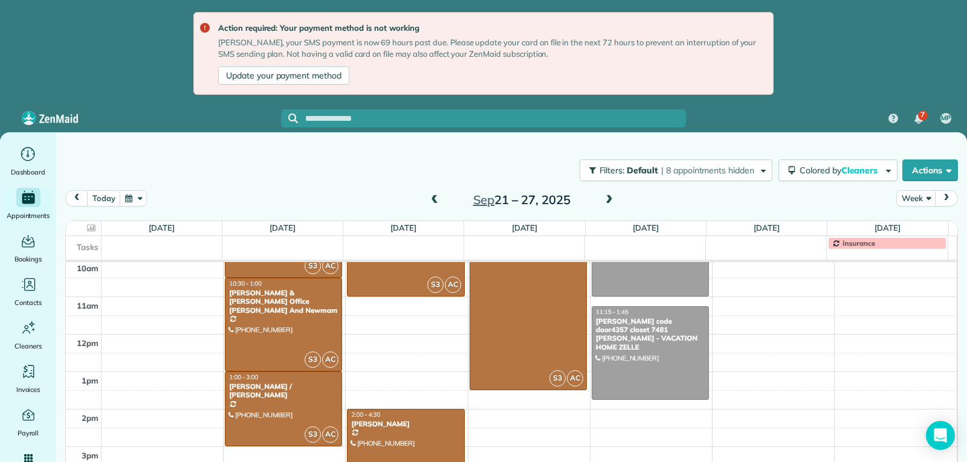
scroll to position [308, 0]
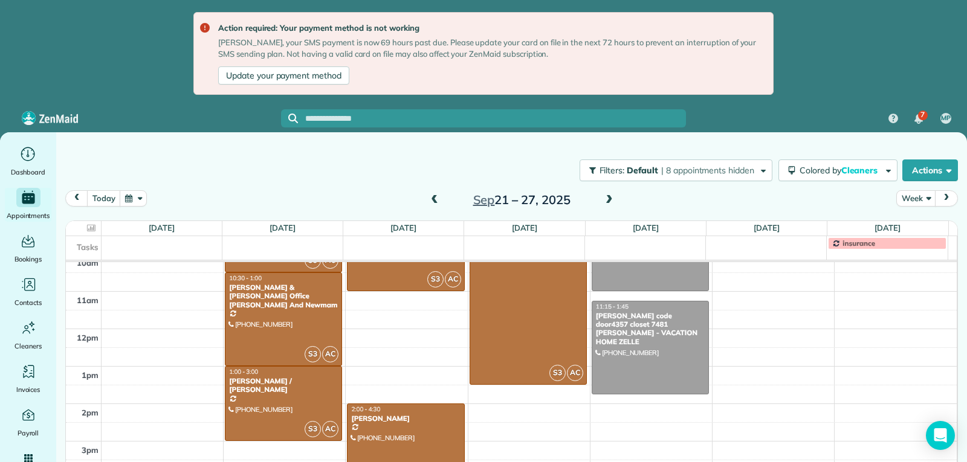
click at [609, 196] on span at bounding box center [609, 200] width 13 height 11
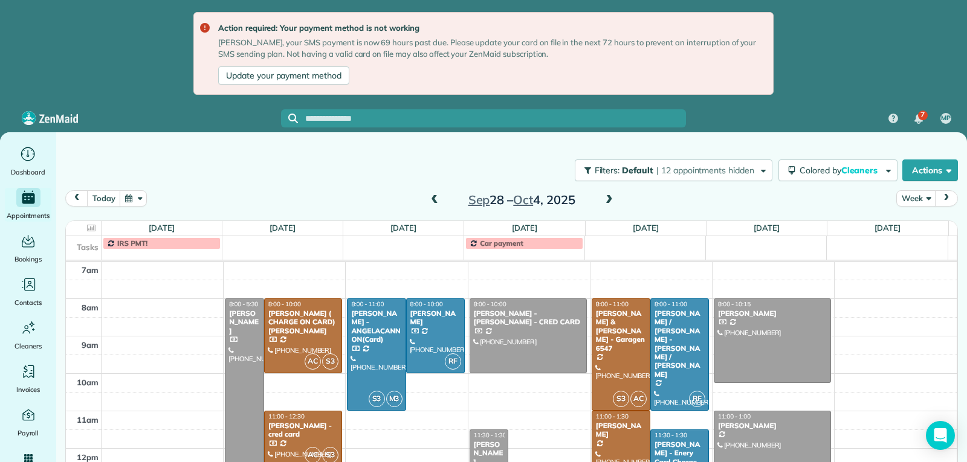
click at [616, 435] on div at bounding box center [620, 458] width 57 height 92
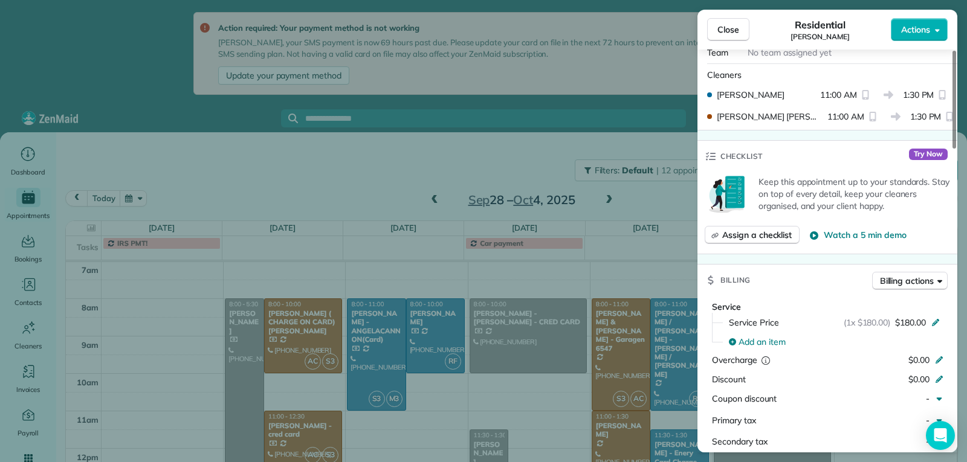
scroll to position [726, 0]
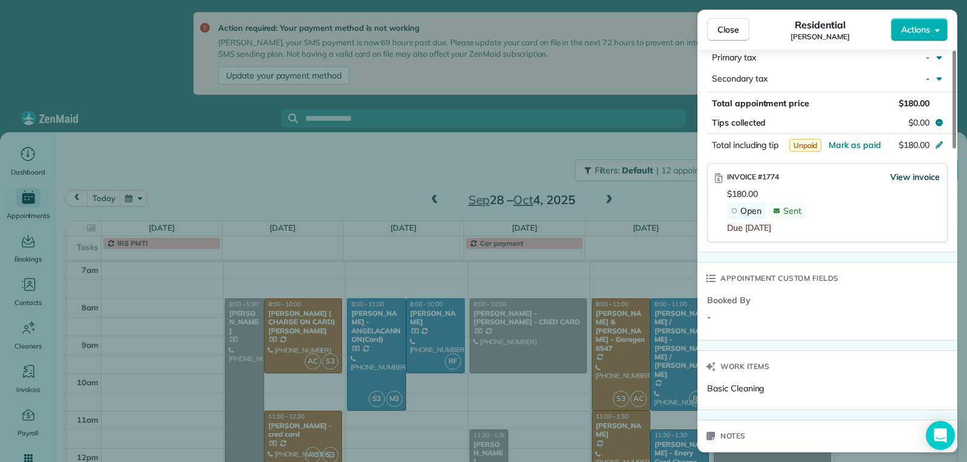
click at [904, 177] on span "View invoice" at bounding box center [915, 177] width 50 height 12
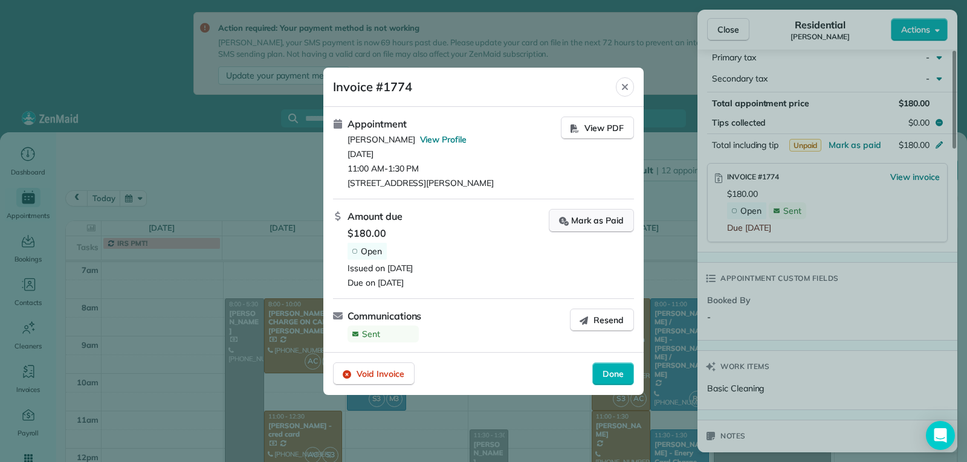
click at [605, 221] on div "Mark as Paid" at bounding box center [591, 221] width 65 height 13
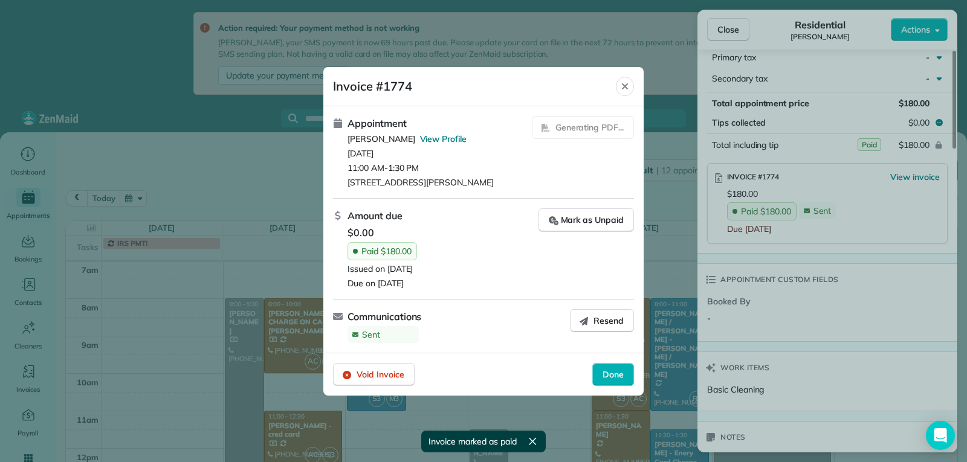
drag, startPoint x: 607, startPoint y: 378, endPoint x: 656, endPoint y: 369, distance: 49.7
click at [612, 377] on span "Done" at bounding box center [613, 375] width 21 height 12
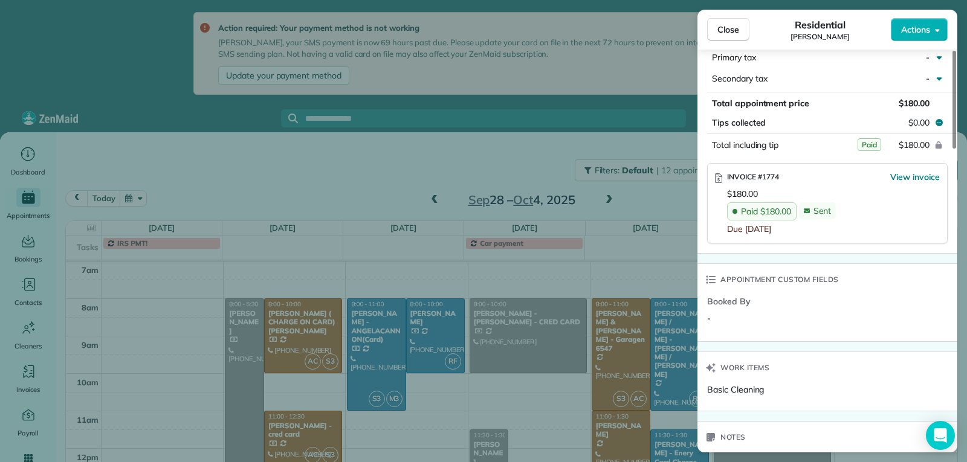
scroll to position [725, 0]
click at [722, 38] on button "Close" at bounding box center [728, 29] width 42 height 23
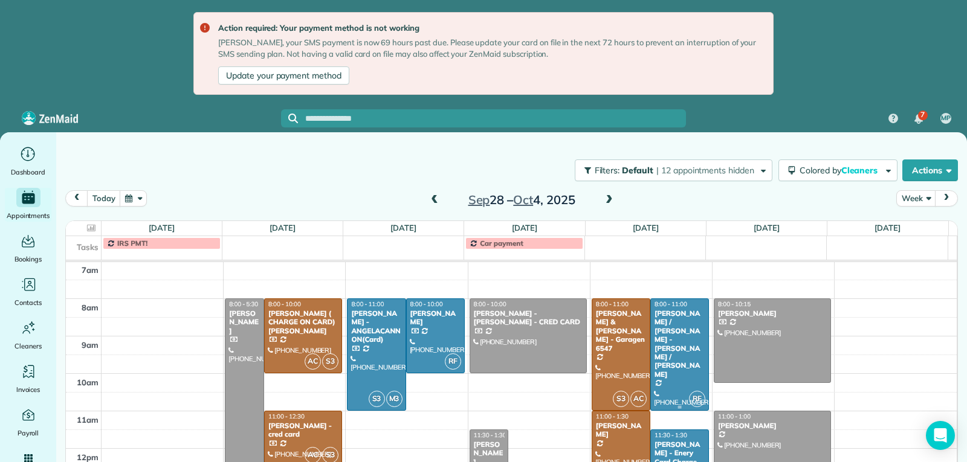
click at [675, 329] on div "[PERSON_NAME] / [PERSON_NAME] - [PERSON_NAME] / [PERSON_NAME]" at bounding box center [679, 343] width 51 height 69
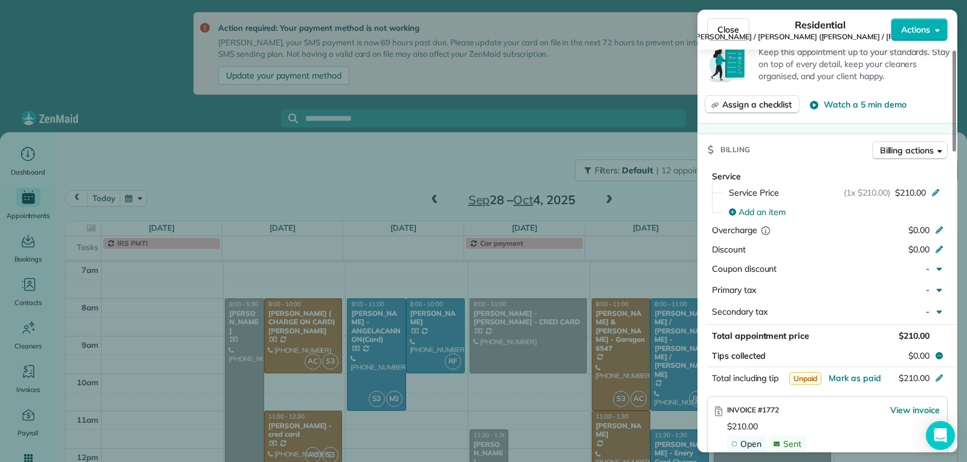
scroll to position [665, 0]
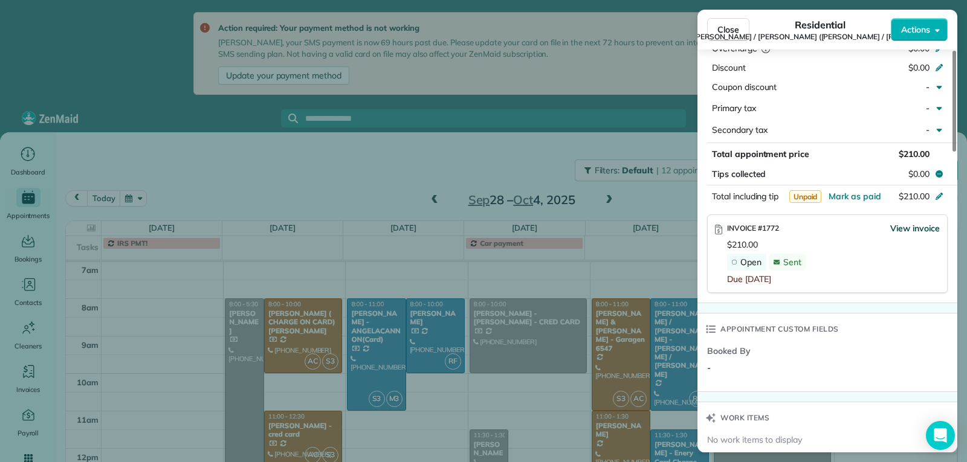
click at [903, 222] on span "View invoice" at bounding box center [915, 228] width 50 height 12
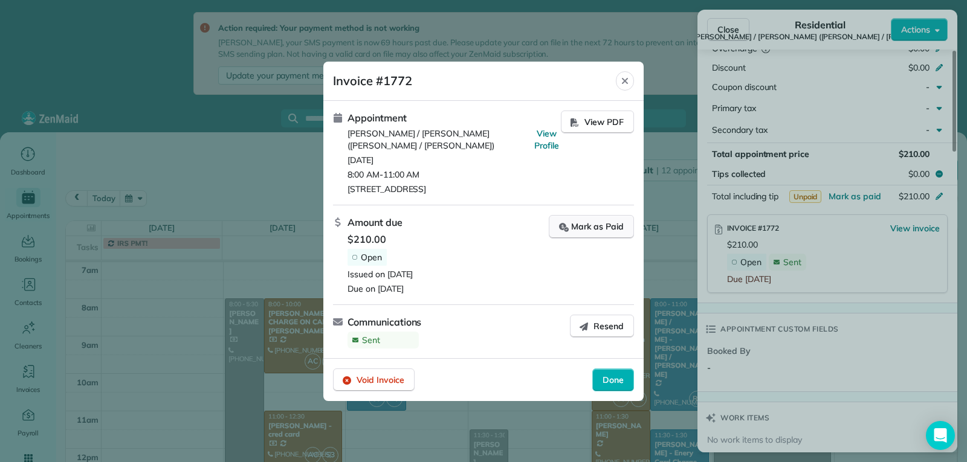
click at [598, 222] on div "Mark as Paid" at bounding box center [591, 227] width 65 height 13
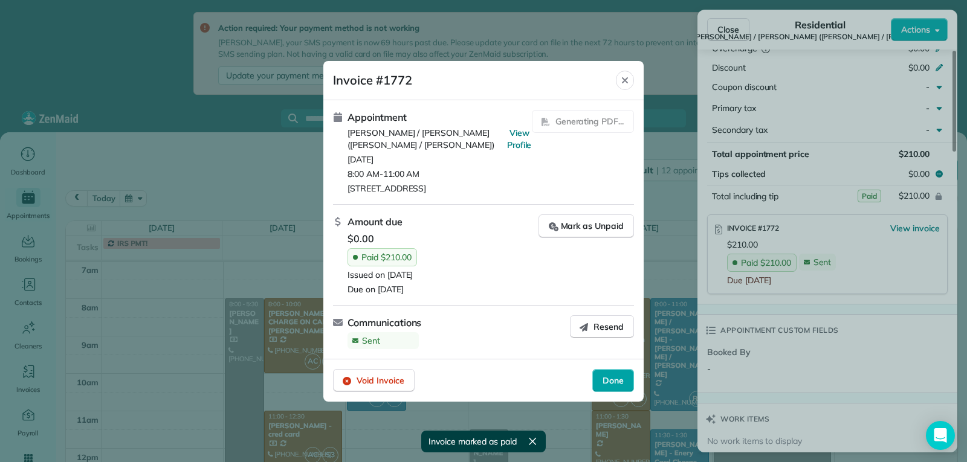
click at [614, 387] on span "Done" at bounding box center [613, 381] width 21 height 12
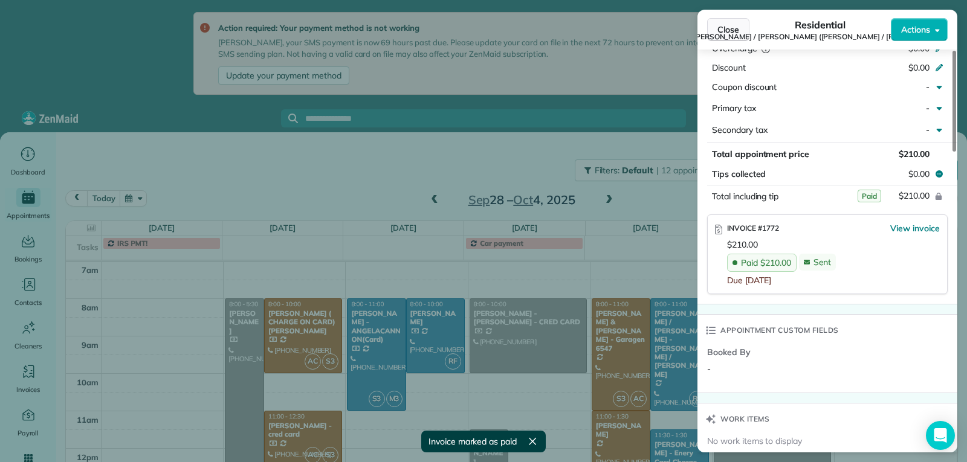
click at [721, 27] on span "Close" at bounding box center [728, 30] width 22 height 12
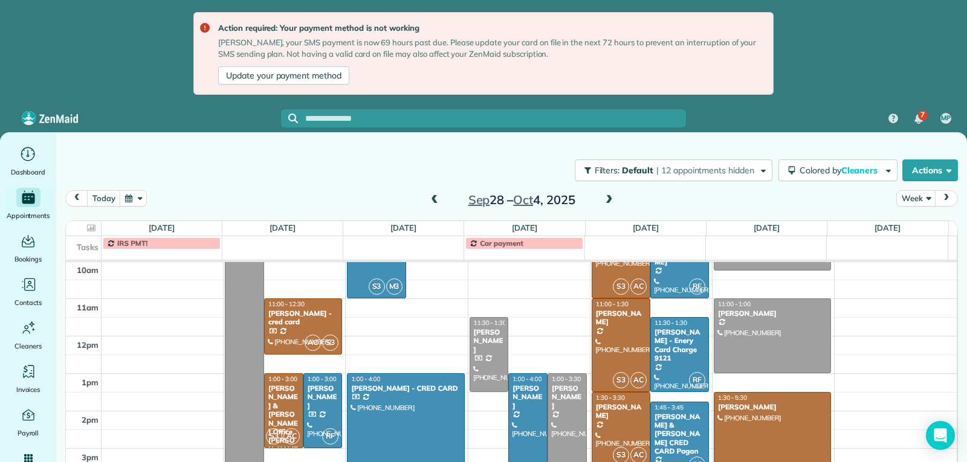
scroll to position [308, 0]
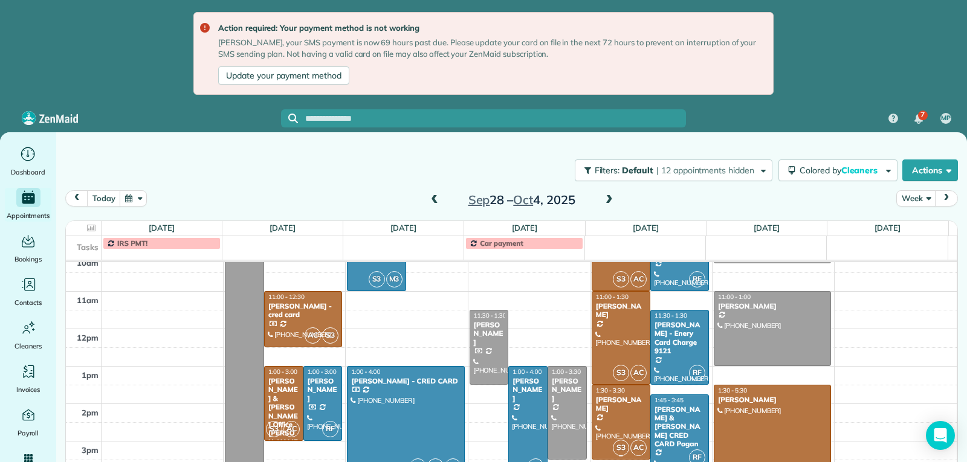
click at [615, 408] on div "[PERSON_NAME]" at bounding box center [620, 405] width 51 height 18
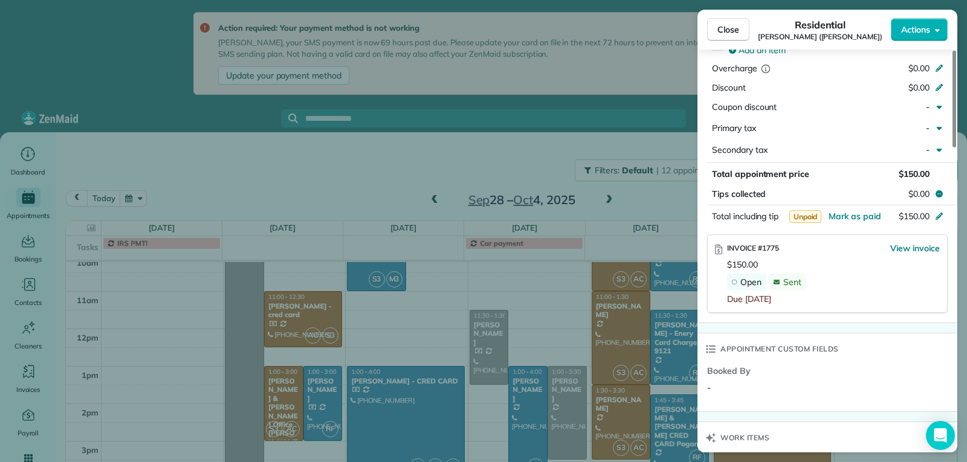
scroll to position [667, 0]
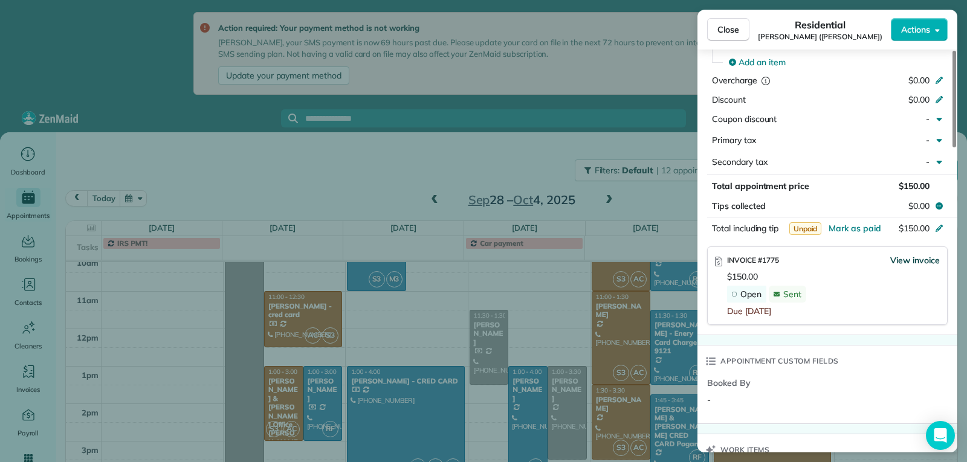
click at [915, 260] on span "View invoice" at bounding box center [915, 260] width 50 height 12
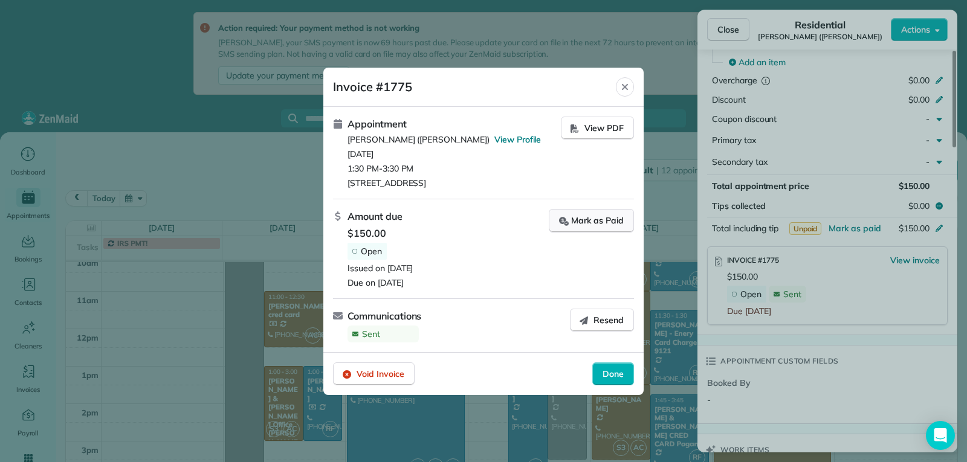
click at [593, 228] on button "Mark as Paid" at bounding box center [591, 221] width 85 height 24
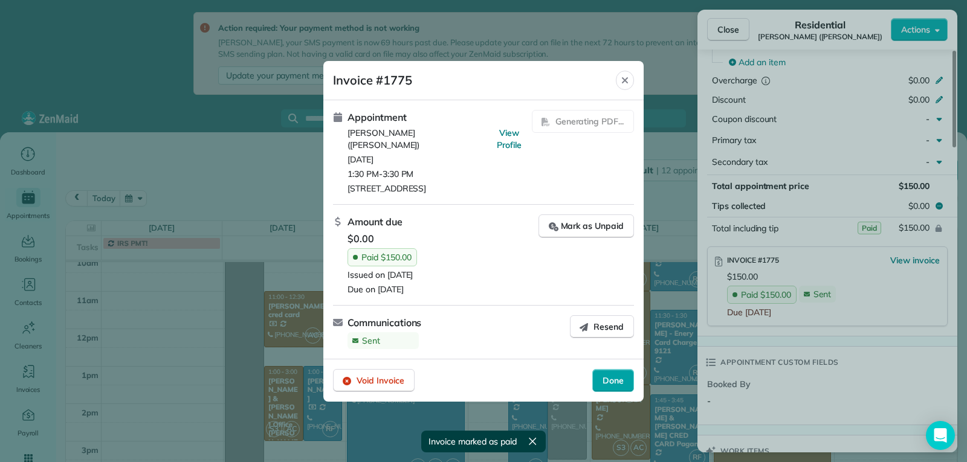
click at [618, 375] on span "Done" at bounding box center [613, 381] width 21 height 12
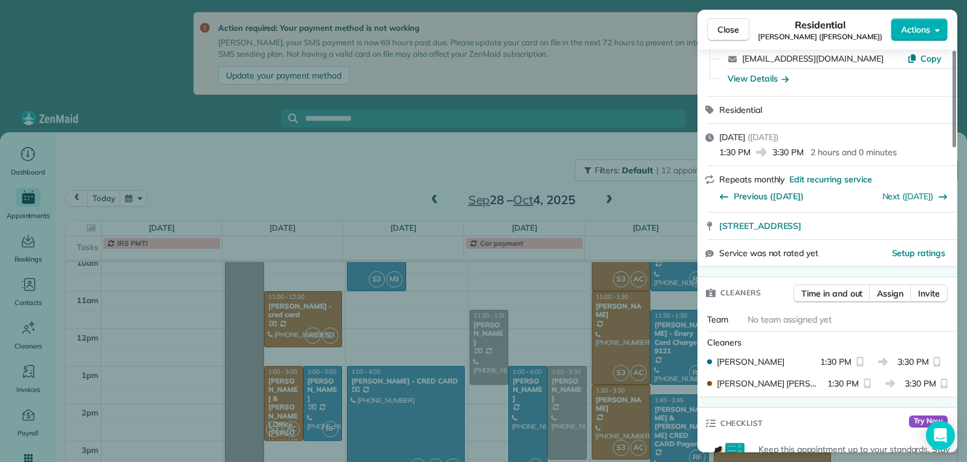
scroll to position [0, 0]
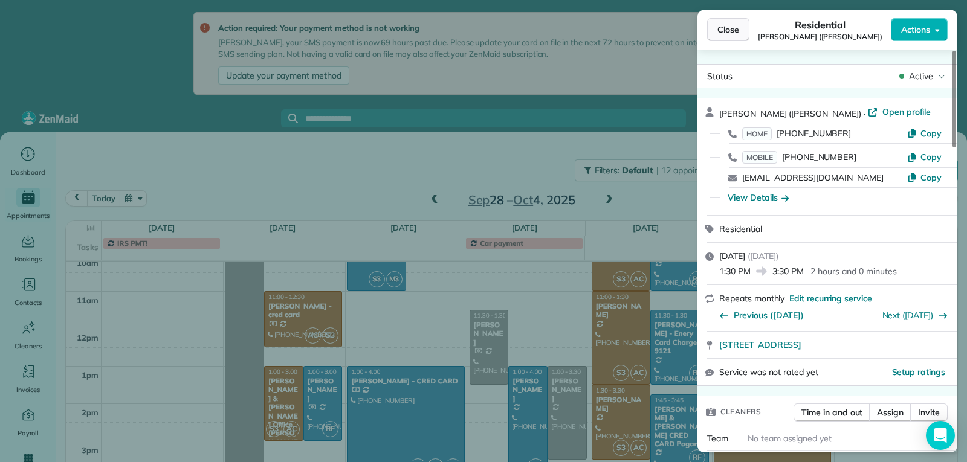
click at [731, 34] on span "Close" at bounding box center [728, 30] width 22 height 12
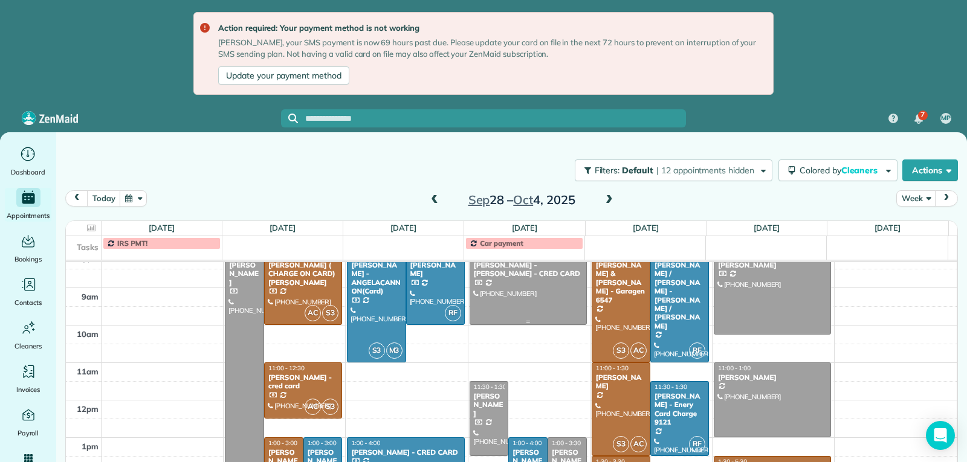
scroll to position [308, 0]
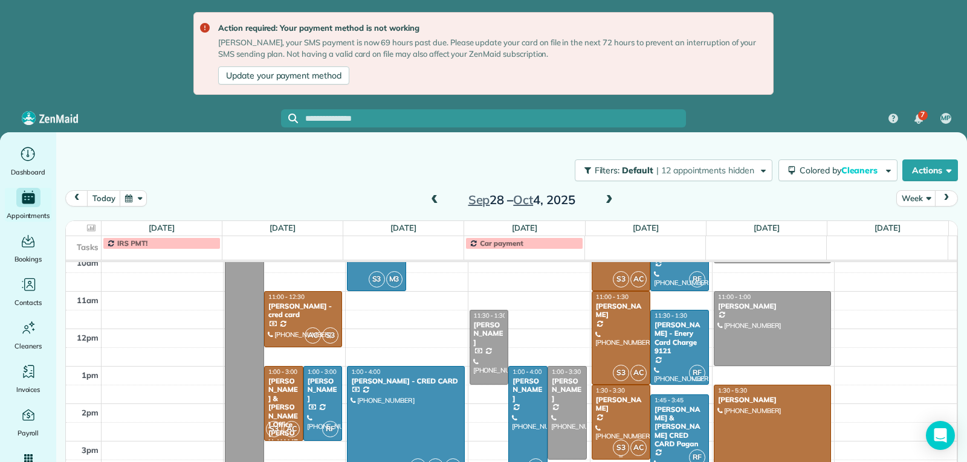
click at [616, 413] on link "S3 AC 1:30 - 3:30 Willey Dunn - ZELLE (407) 335-8306 1117 Brownshire CT Longwoo…" at bounding box center [621, 422] width 59 height 75
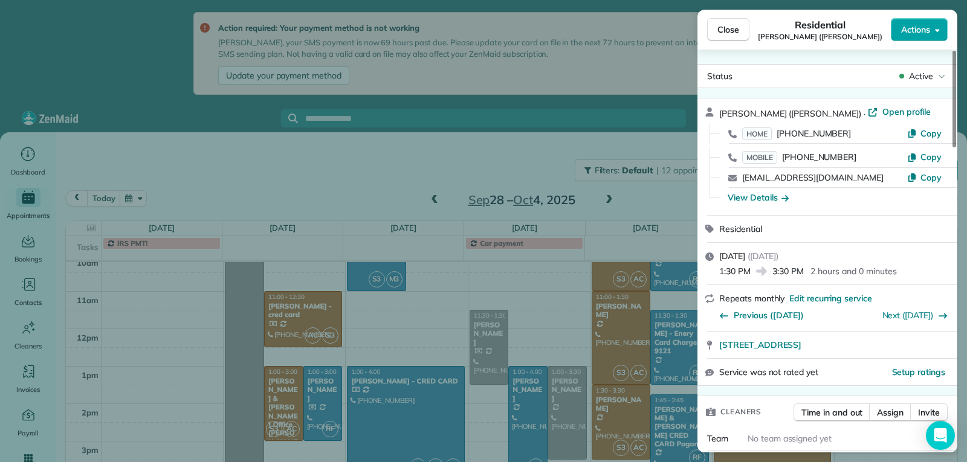
click at [921, 28] on span "Actions" at bounding box center [915, 30] width 29 height 12
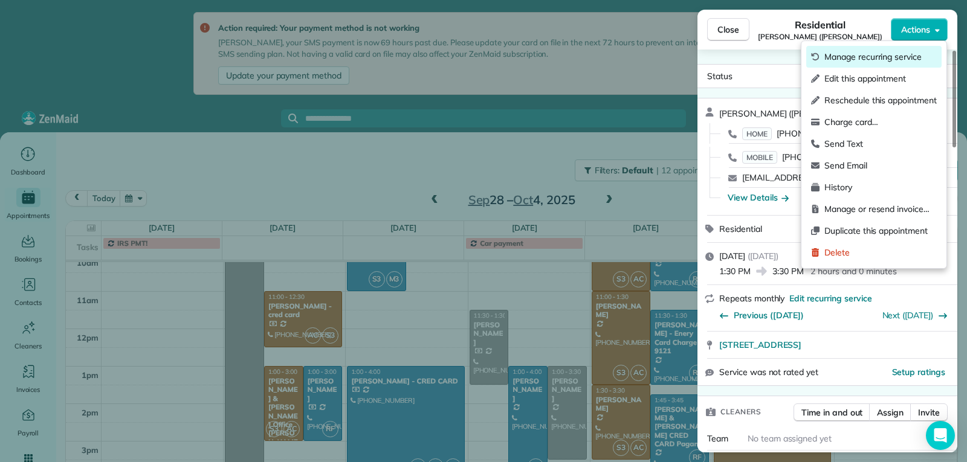
click at [871, 54] on span "Manage recurring service" at bounding box center [880, 57] width 112 height 12
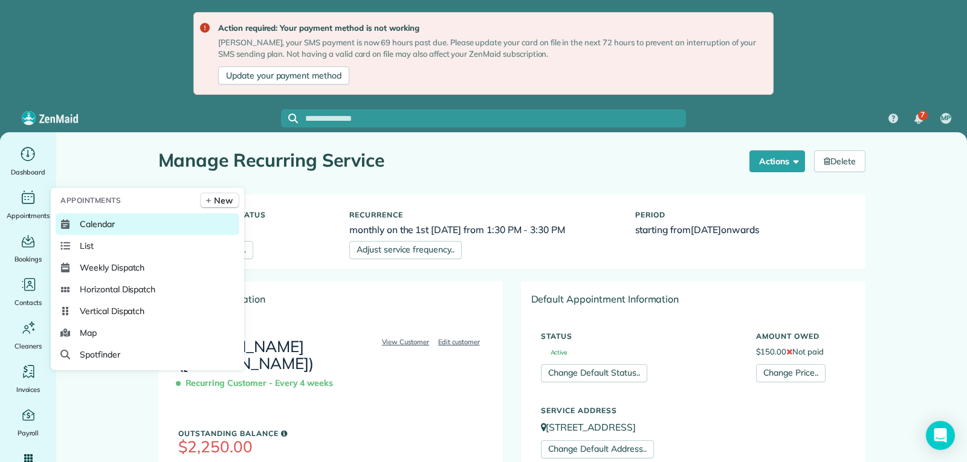
click at [95, 227] on span "Calendar" at bounding box center [97, 224] width 35 height 12
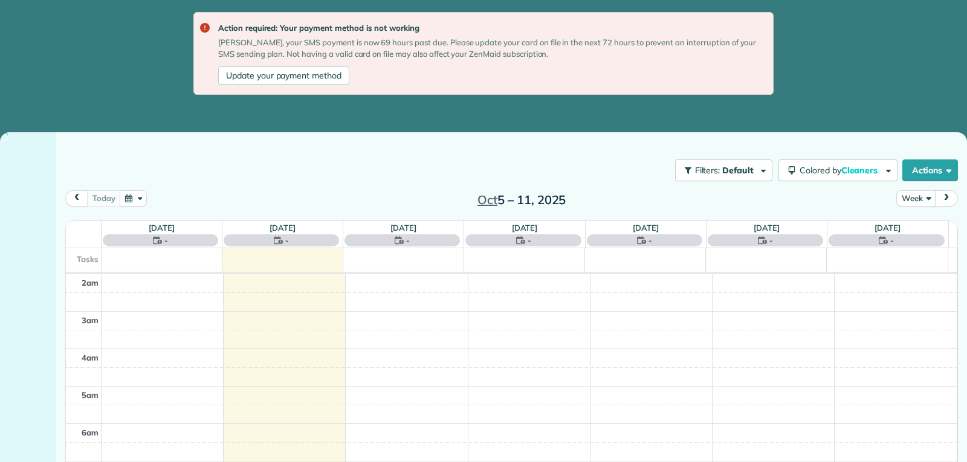
scroll to position [188, 0]
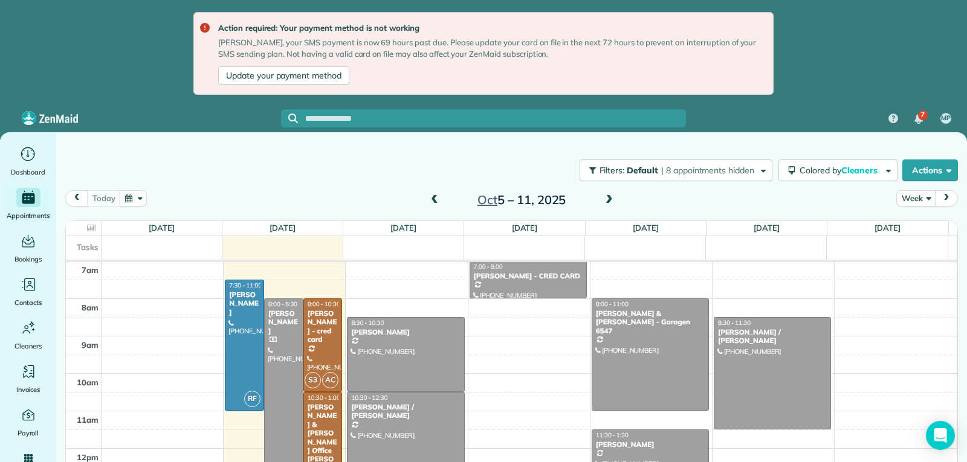
click at [434, 204] on span at bounding box center [434, 200] width 13 height 11
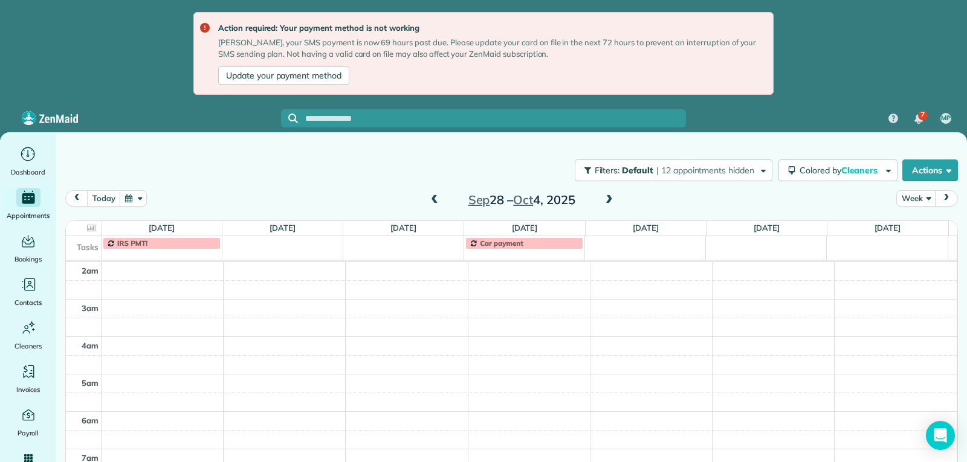
scroll to position [255, 0]
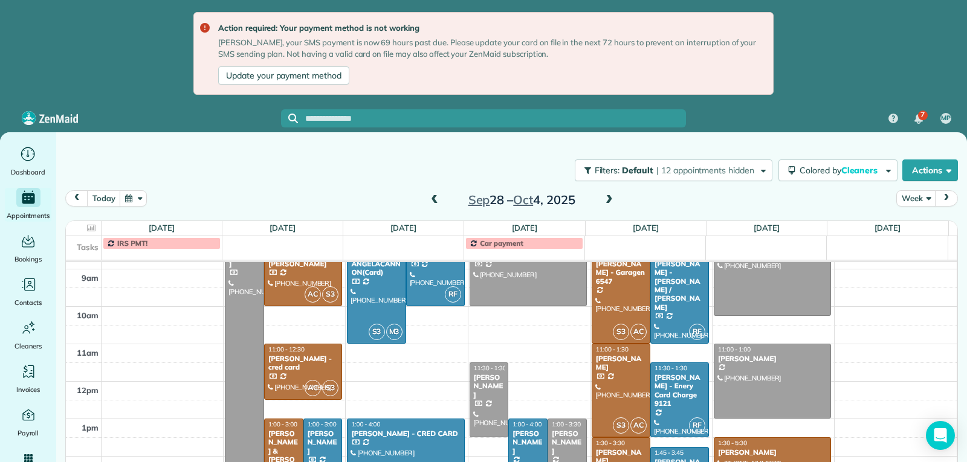
click at [432, 199] on span at bounding box center [434, 200] width 13 height 11
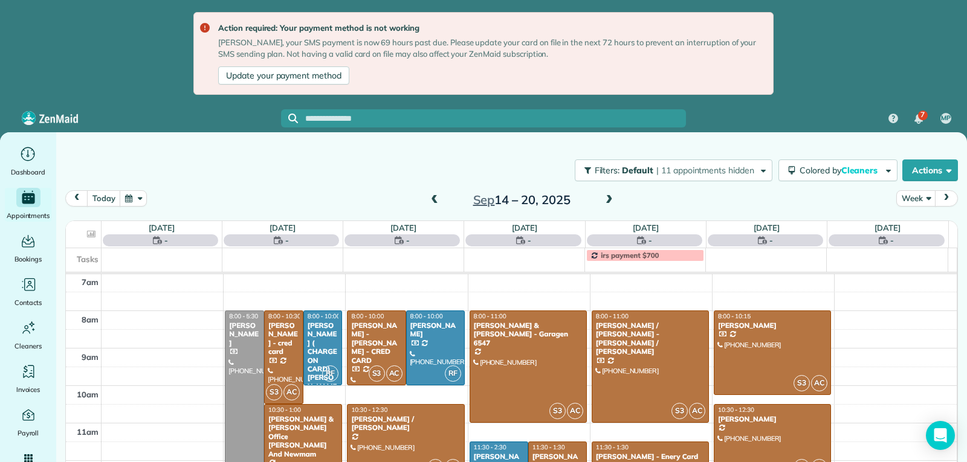
click at [432, 199] on span at bounding box center [434, 200] width 13 height 11
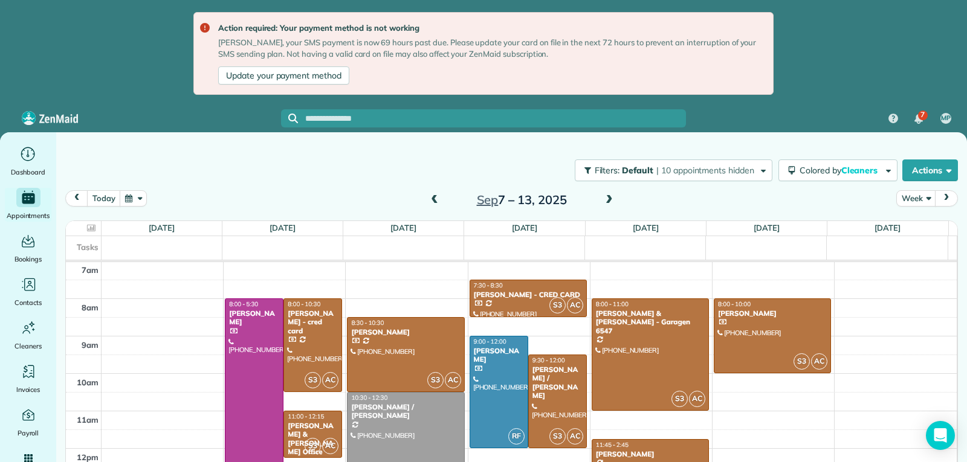
click at [432, 199] on span at bounding box center [434, 200] width 13 height 11
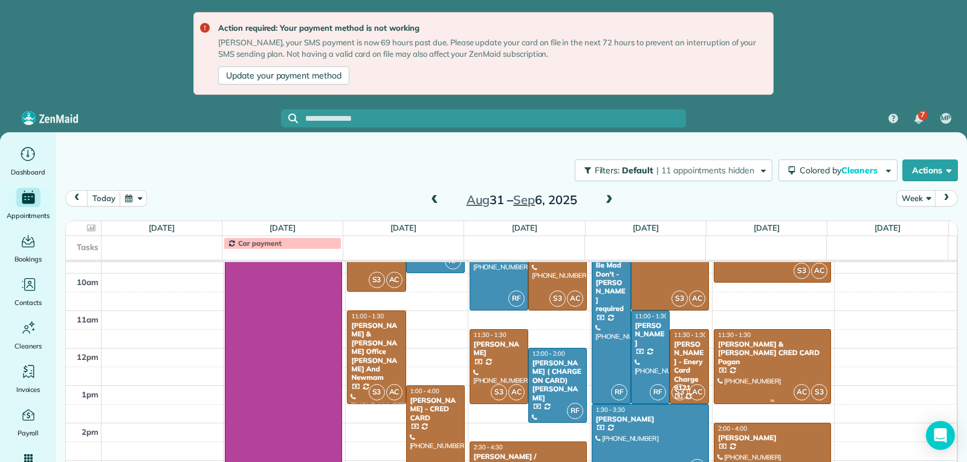
scroll to position [308, 0]
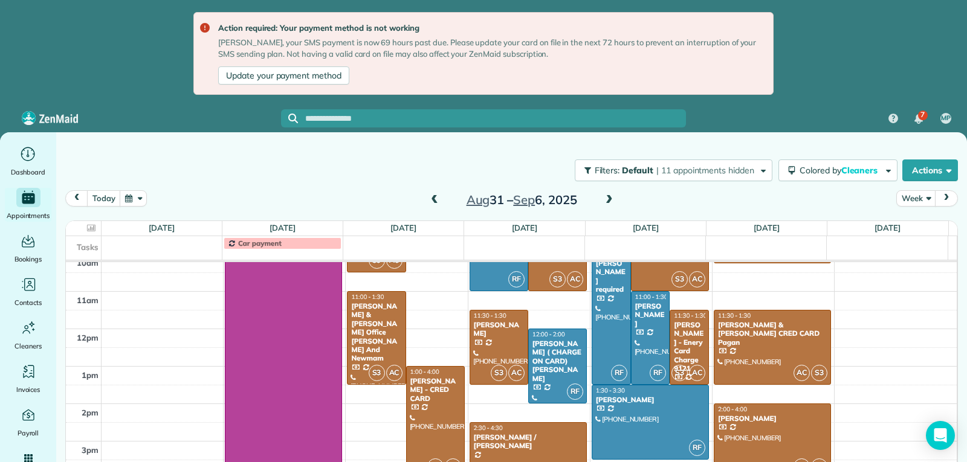
click at [605, 199] on span at bounding box center [609, 200] width 13 height 11
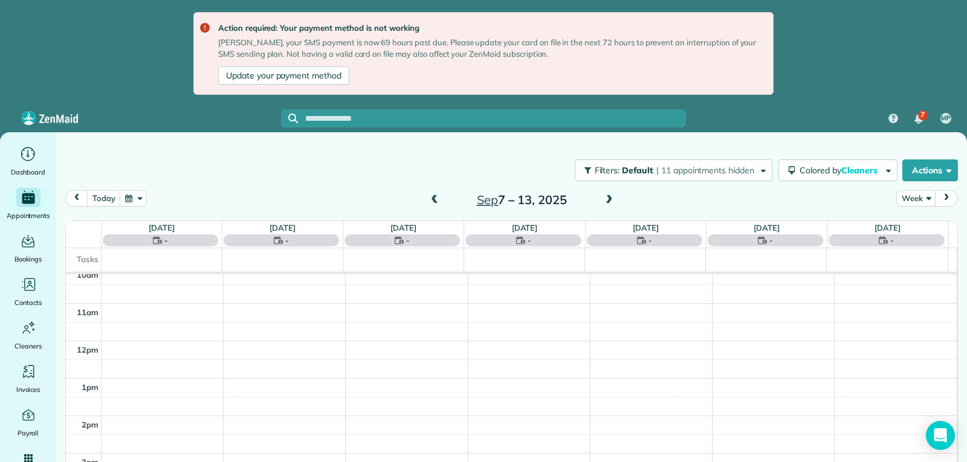
scroll to position [188, 0]
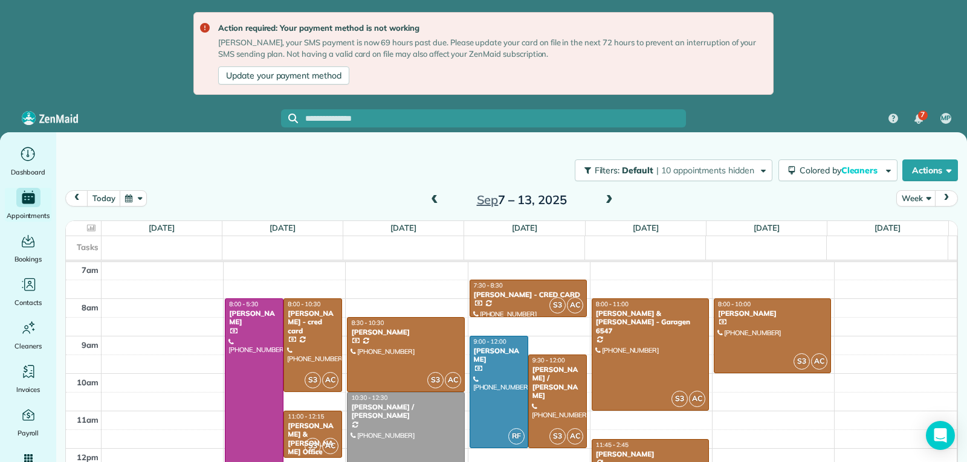
click at [604, 198] on span at bounding box center [609, 200] width 13 height 11
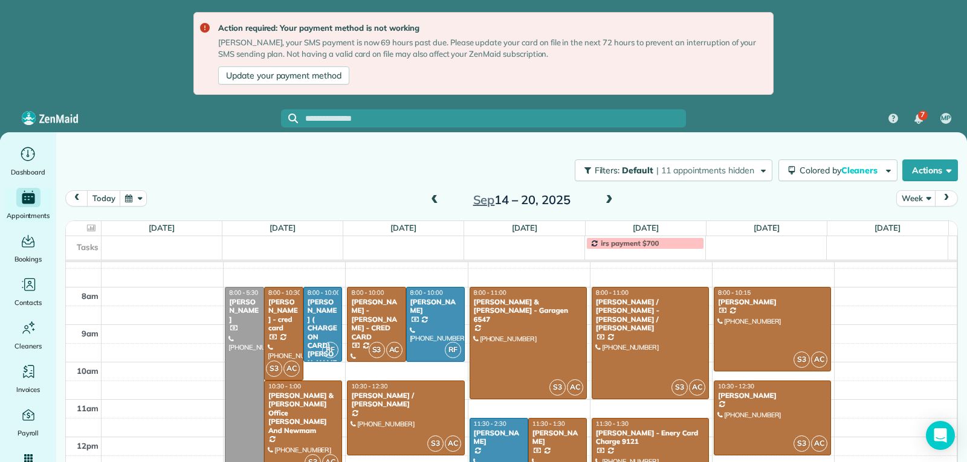
scroll to position [187, 0]
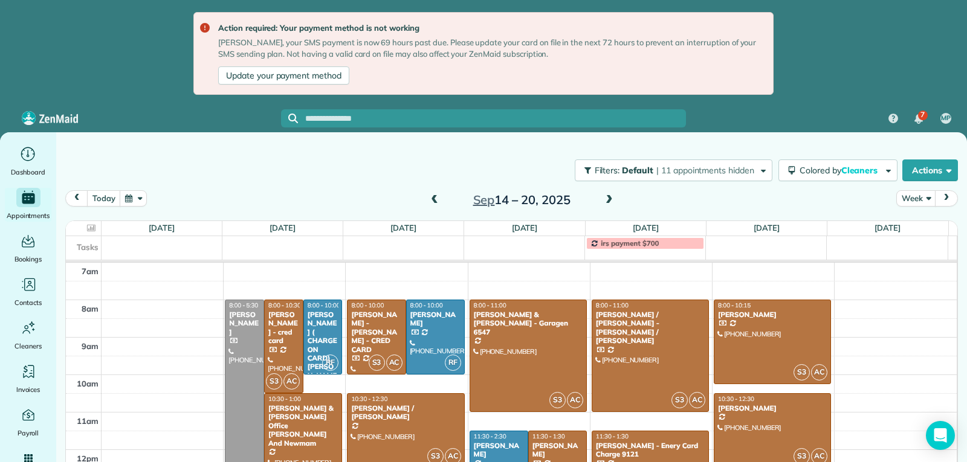
click at [606, 198] on span at bounding box center [609, 200] width 13 height 11
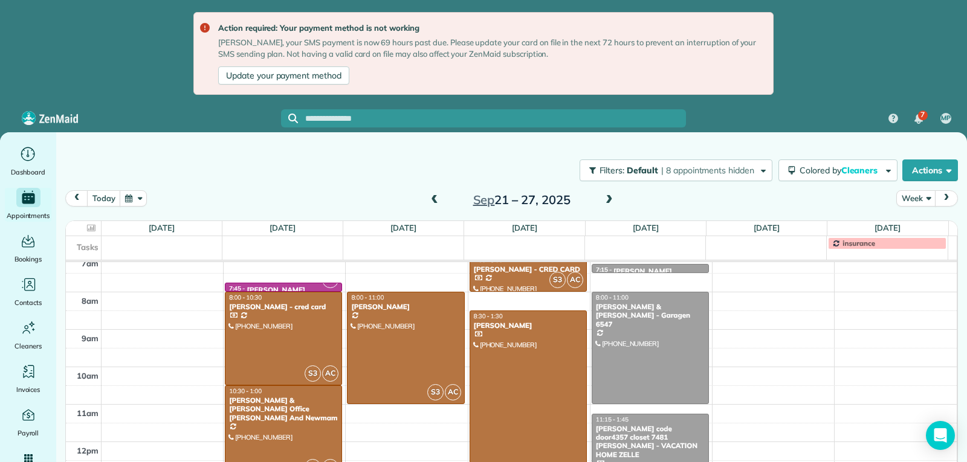
scroll to position [188, 0]
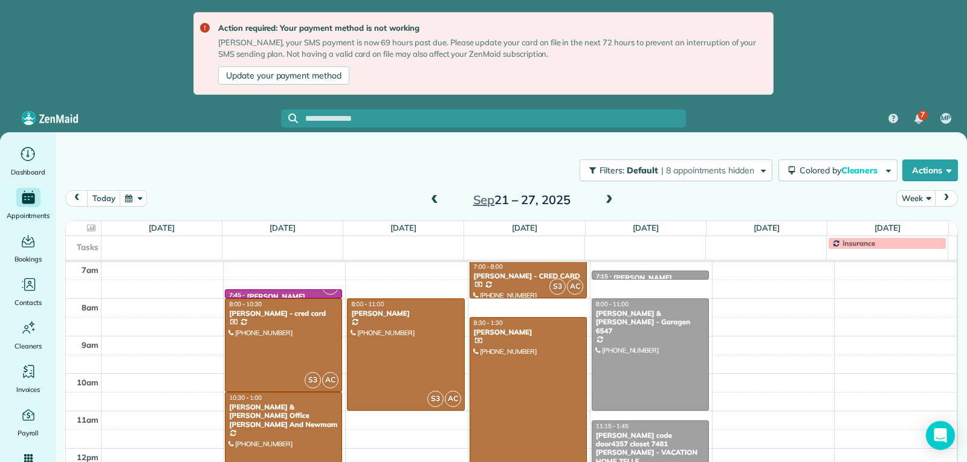
click at [603, 198] on span at bounding box center [609, 200] width 13 height 11
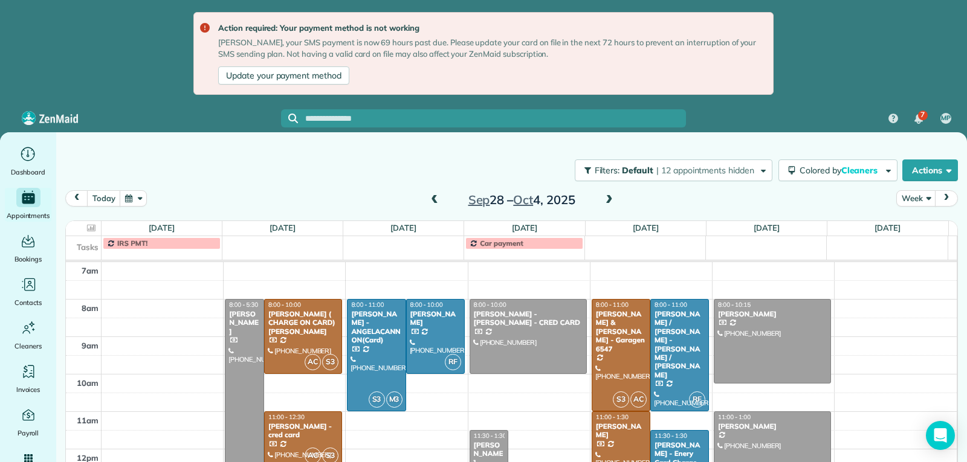
scroll to position [187, 0]
click at [609, 198] on span at bounding box center [609, 200] width 13 height 11
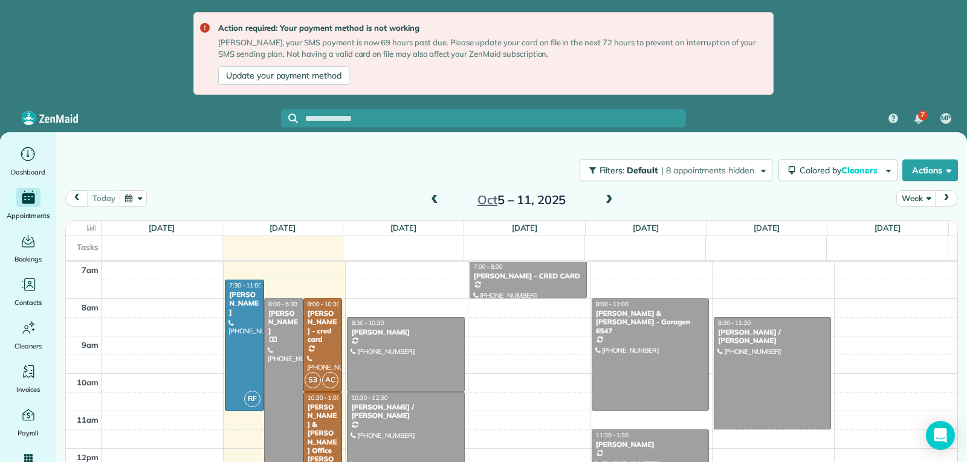
click at [609, 198] on span at bounding box center [609, 200] width 13 height 11
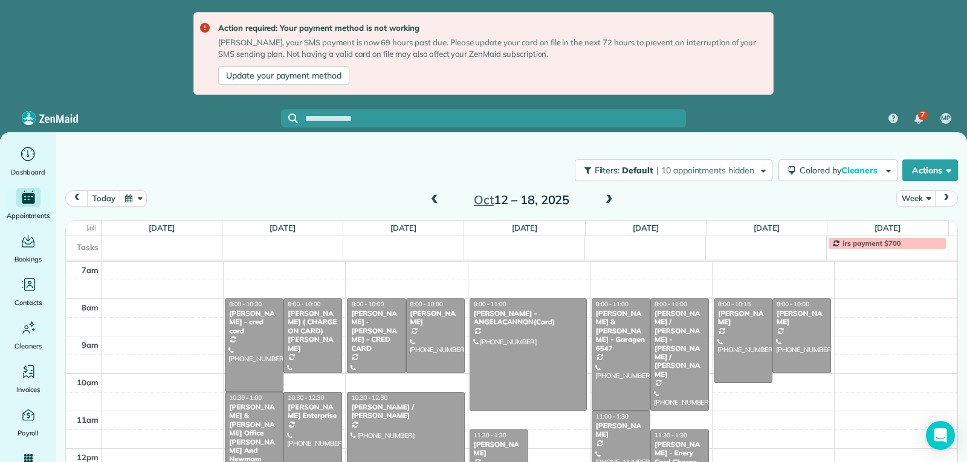
click at [609, 198] on span at bounding box center [609, 200] width 13 height 11
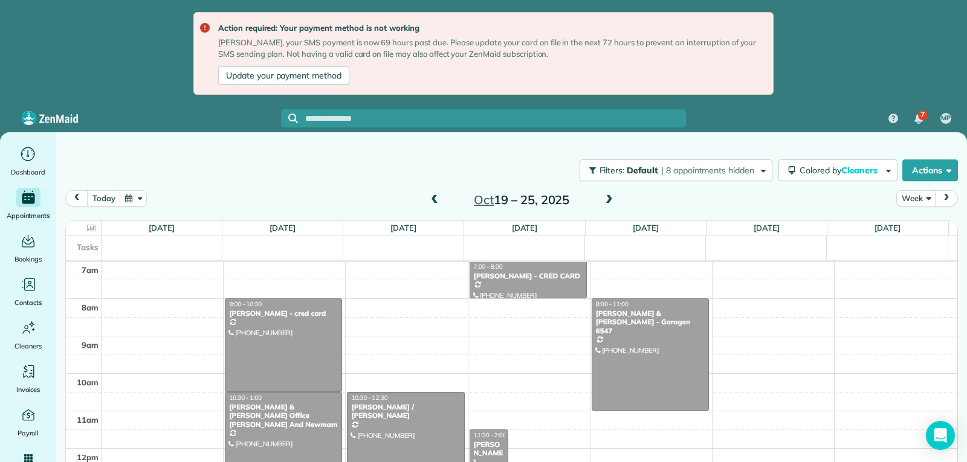
click at [609, 198] on span at bounding box center [609, 200] width 13 height 11
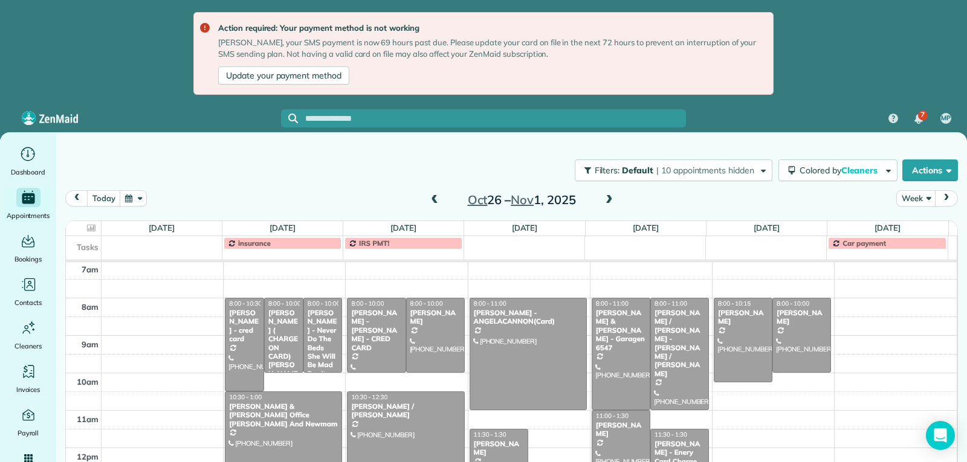
scroll to position [187, 0]
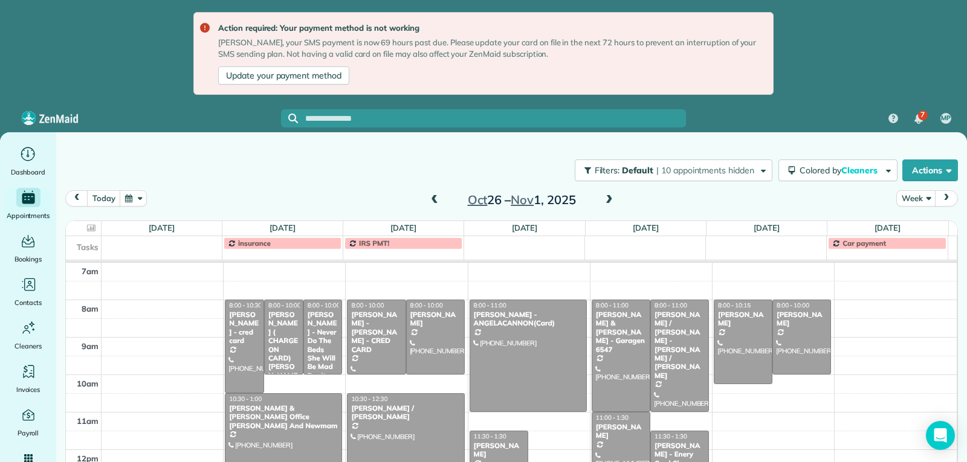
click at [431, 201] on span at bounding box center [434, 200] width 13 height 11
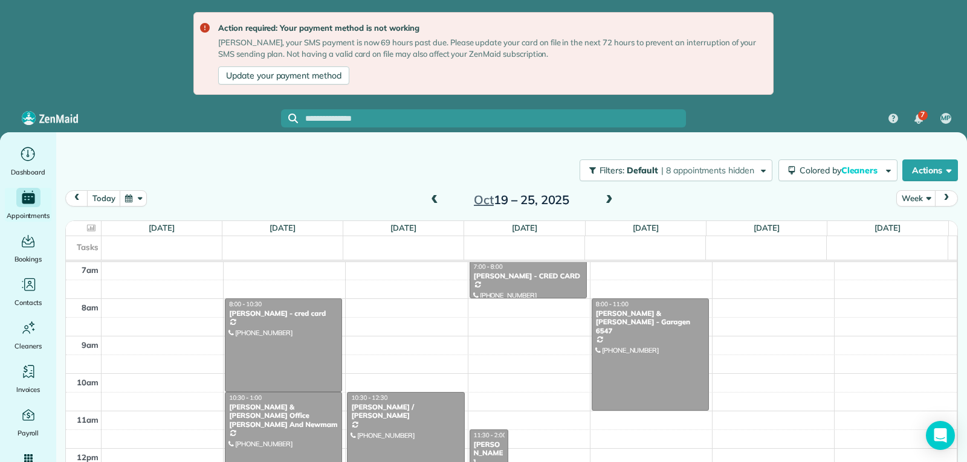
click at [607, 195] on span at bounding box center [609, 200] width 13 height 11
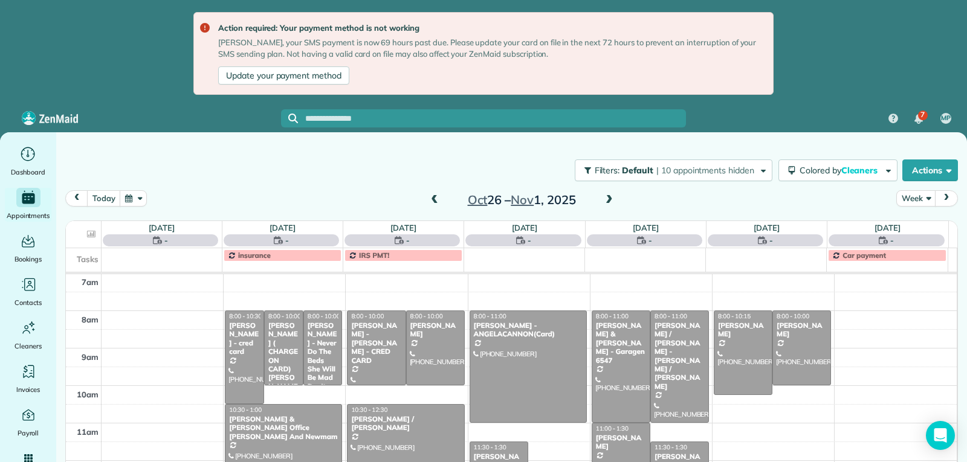
click at [603, 198] on span at bounding box center [609, 200] width 13 height 11
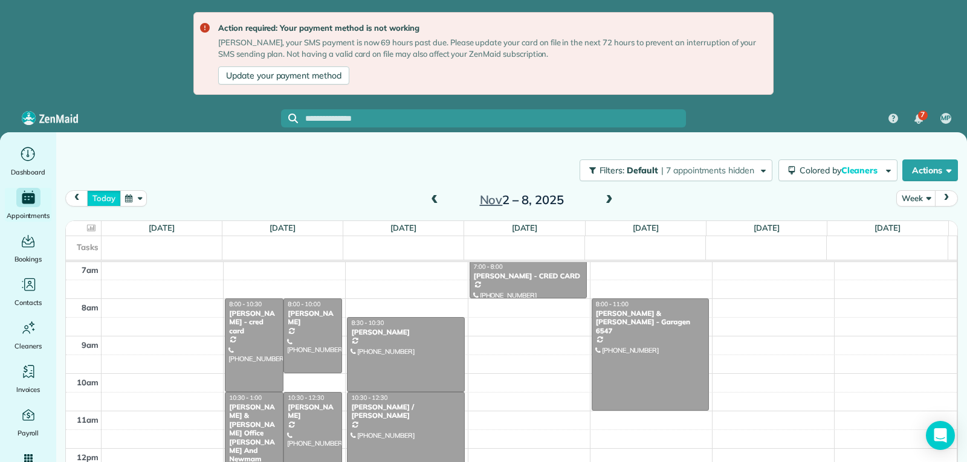
click at [99, 202] on button "today" at bounding box center [103, 198] width 33 height 16
